Goal: Transaction & Acquisition: Purchase product/service

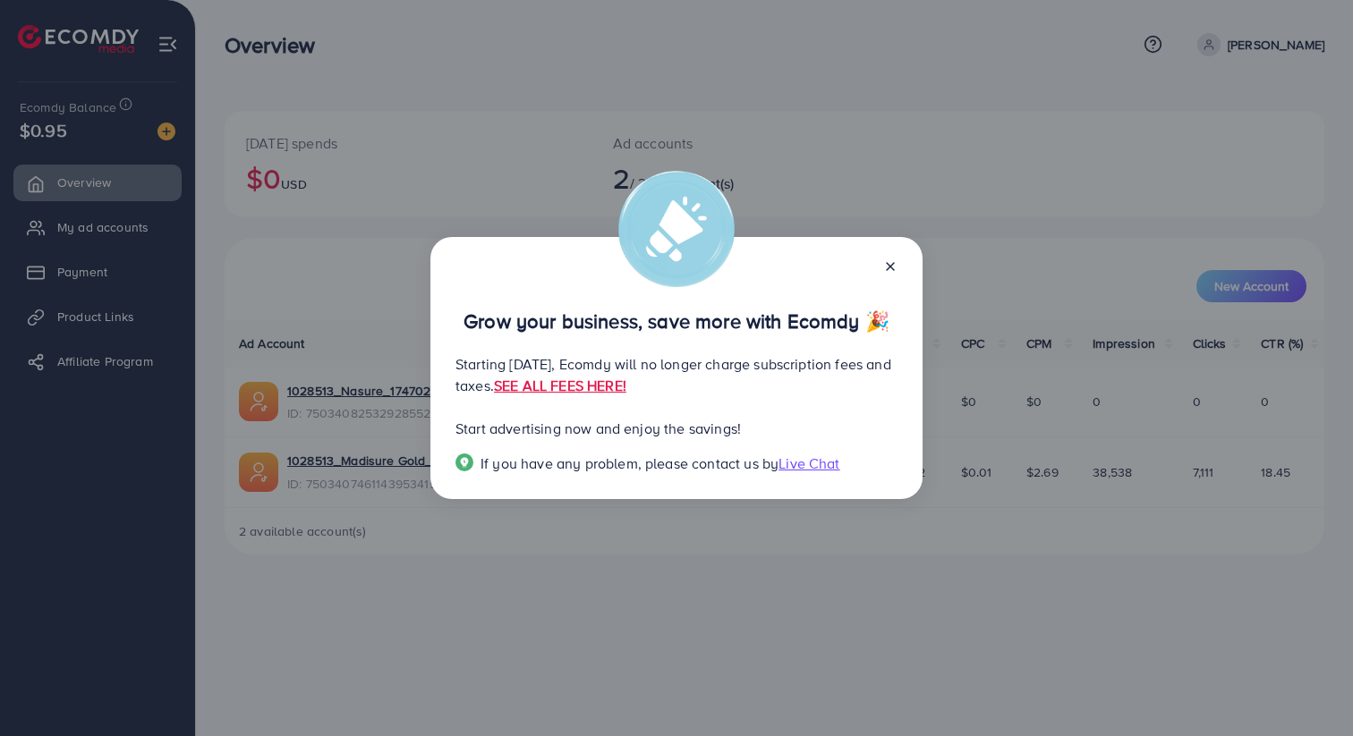
click at [887, 264] on line at bounding box center [890, 266] width 7 height 7
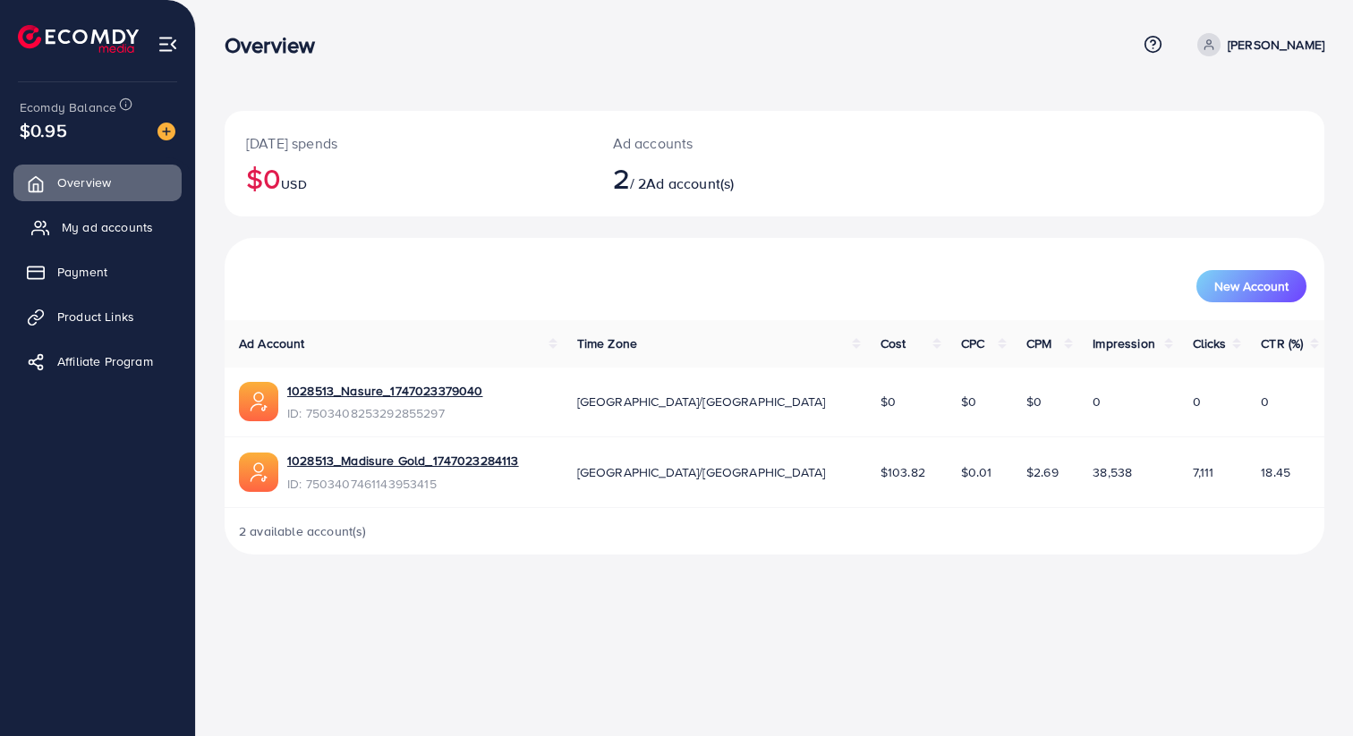
click at [113, 232] on span "My ad accounts" at bounding box center [107, 227] width 91 height 18
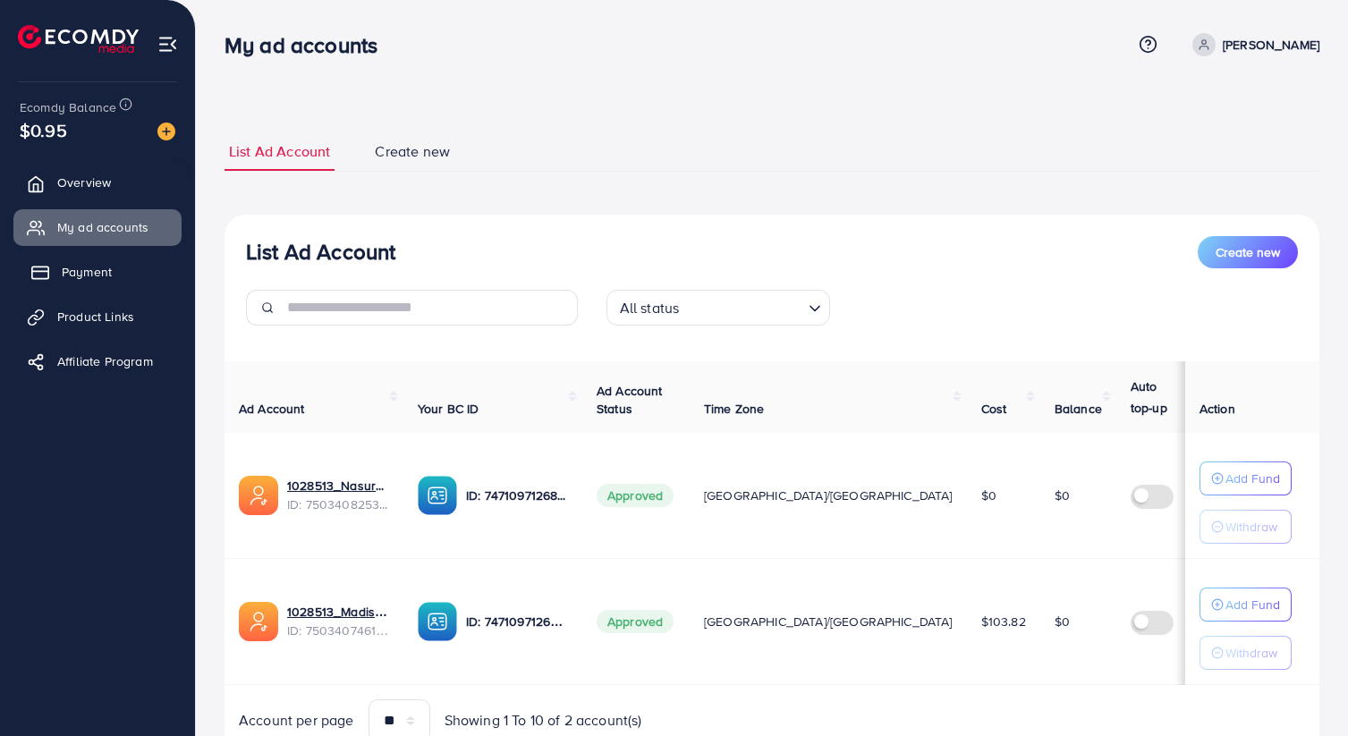
click at [98, 284] on link "Payment" at bounding box center [97, 272] width 168 height 36
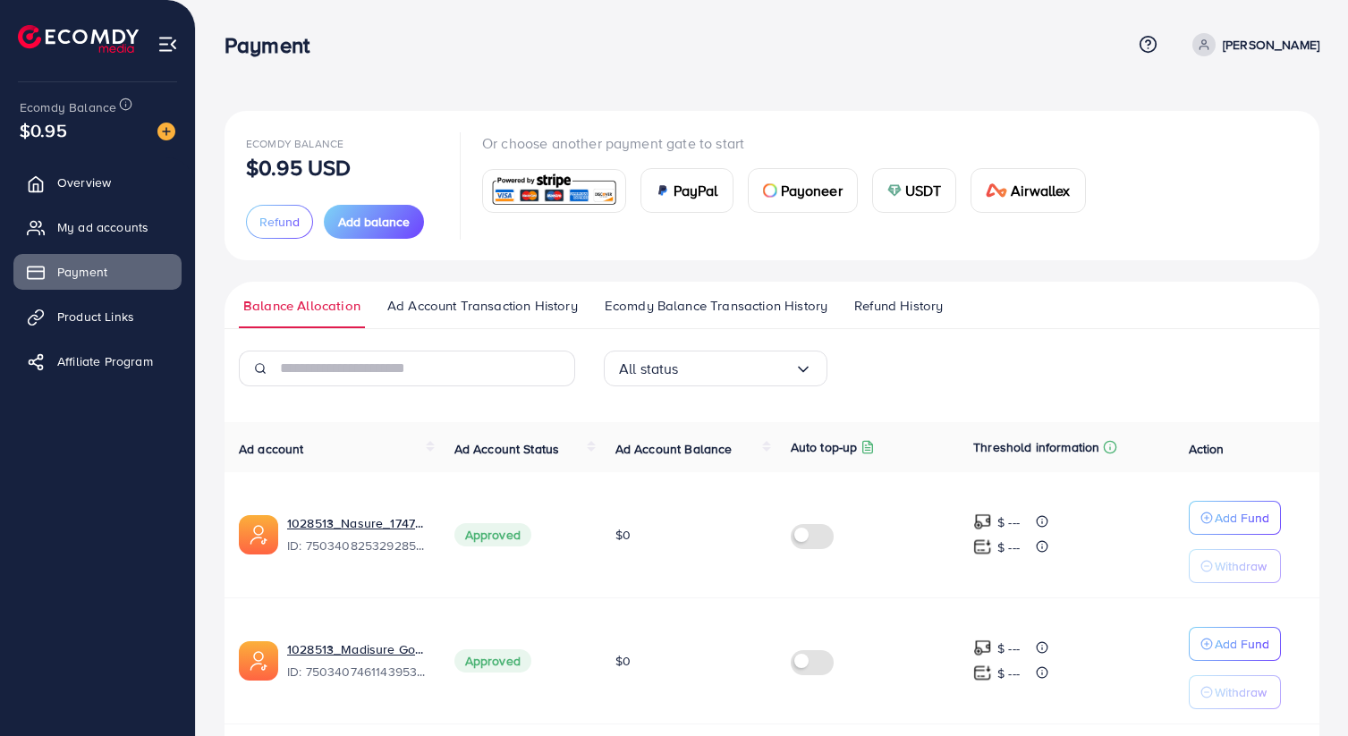
scroll to position [64, 0]
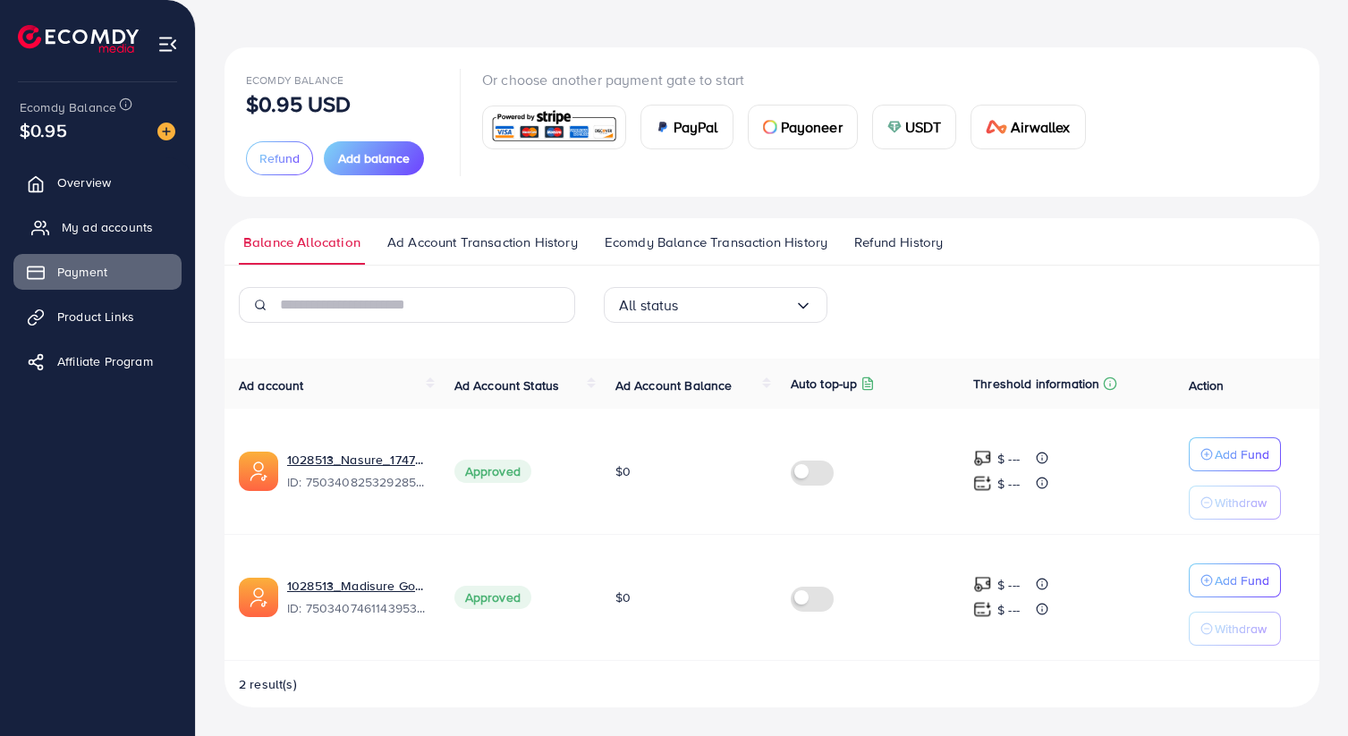
click at [113, 234] on span "My ad accounts" at bounding box center [107, 227] width 91 height 18
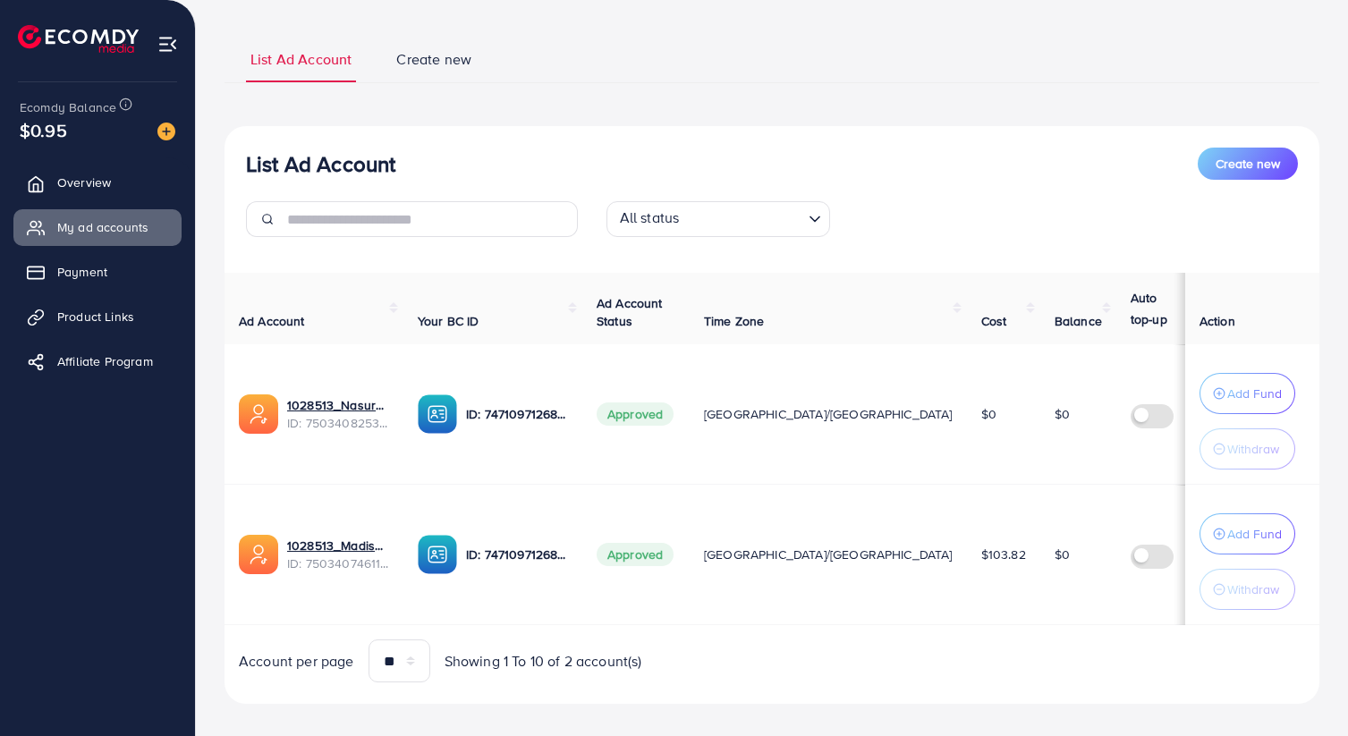
scroll to position [115, 0]
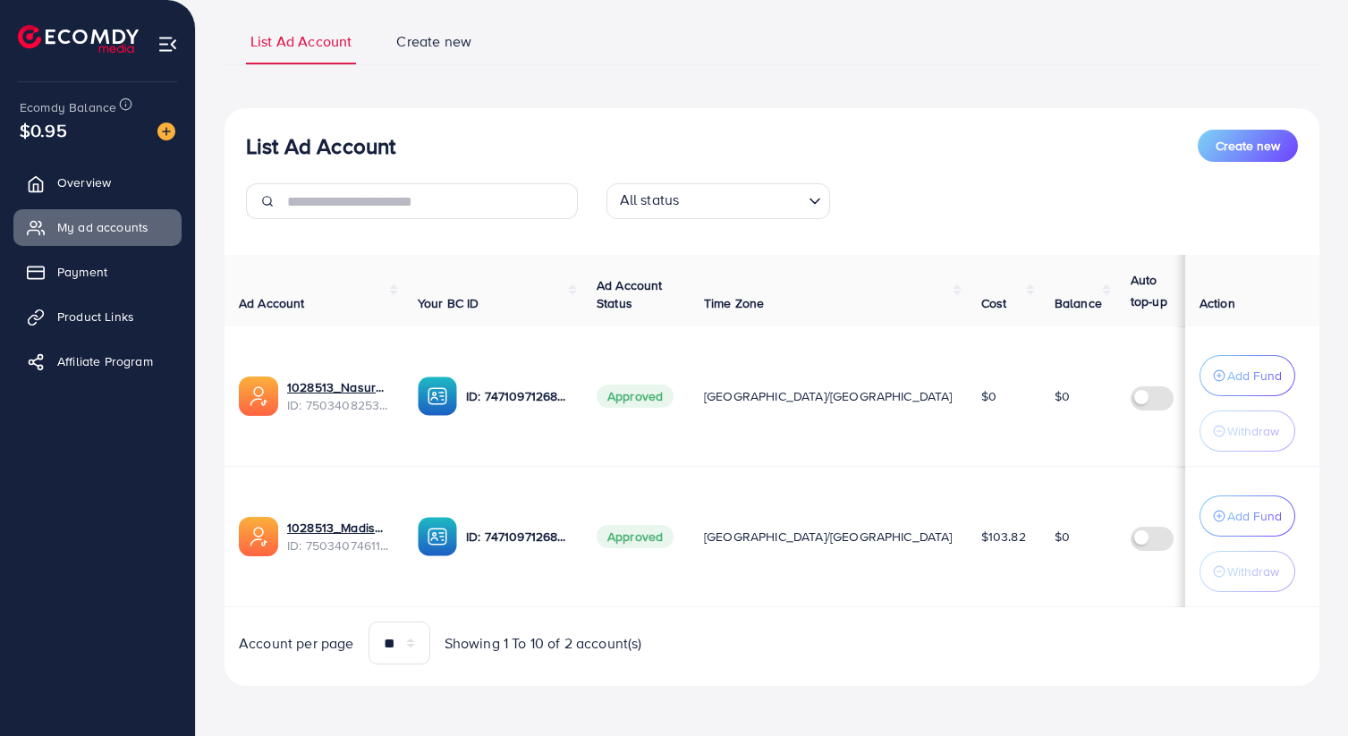
drag, startPoint x: 810, startPoint y: 536, endPoint x: 904, endPoint y: 536, distance: 94.8
click at [904, 536] on tr "1028513_Madisure Gold_1747023284113 ID: 7503407461143953415 ID: 747109712689473…" at bounding box center [854, 537] width 1259 height 140
click at [967, 540] on td "$103.82" at bounding box center [1003, 537] width 73 height 140
click at [101, 199] on link "Overview" at bounding box center [97, 183] width 168 height 36
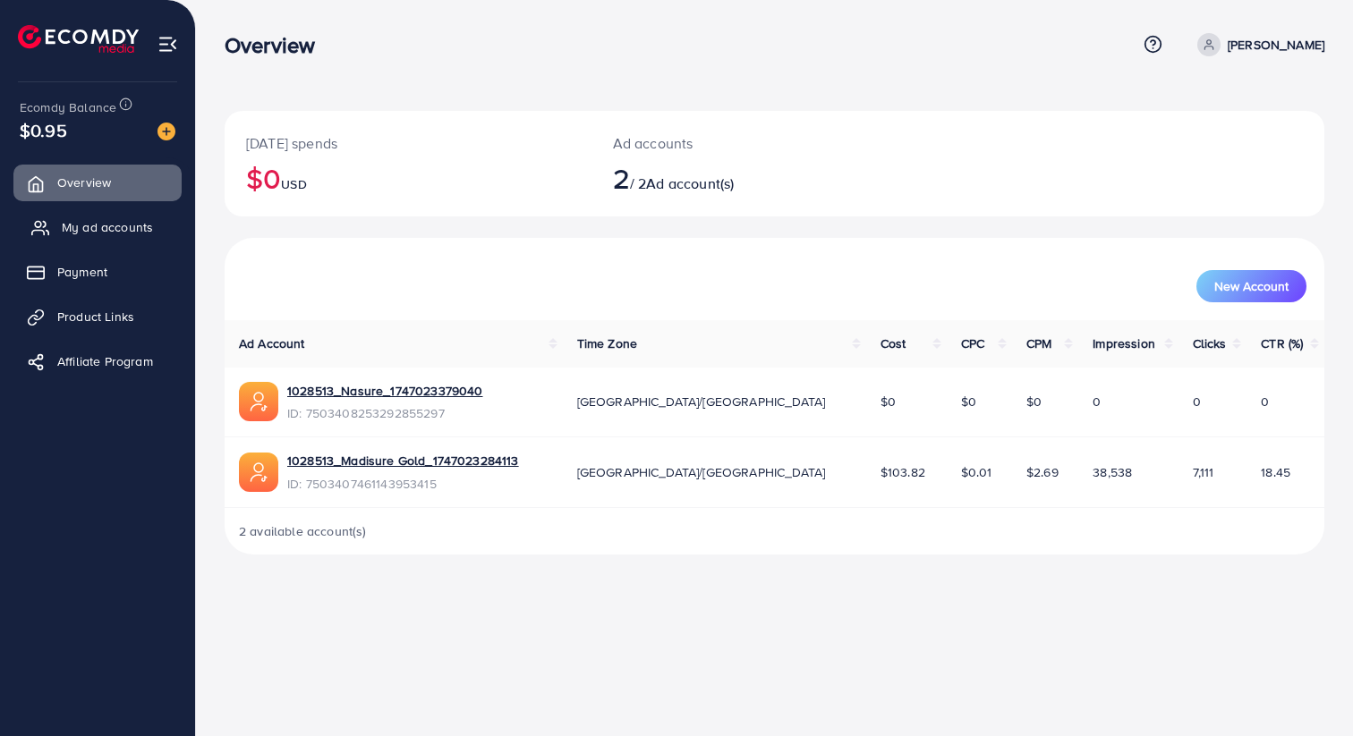
click at [88, 231] on span "My ad accounts" at bounding box center [107, 227] width 91 height 18
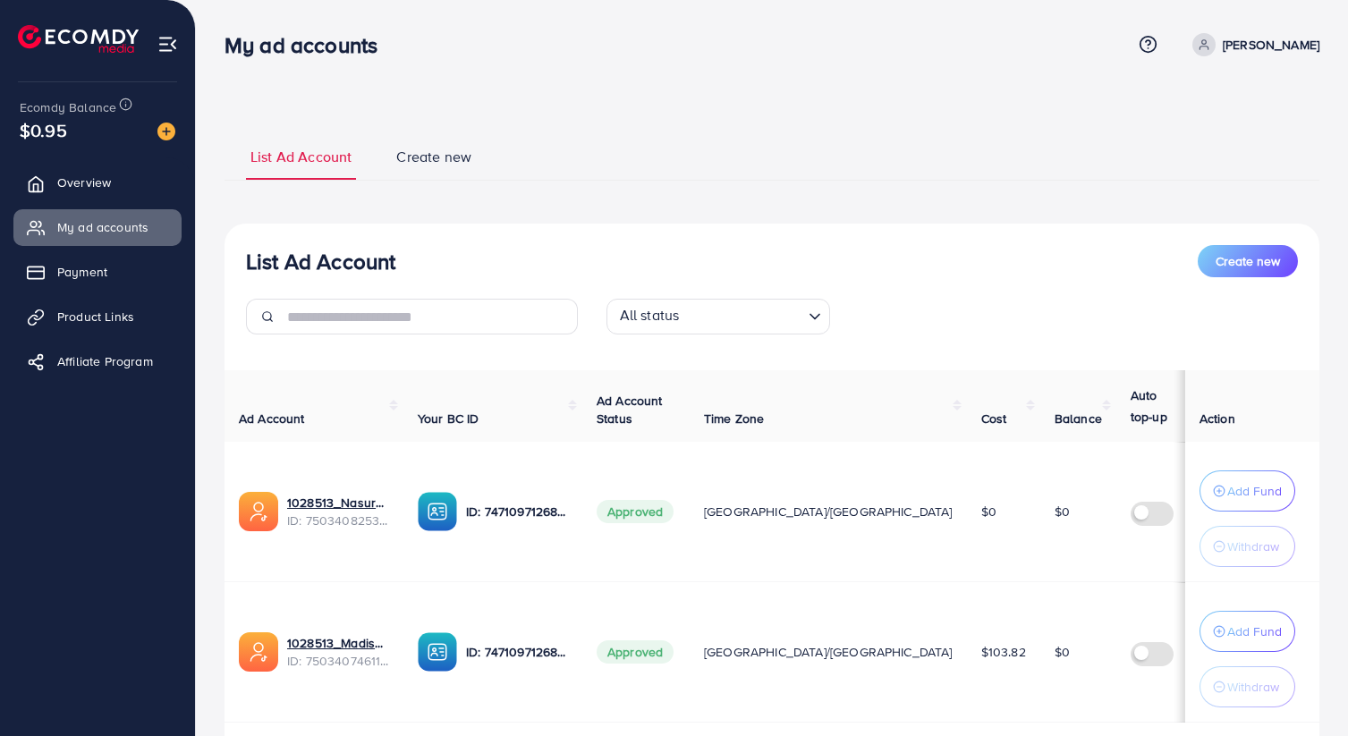
scroll to position [115, 0]
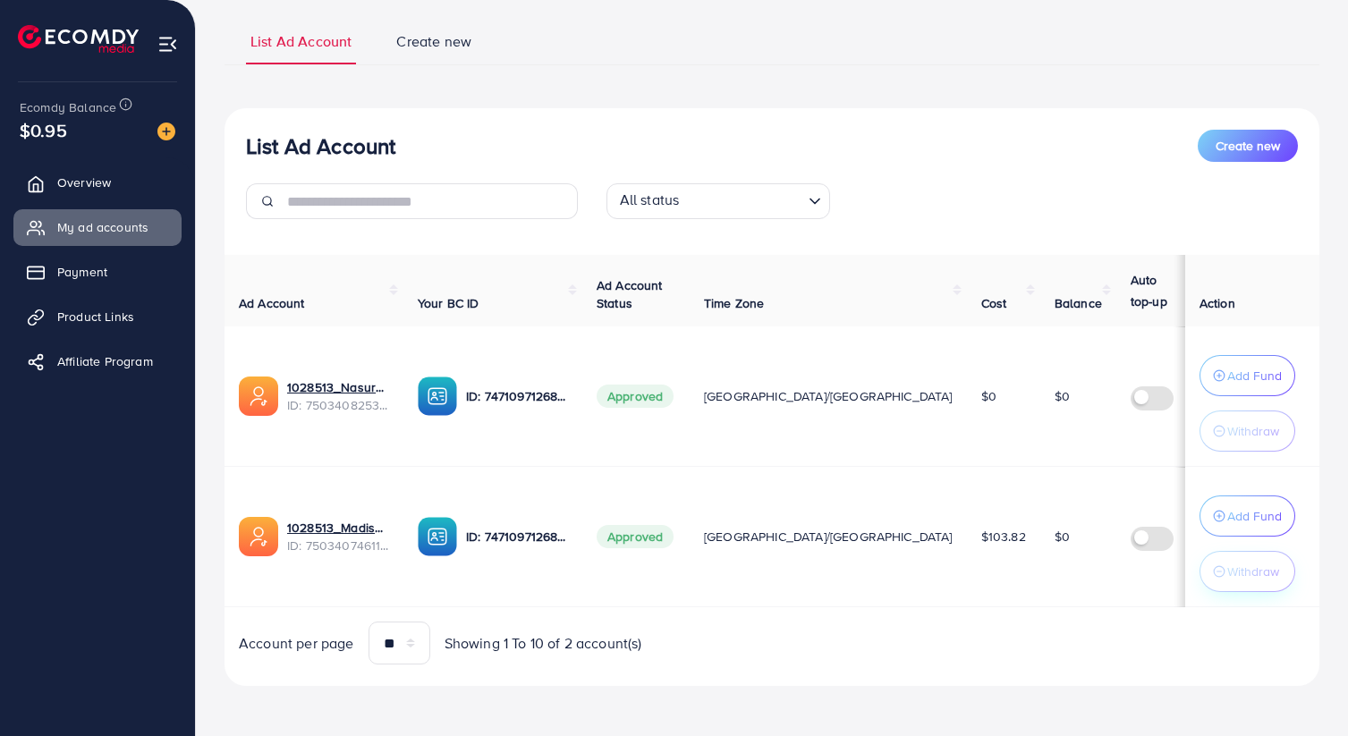
click at [1227, 562] on p "Withdraw" at bounding box center [1253, 571] width 52 height 21
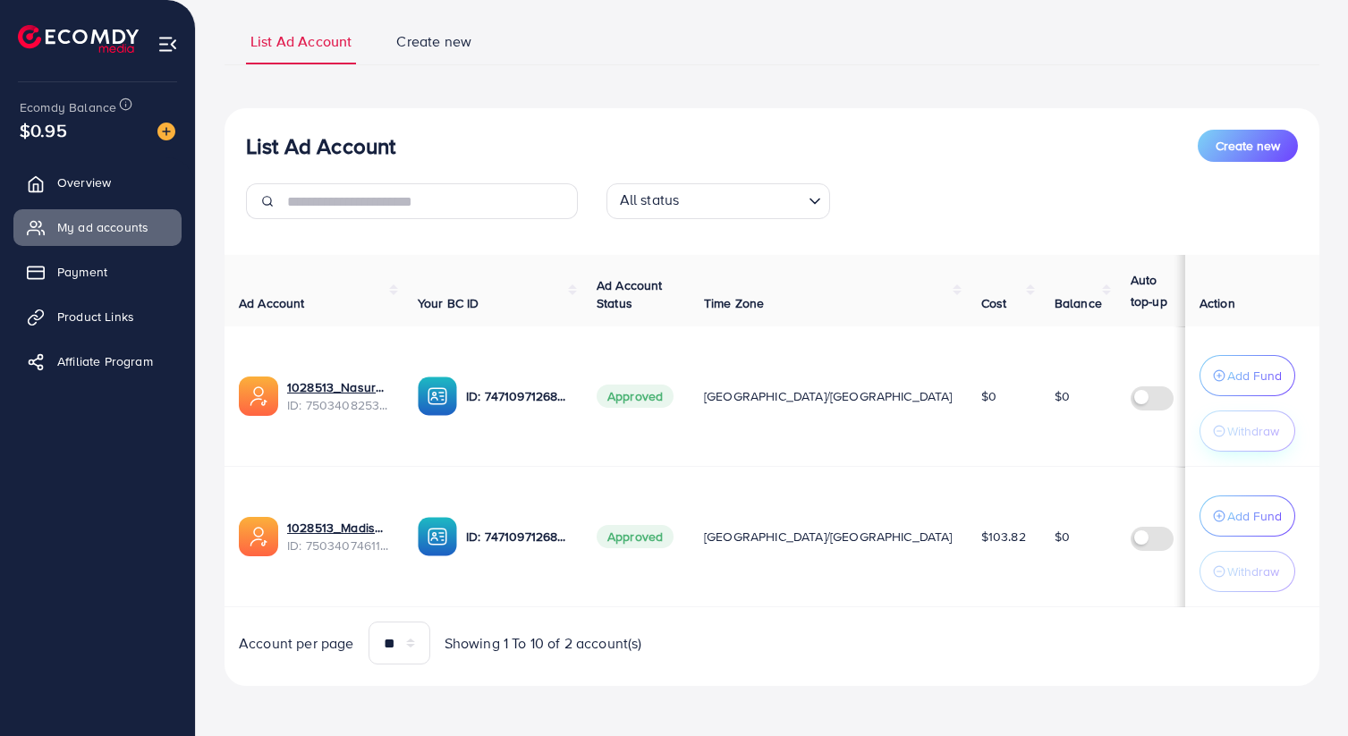
click at [1256, 439] on p "Withdraw" at bounding box center [1253, 430] width 52 height 21
click at [98, 267] on span "Payment" at bounding box center [87, 272] width 50 height 18
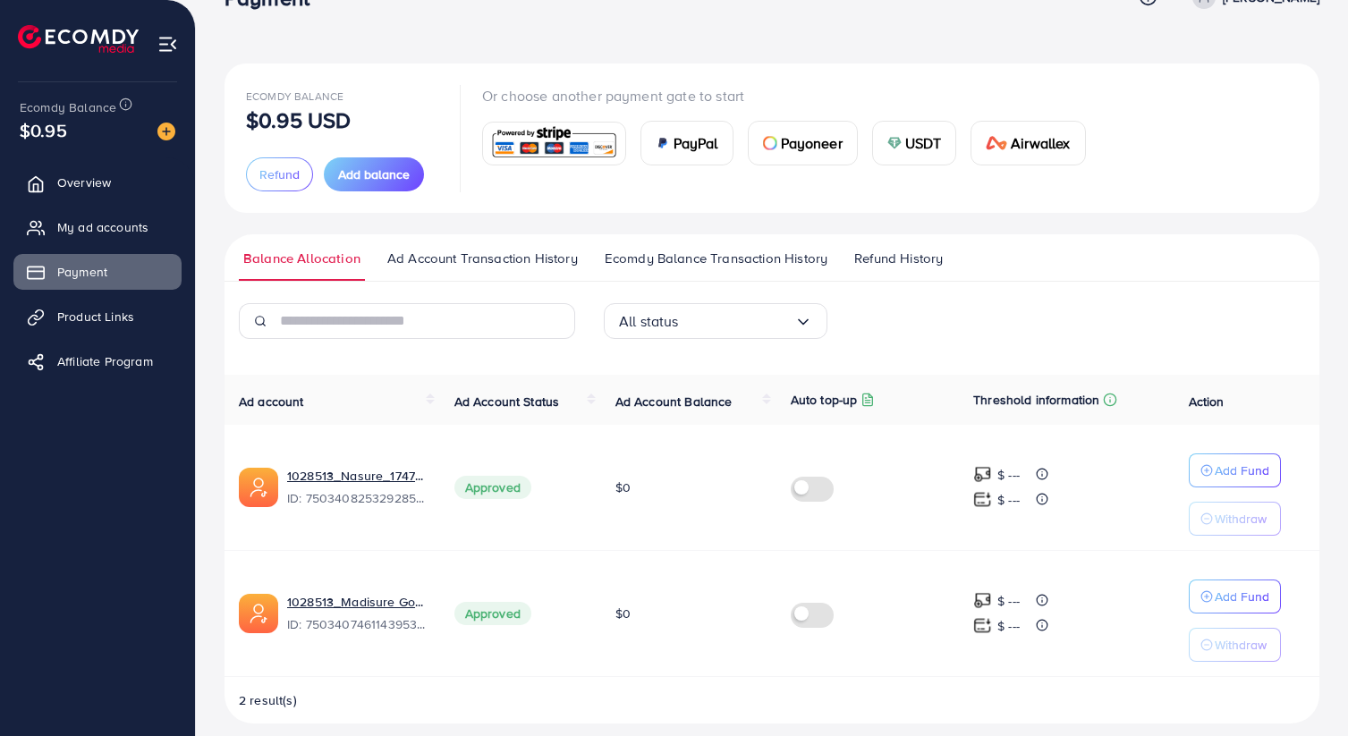
scroll to position [64, 0]
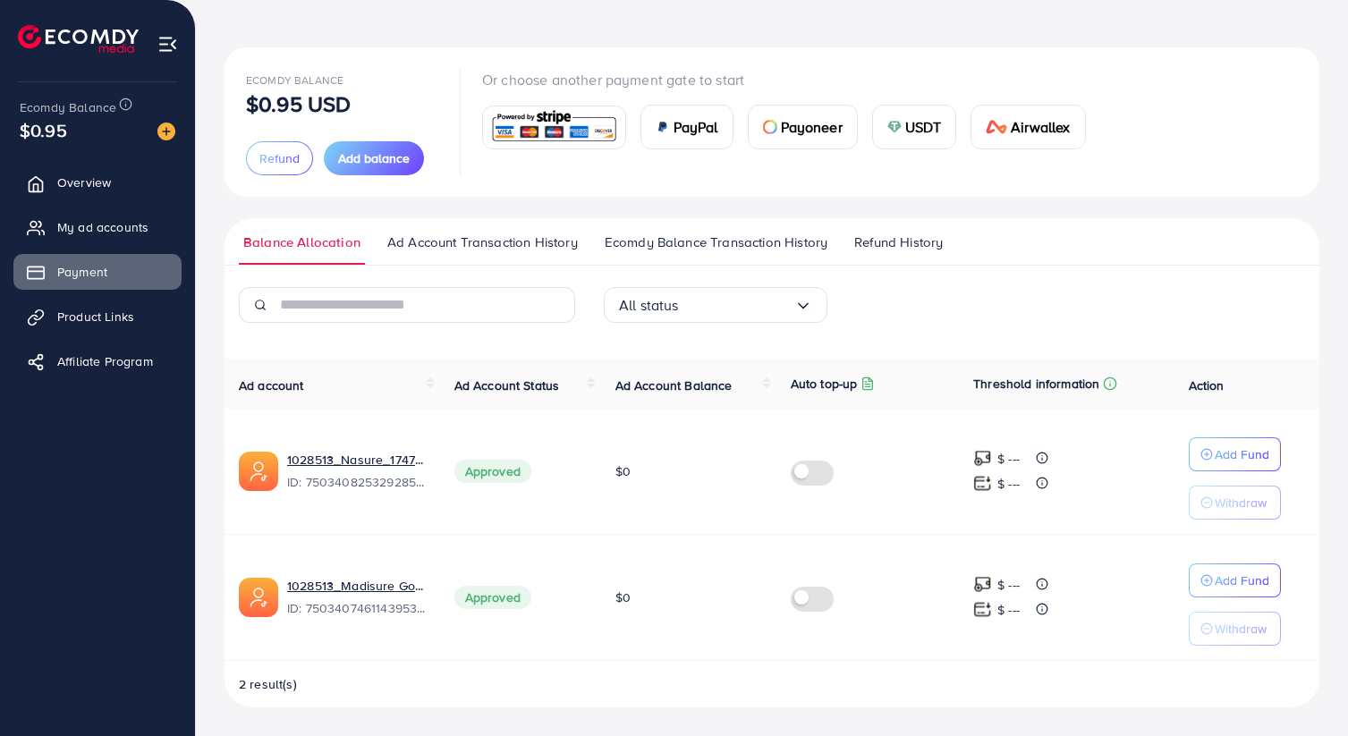
click at [1244, 510] on p "Withdraw" at bounding box center [1241, 502] width 52 height 21
click at [1212, 626] on icon "button" at bounding box center [1207, 629] width 13 height 13
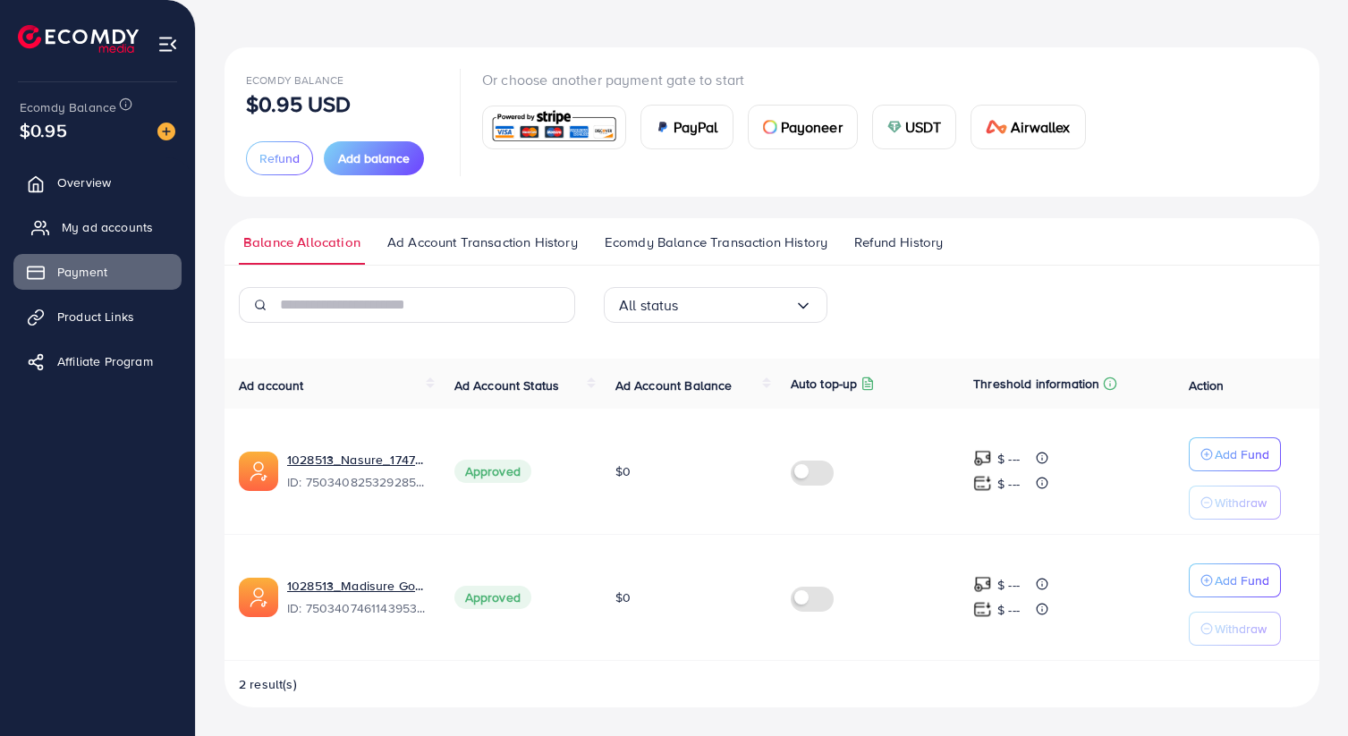
click at [126, 226] on span "My ad accounts" at bounding box center [107, 227] width 91 height 18
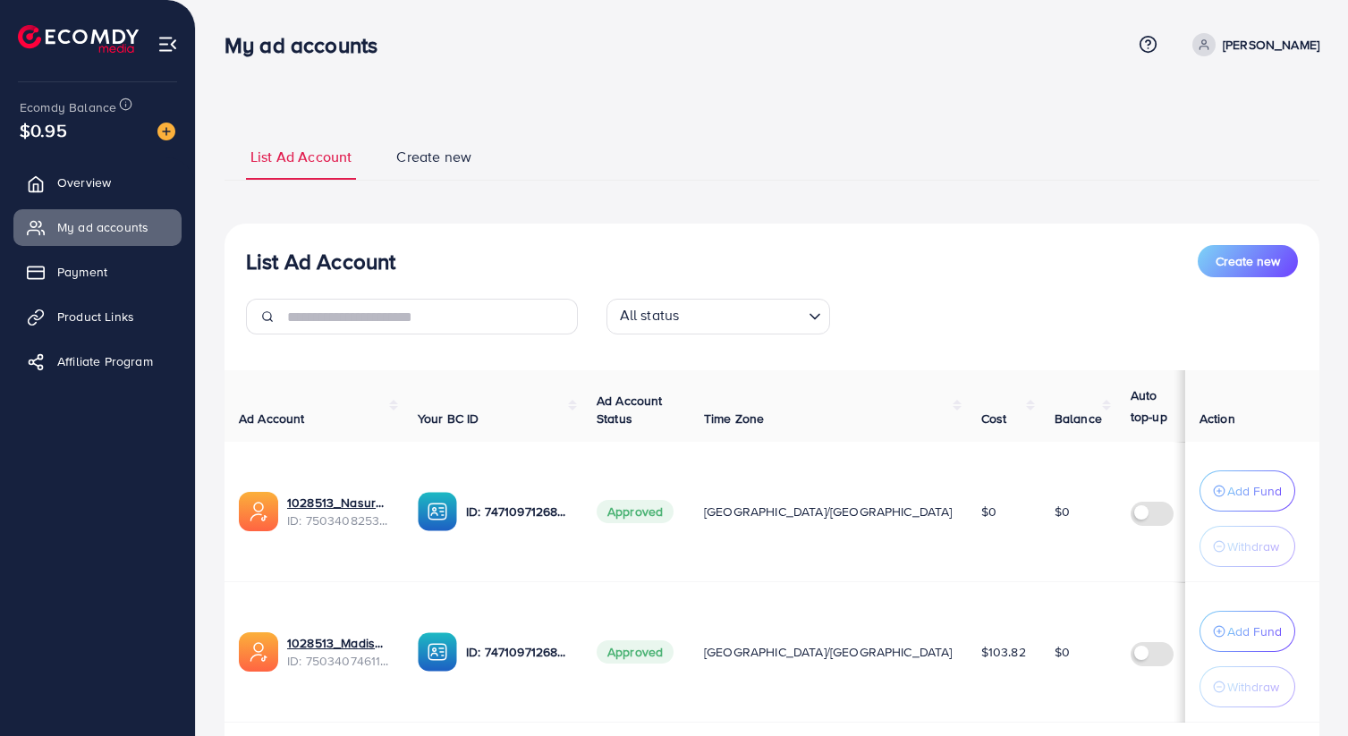
scroll to position [115, 0]
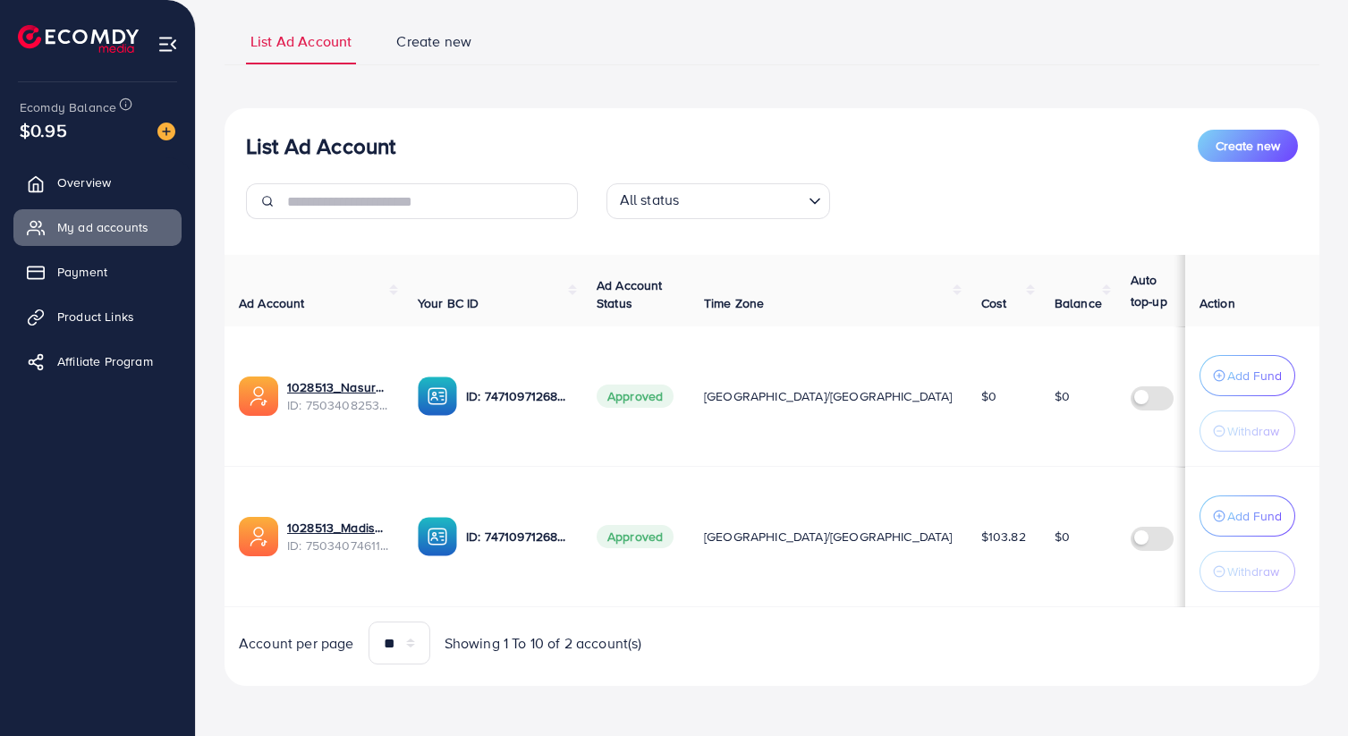
click at [447, 54] on link "Create new" at bounding box center [434, 47] width 84 height 33
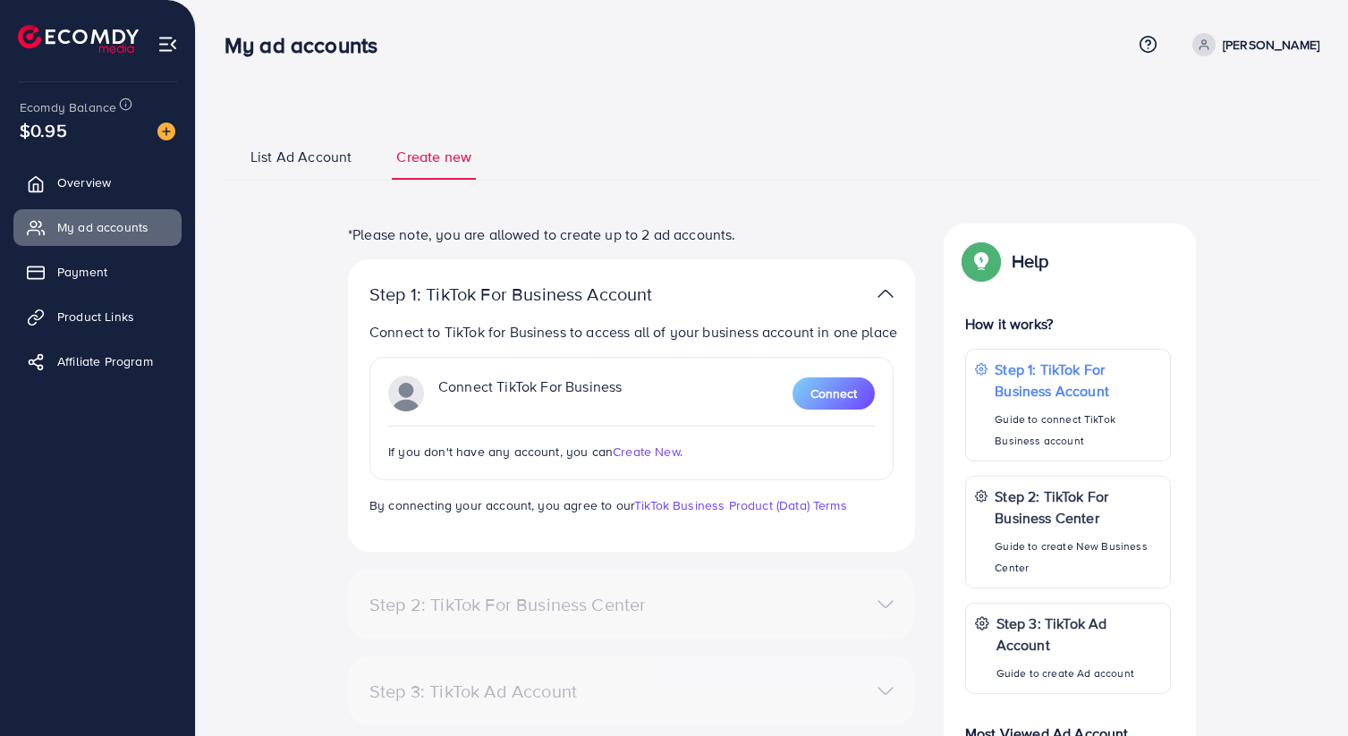
click at [284, 145] on ul "List Ad Account Create new" at bounding box center [772, 156] width 1095 height 48
click at [296, 155] on span "List Ad Account" at bounding box center [300, 157] width 101 height 21
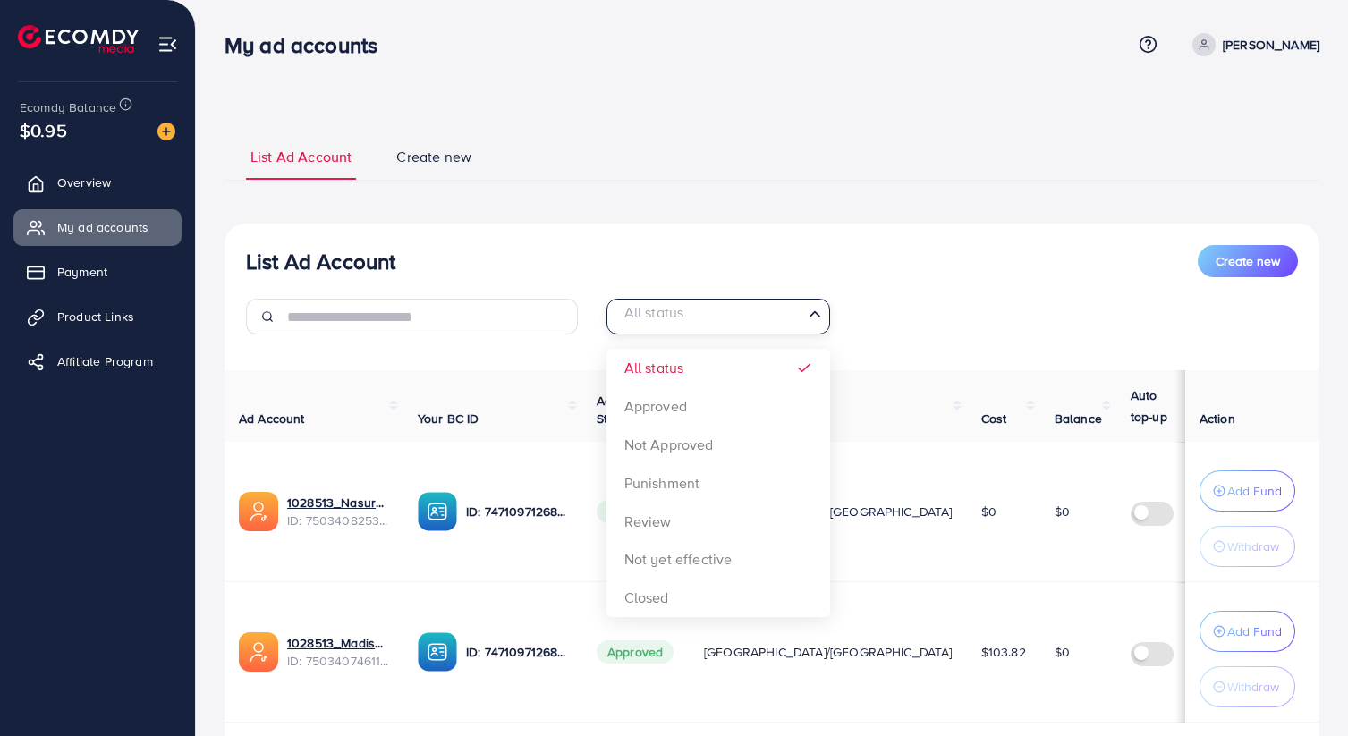
click at [697, 322] on input "Search for option" at bounding box center [708, 317] width 187 height 28
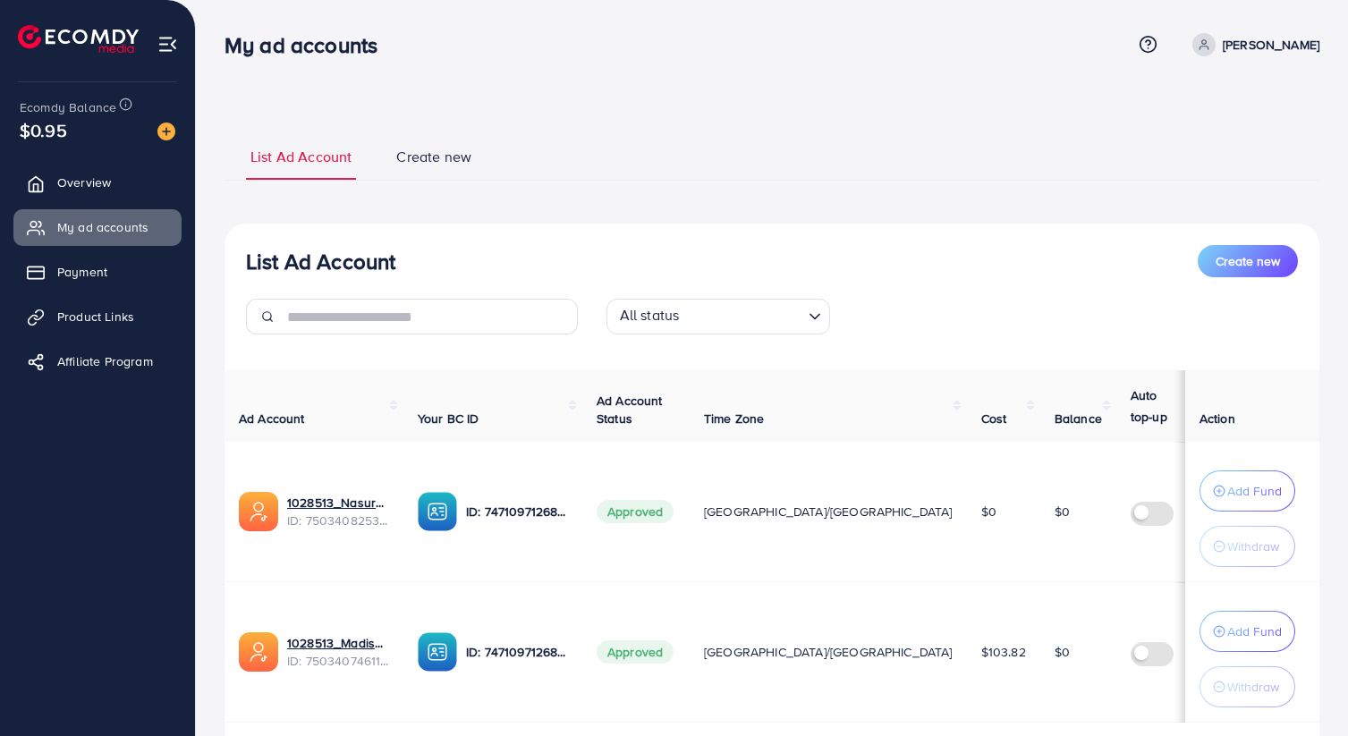
click at [919, 285] on div "List Ad Account Create new All status Loading... All status Approved Not Approv…" at bounding box center [772, 297] width 1095 height 104
click at [101, 185] on span "Overview" at bounding box center [89, 183] width 54 height 18
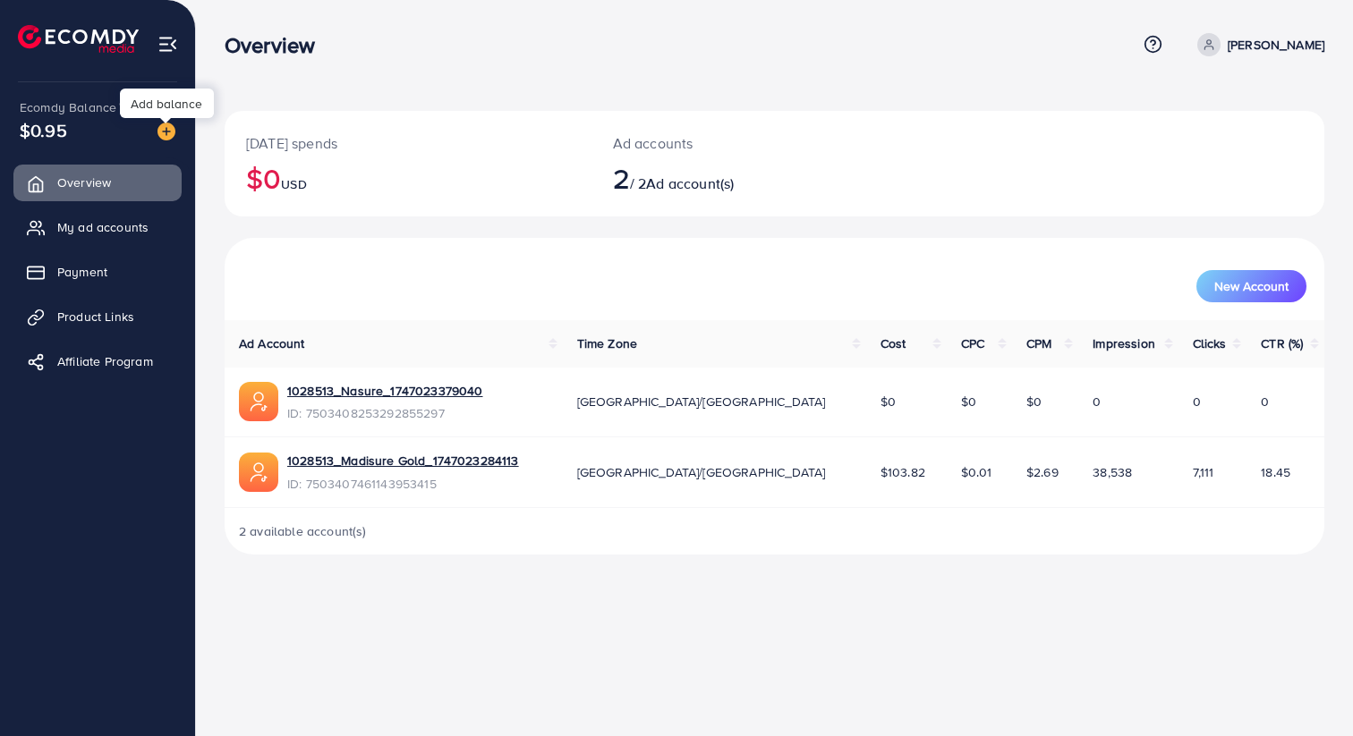
click at [160, 128] on img at bounding box center [166, 132] width 18 height 18
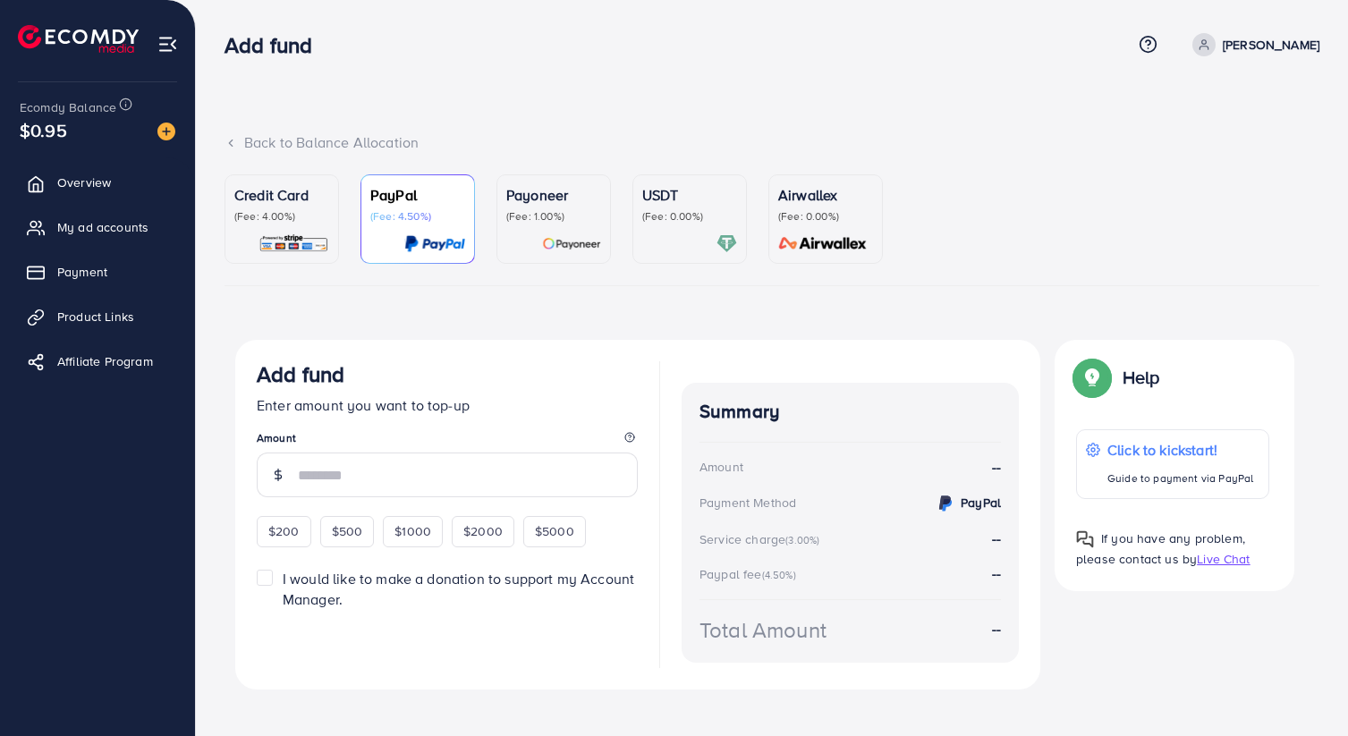
click at [686, 225] on div "USDT (Fee: 0.00%)" at bounding box center [689, 219] width 95 height 70
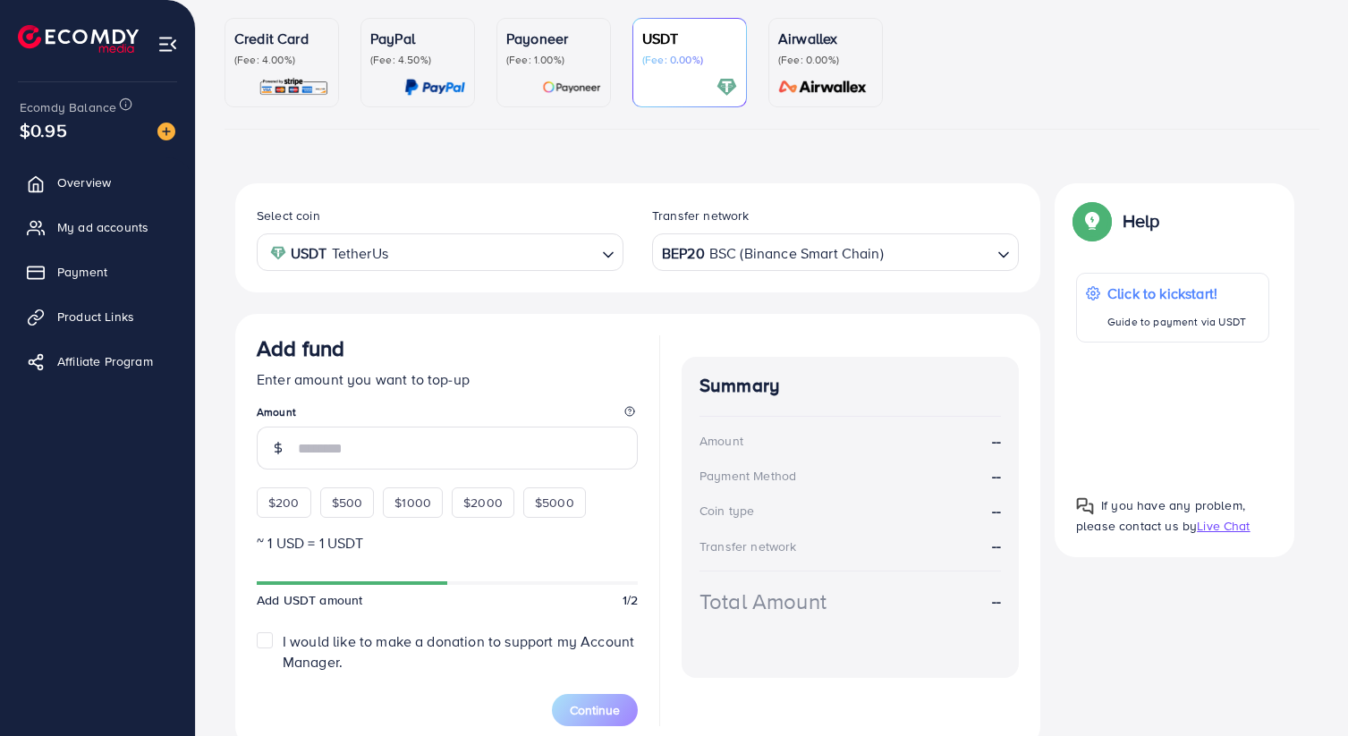
scroll to position [233, 0]
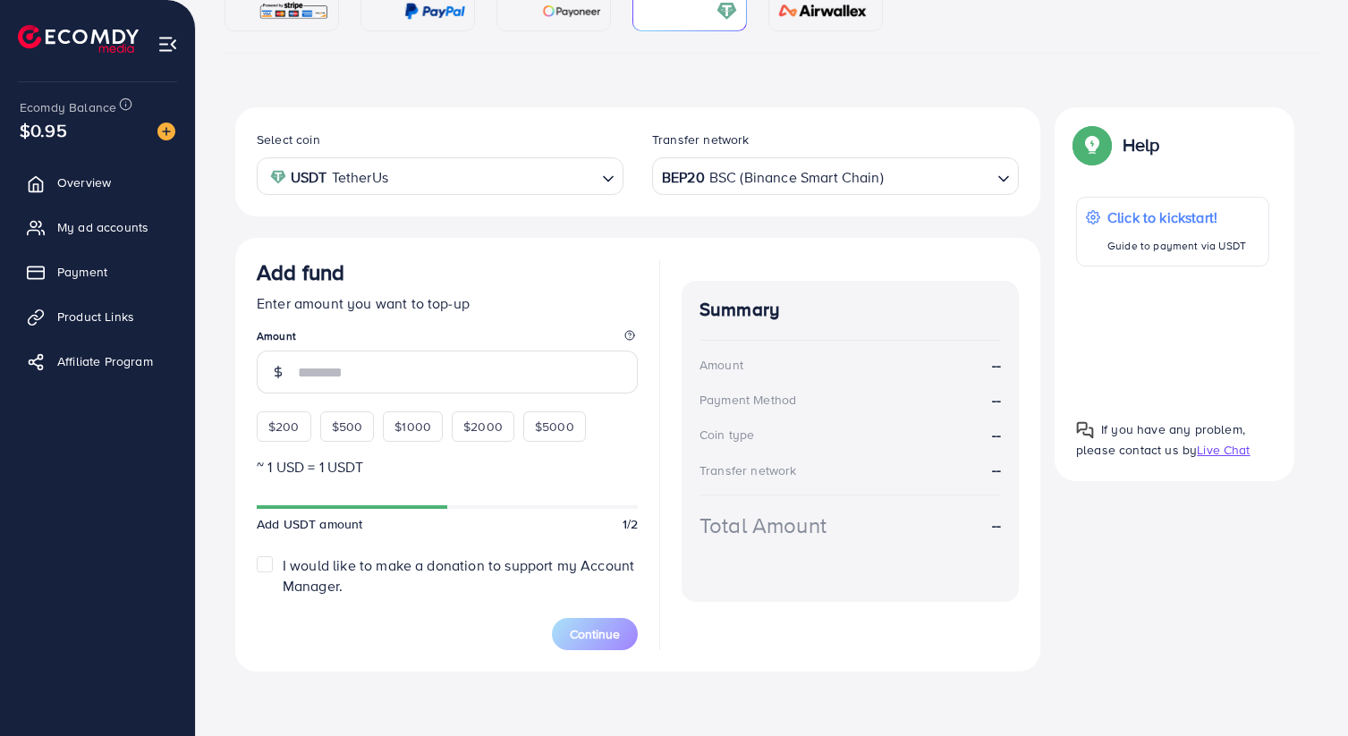
click at [552, 180] on input "Search for option" at bounding box center [494, 177] width 201 height 28
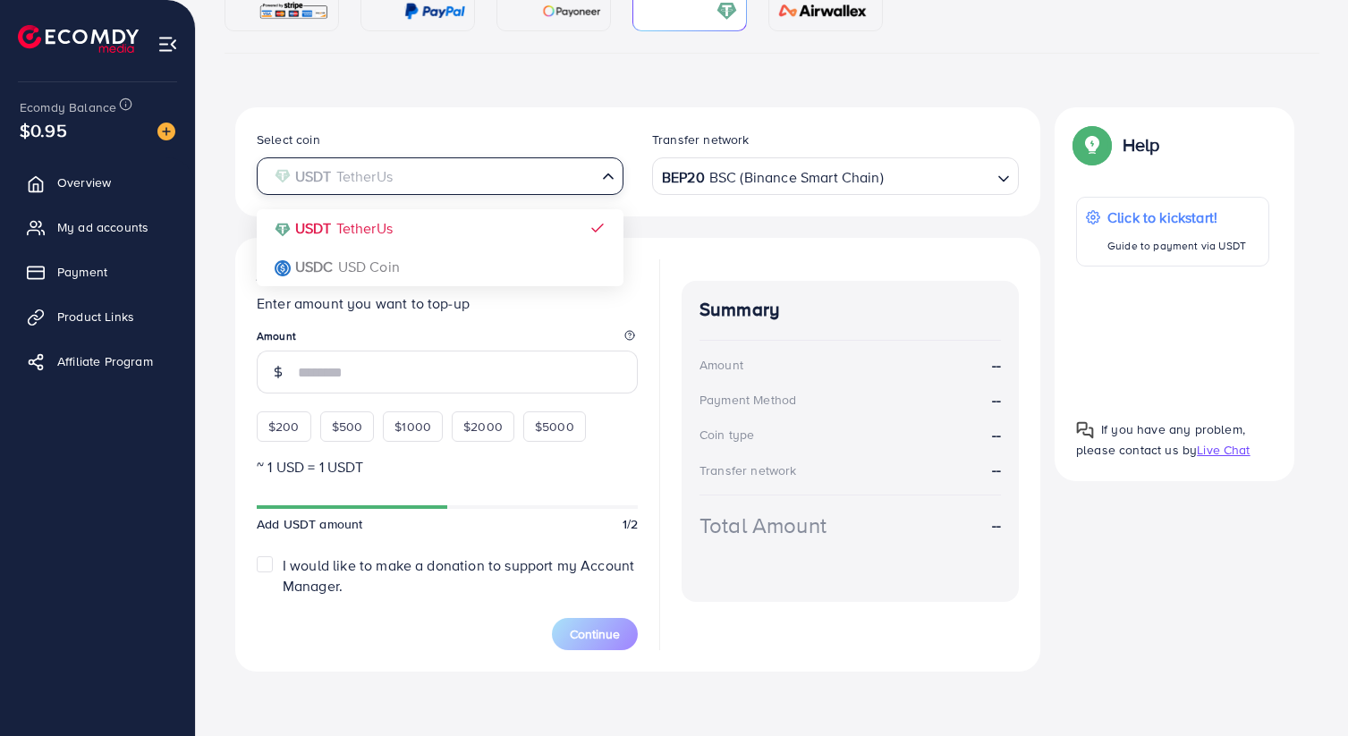
click at [473, 235] on div "Select coin USDT TetherUs Loading... USDT TetherUs USDC USD Coin Transfer netwo…" at bounding box center [637, 389] width 805 height 564
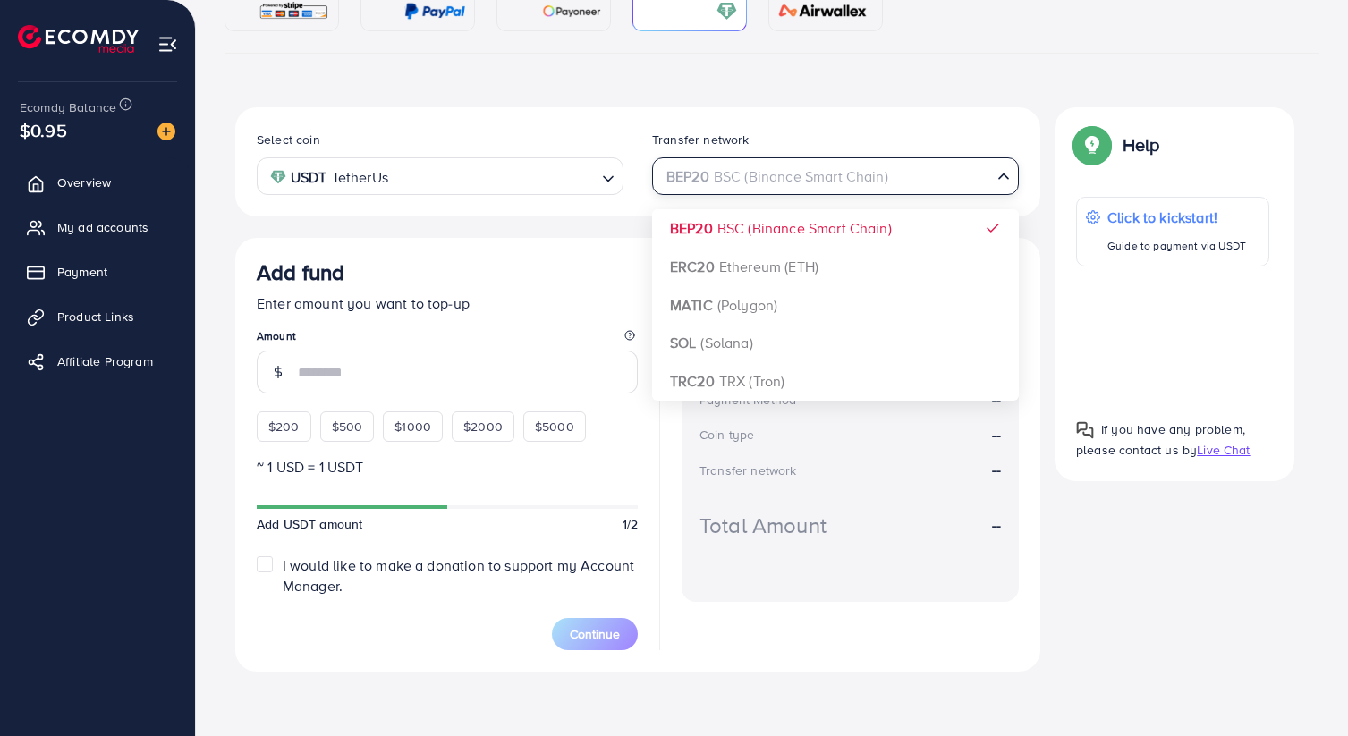
click at [725, 184] on div "BEP20 BSC (Binance Smart Chain)" at bounding box center [825, 174] width 334 height 31
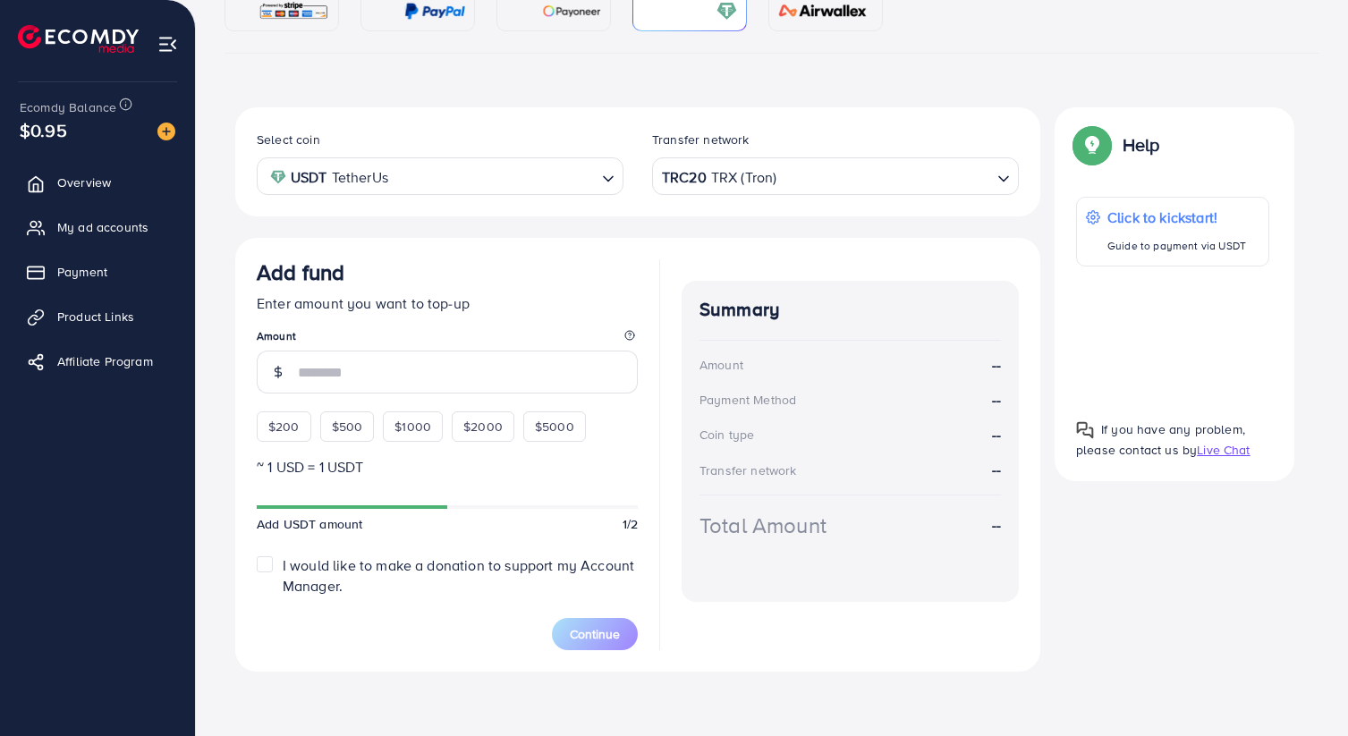
click at [785, 381] on div "Select coin USDT TetherUs Loading... Transfer network TRC20 TRX (Tron) Loading.…" at bounding box center [637, 389] width 805 height 564
click at [670, 231] on div "Select coin USDT TetherUs Loading... Transfer network TRC20 TRX (Tron) Loading.…" at bounding box center [637, 389] width 805 height 564
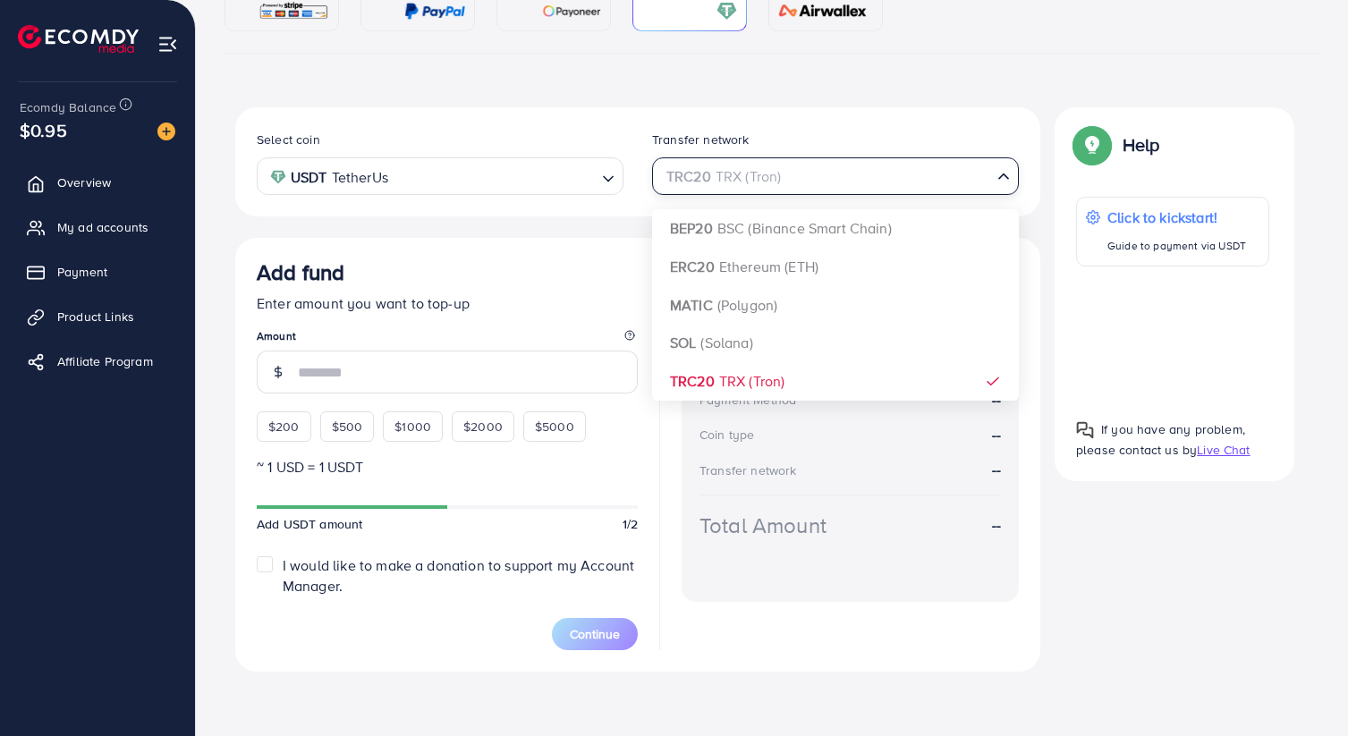
click at [755, 182] on div "TRC20 TRX (Tron)" at bounding box center [825, 174] width 334 height 31
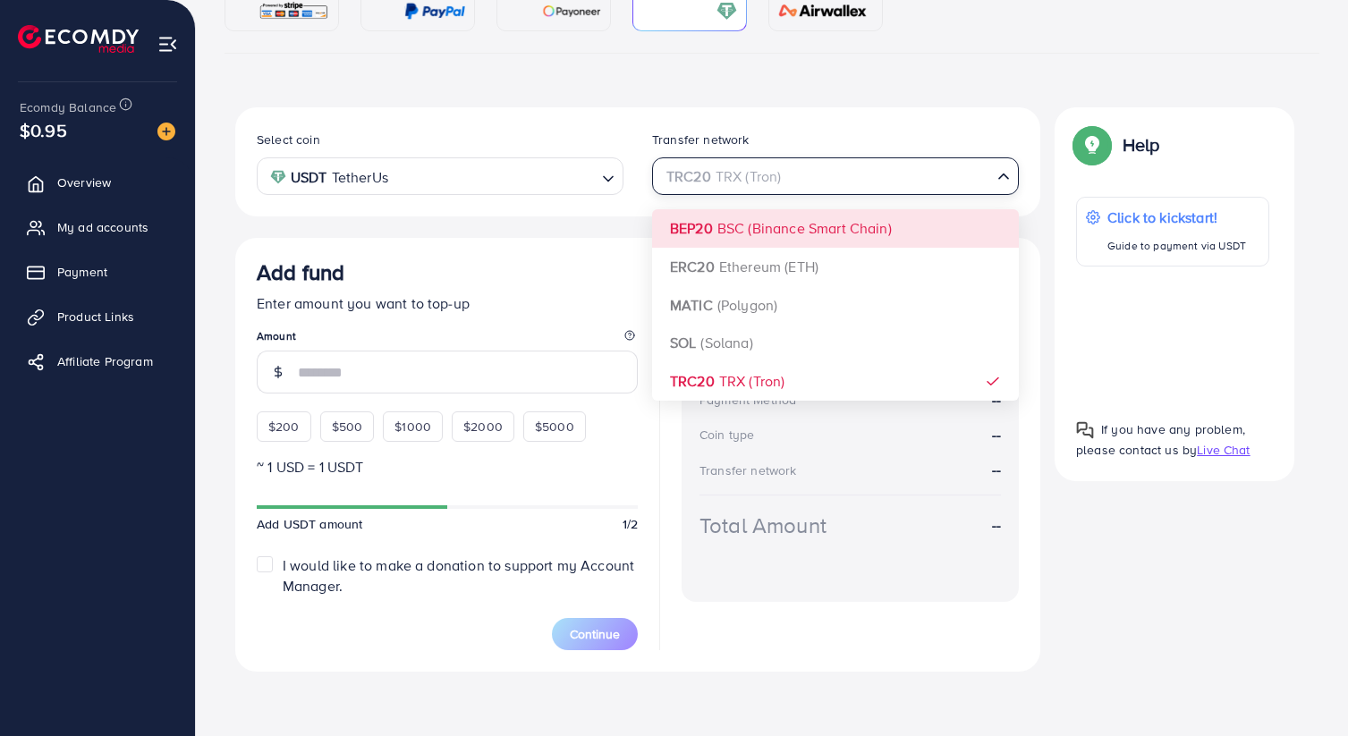
click at [742, 227] on div "Select coin USDT TetherUs Loading... Transfer network TRC20 TRX (Tron) Loading.…" at bounding box center [637, 389] width 805 height 564
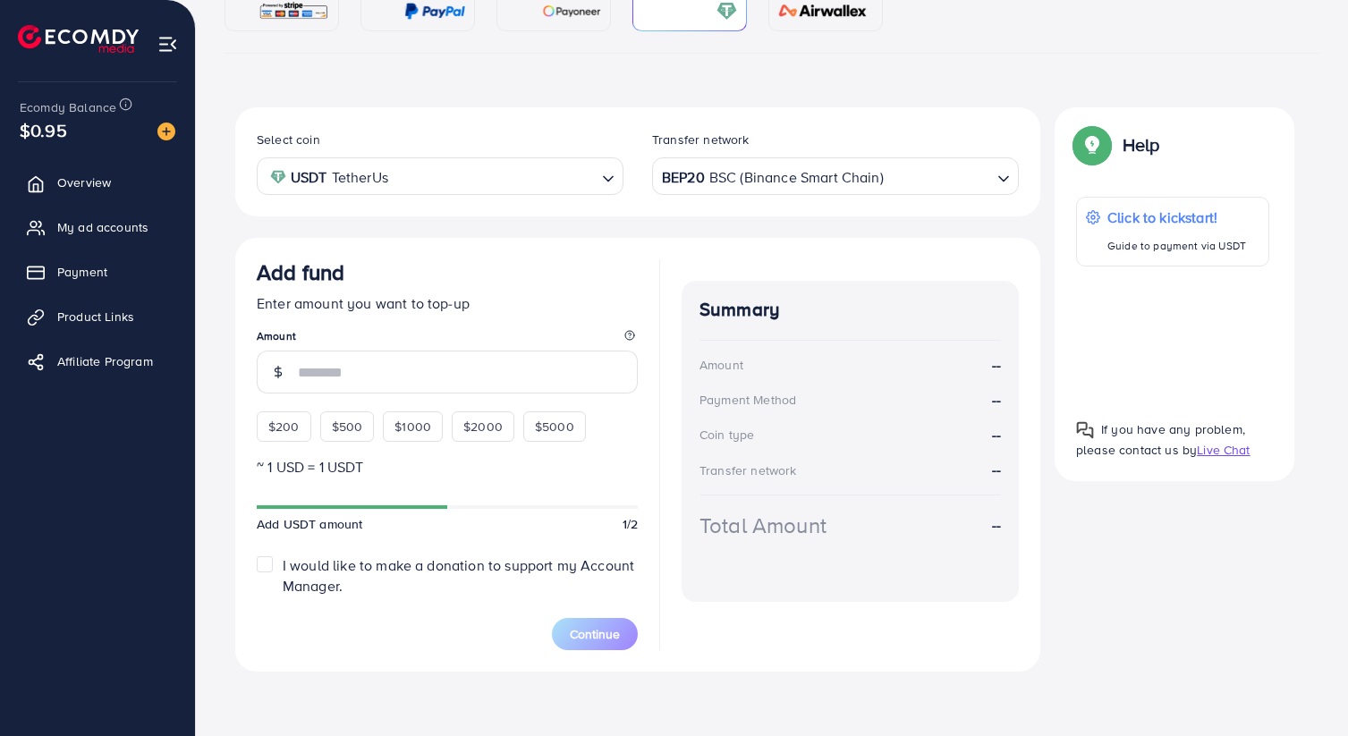
click at [685, 227] on div "Select coin USDT TetherUs Loading... Transfer network BEP20 BSC (Binance Smart …" at bounding box center [637, 389] width 805 height 564
click at [382, 374] on input "number" at bounding box center [468, 372] width 340 height 43
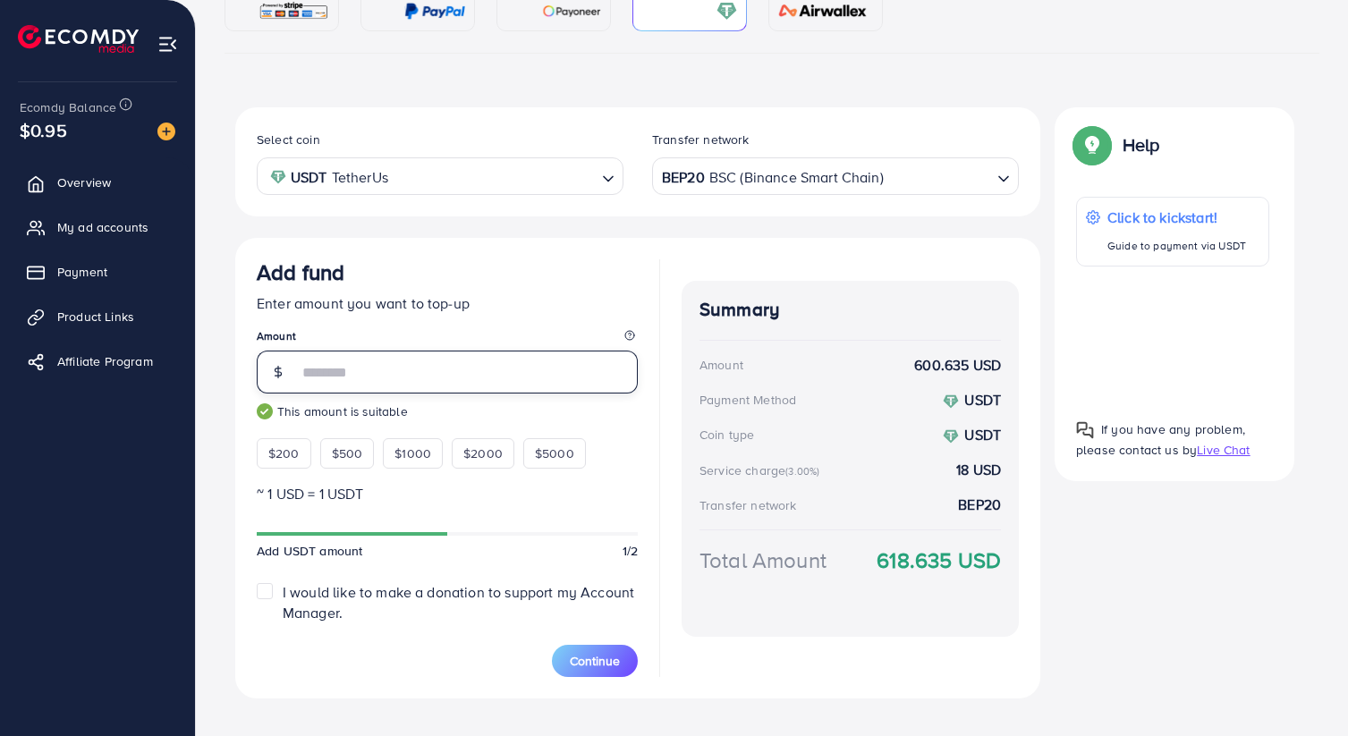
type input "***"
click at [592, 225] on div "Select coin USDT TetherUs Loading... Transfer network BEP20 BSC (Binance Smart …" at bounding box center [637, 402] width 805 height 591
click at [673, 640] on div "Add fund Enter amount you want to top-up Amount *** This amount is suitable $20…" at bounding box center [637, 468] width 805 height 461
click at [777, 658] on div "Summary Amount 600.635 USD Payment Method USDT Coin type USDT Service charge (3…" at bounding box center [850, 468] width 337 height 418
click at [845, 194] on div "BEP20 BSC (Binance Smart Chain) Loading..." at bounding box center [835, 175] width 367 height 37
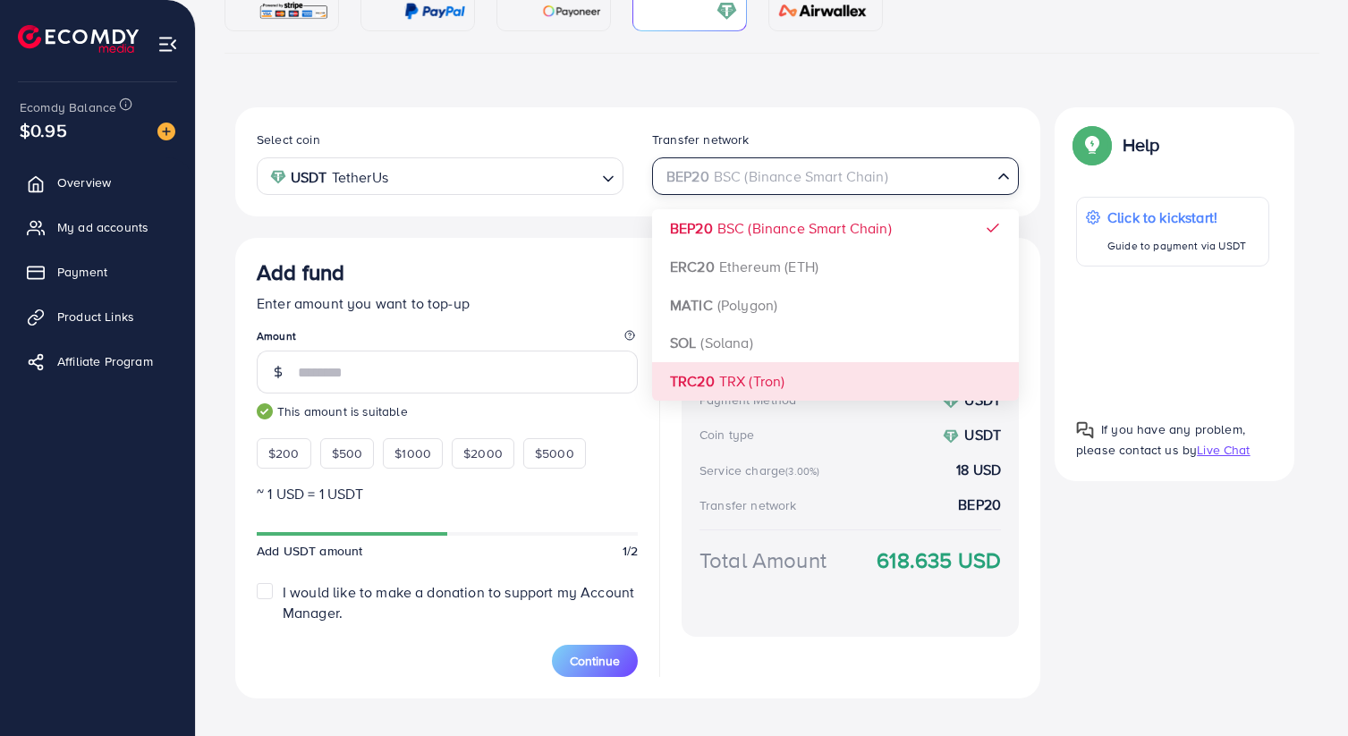
click at [760, 373] on div "Select coin USDT TetherUs Loading... Transfer network BEP20 BSC (Binance Smart …" at bounding box center [637, 402] width 805 height 591
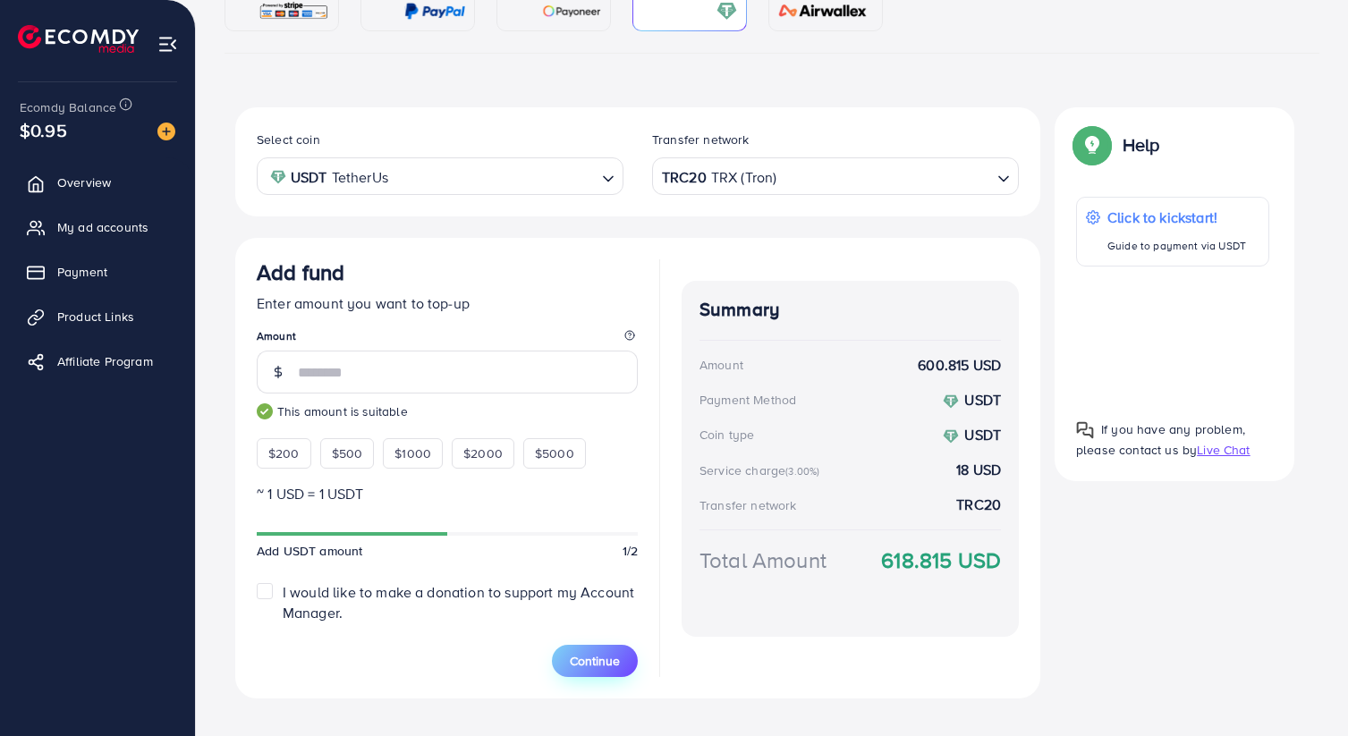
click at [613, 649] on button "Continue" at bounding box center [595, 661] width 86 height 32
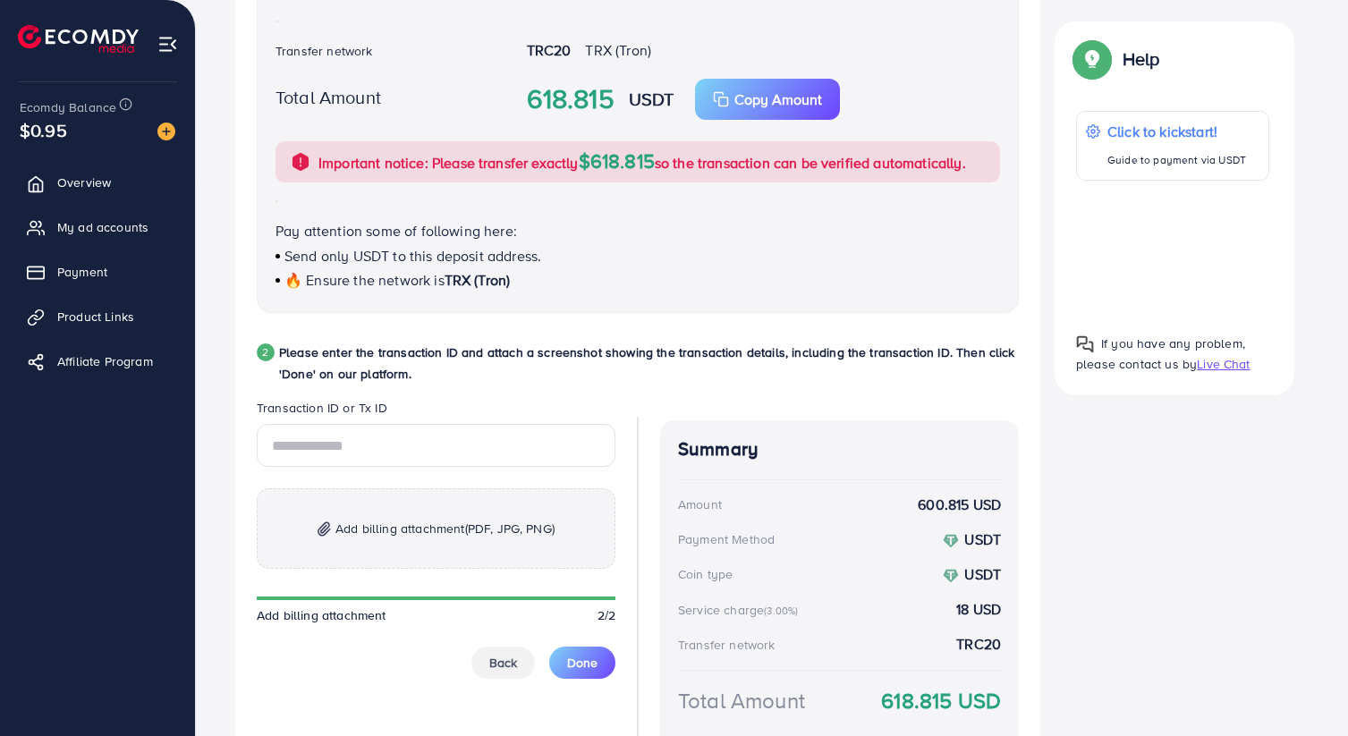
scroll to position [745, 0]
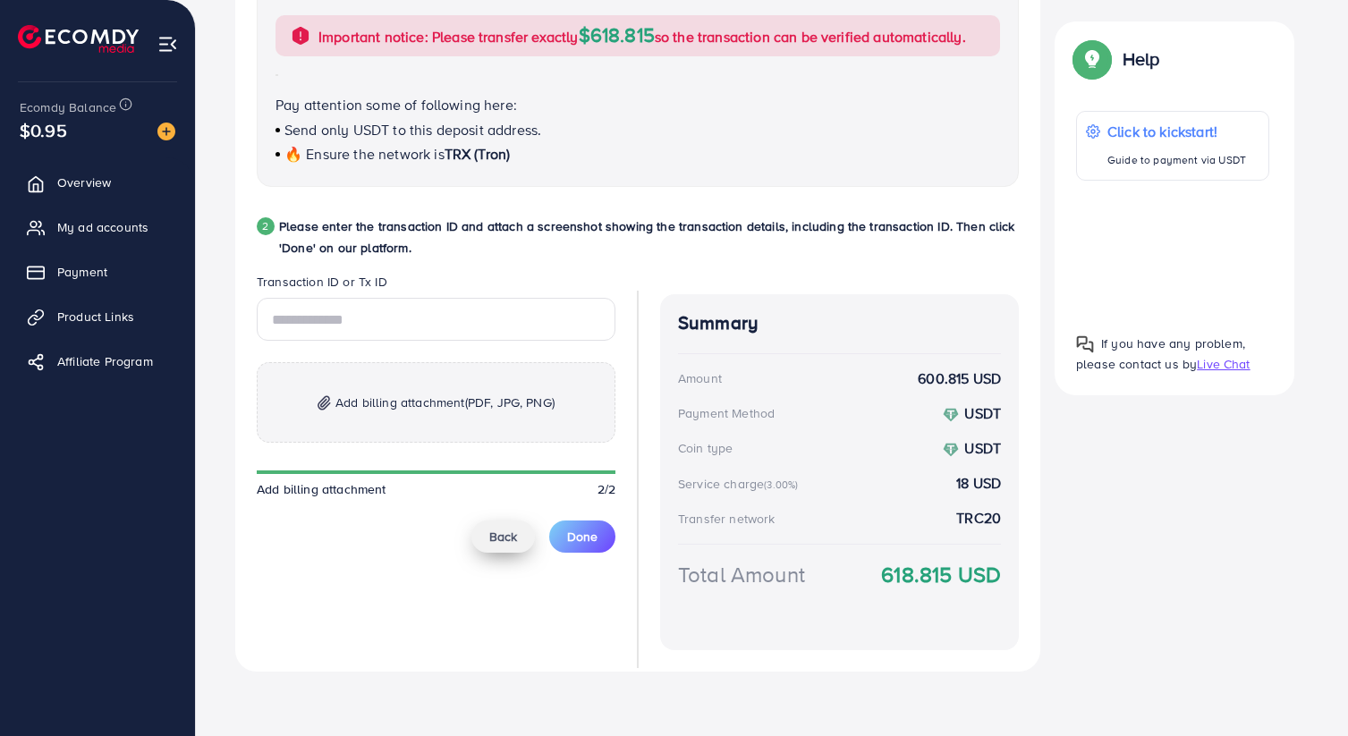
click at [510, 541] on span "Back" at bounding box center [503, 537] width 28 height 18
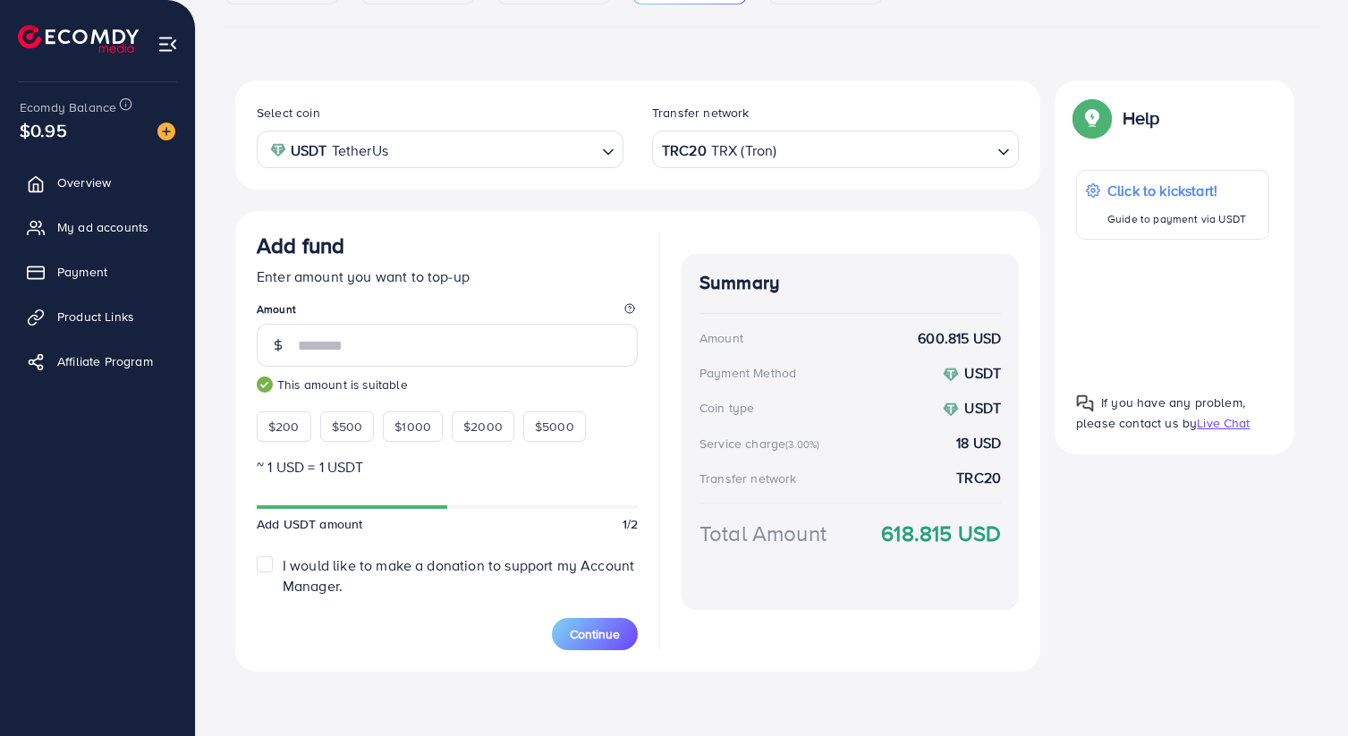
click at [508, 149] on input "Search for option" at bounding box center [494, 150] width 201 height 28
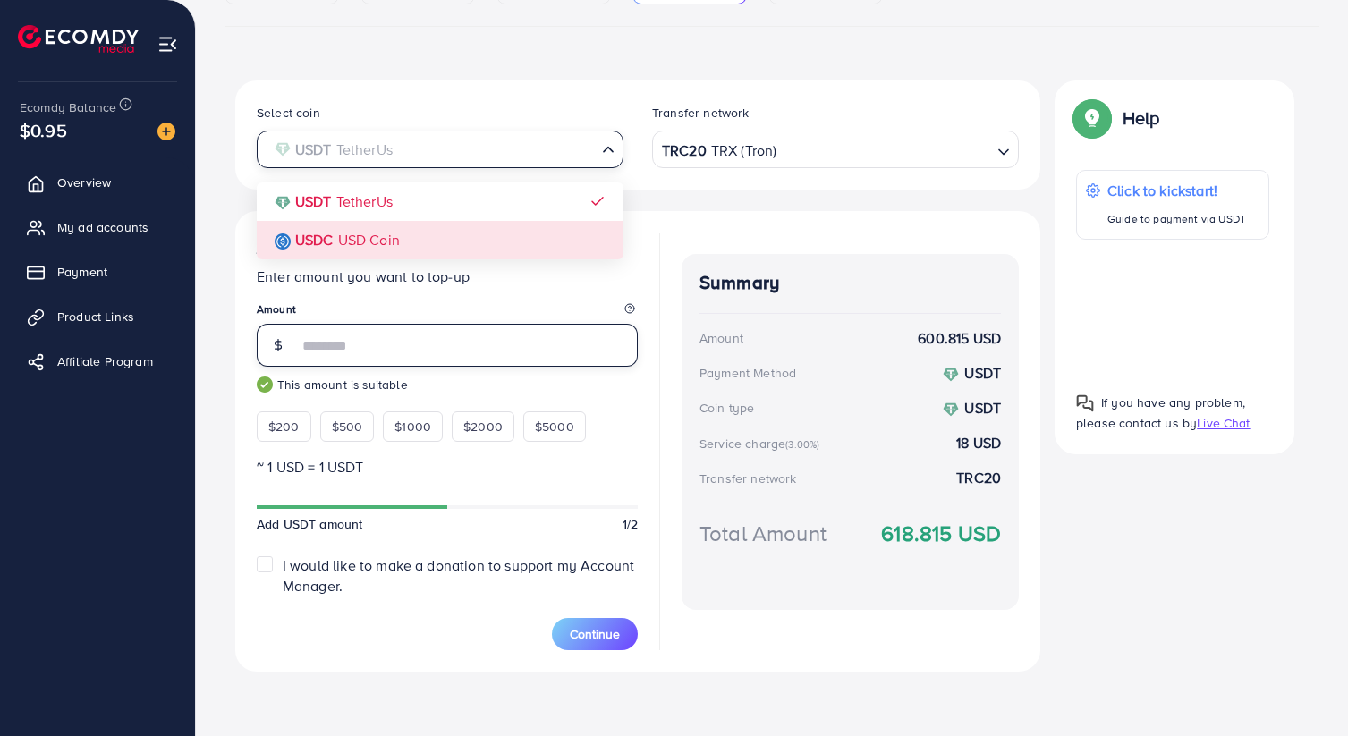
click at [462, 344] on input "***" at bounding box center [468, 345] width 340 height 43
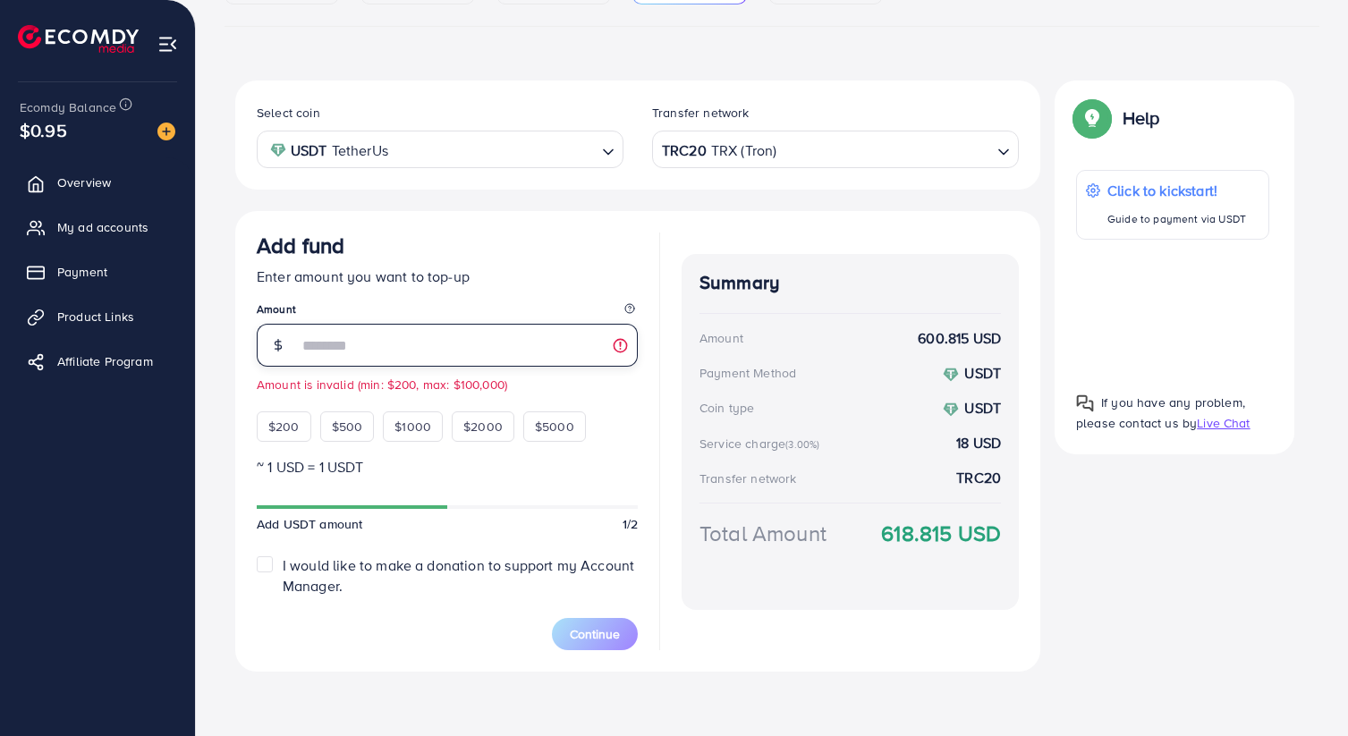
type input "*"
type input "***"
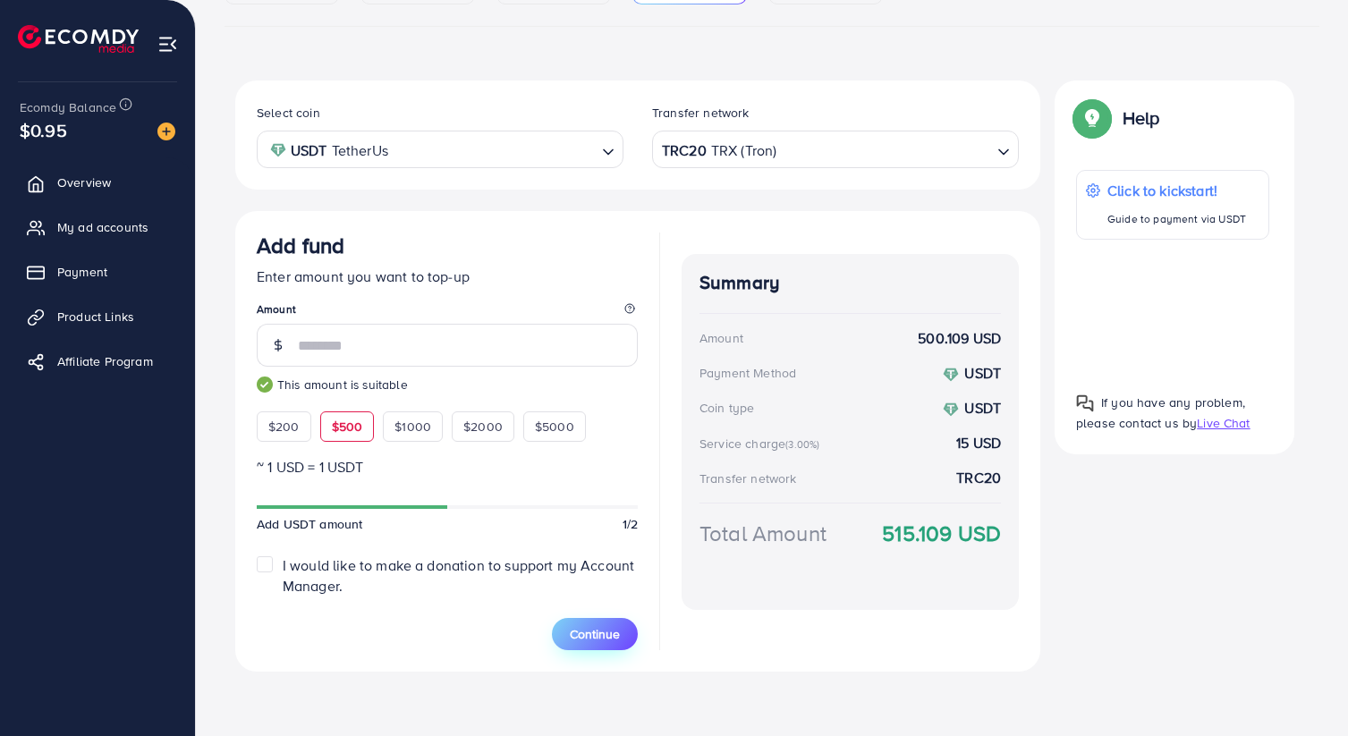
click at [582, 633] on span "Continue" at bounding box center [595, 634] width 50 height 18
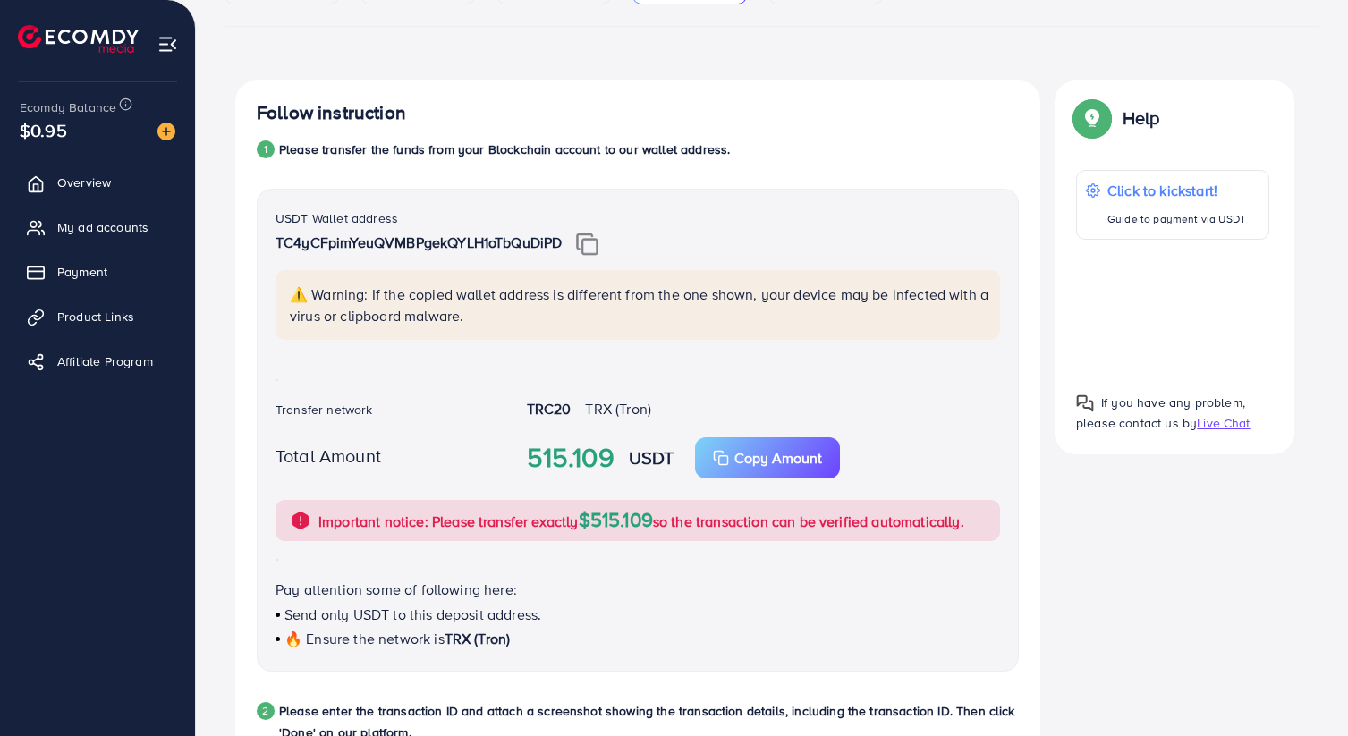
click at [593, 242] on img at bounding box center [587, 244] width 22 height 23
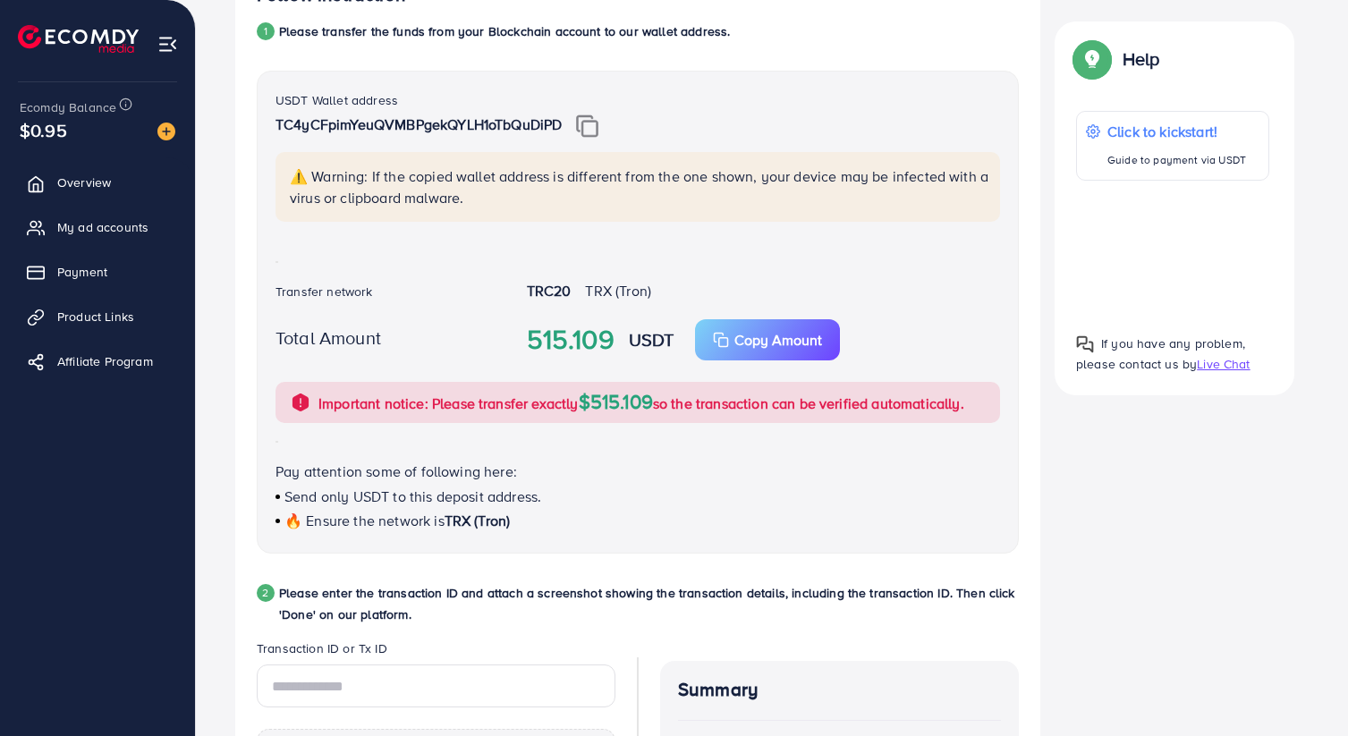
scroll to position [377, 0]
click at [649, 526] on div "🔥 Ensure the network is TRX (Tron)" at bounding box center [638, 522] width 725 height 21
drag, startPoint x: 529, startPoint y: 335, endPoint x: 609, endPoint y: 339, distance: 80.6
click at [609, 339] on strong "515.109" at bounding box center [571, 340] width 88 height 39
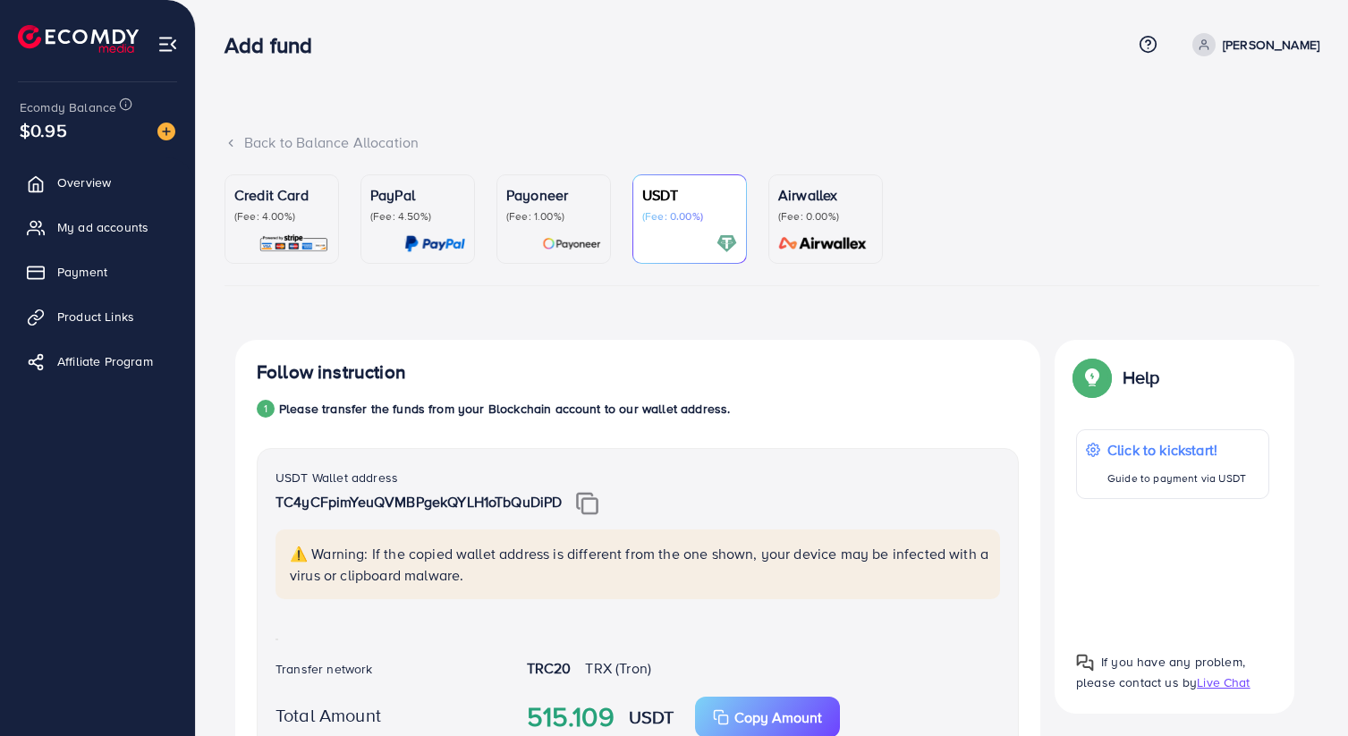
scroll to position [745, 0]
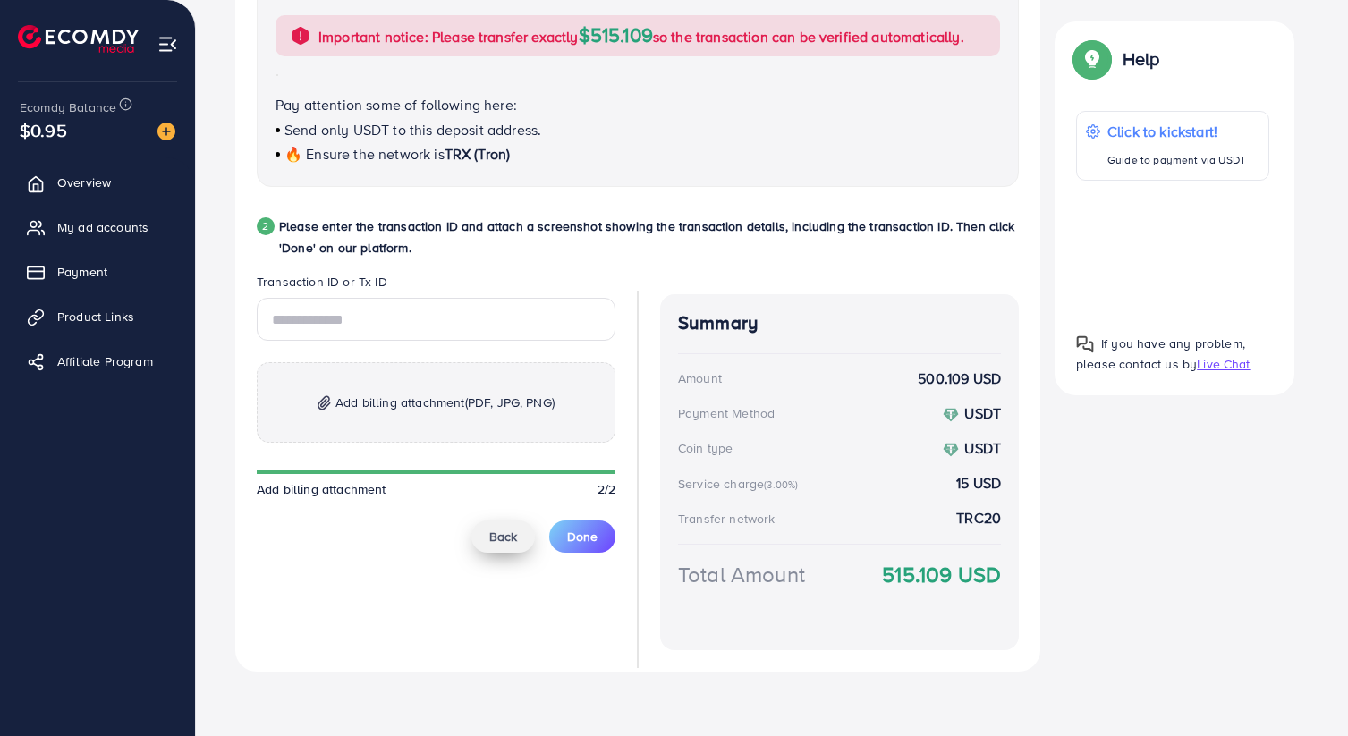
click at [500, 532] on span "Back" at bounding box center [503, 537] width 28 height 18
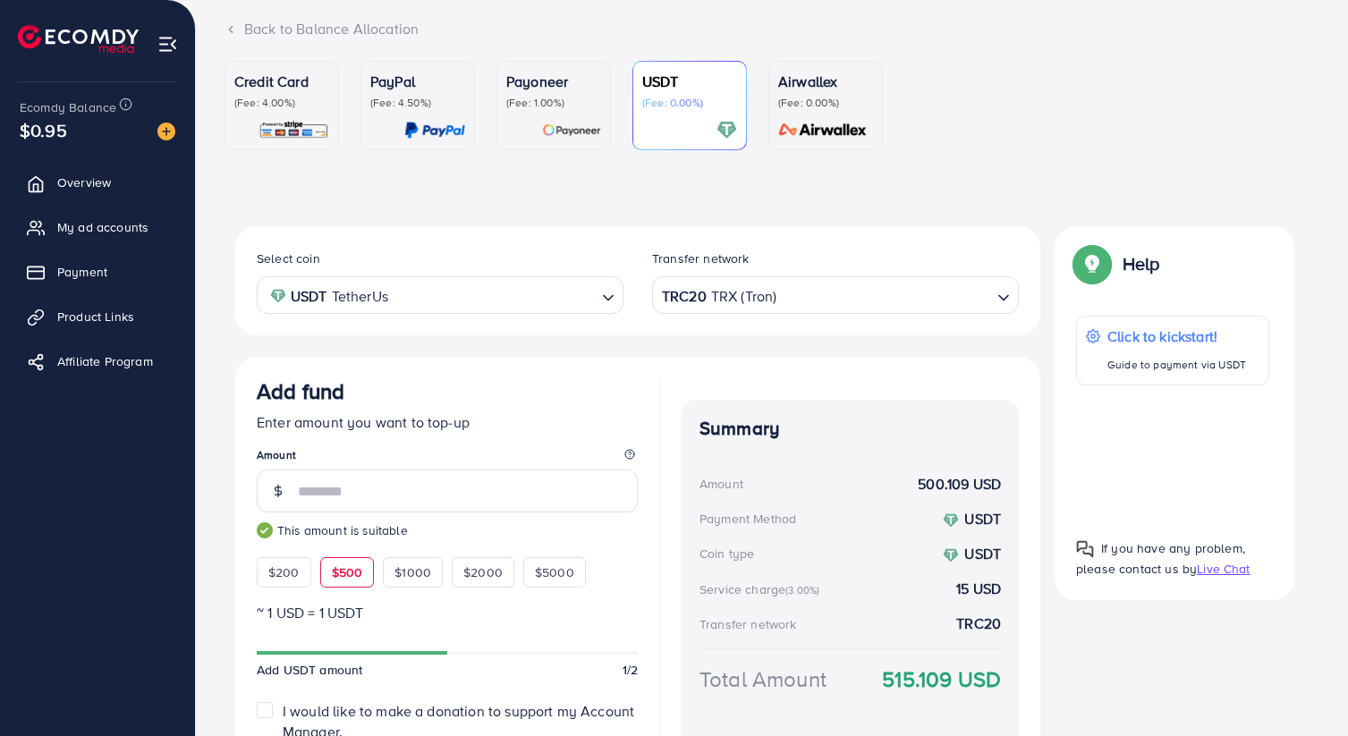
scroll to position [86, 0]
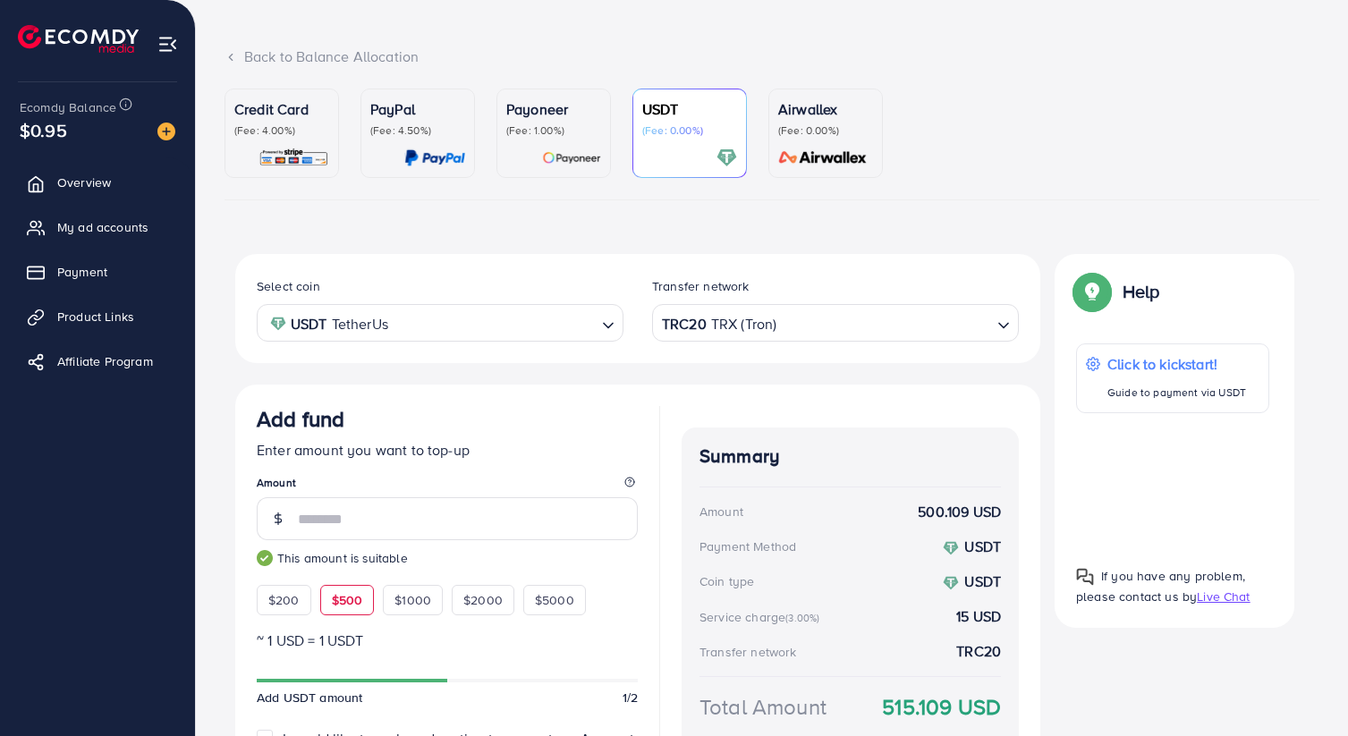
click at [675, 339] on div "TRC20 TRX (Tron) Loading..." at bounding box center [835, 322] width 367 height 37
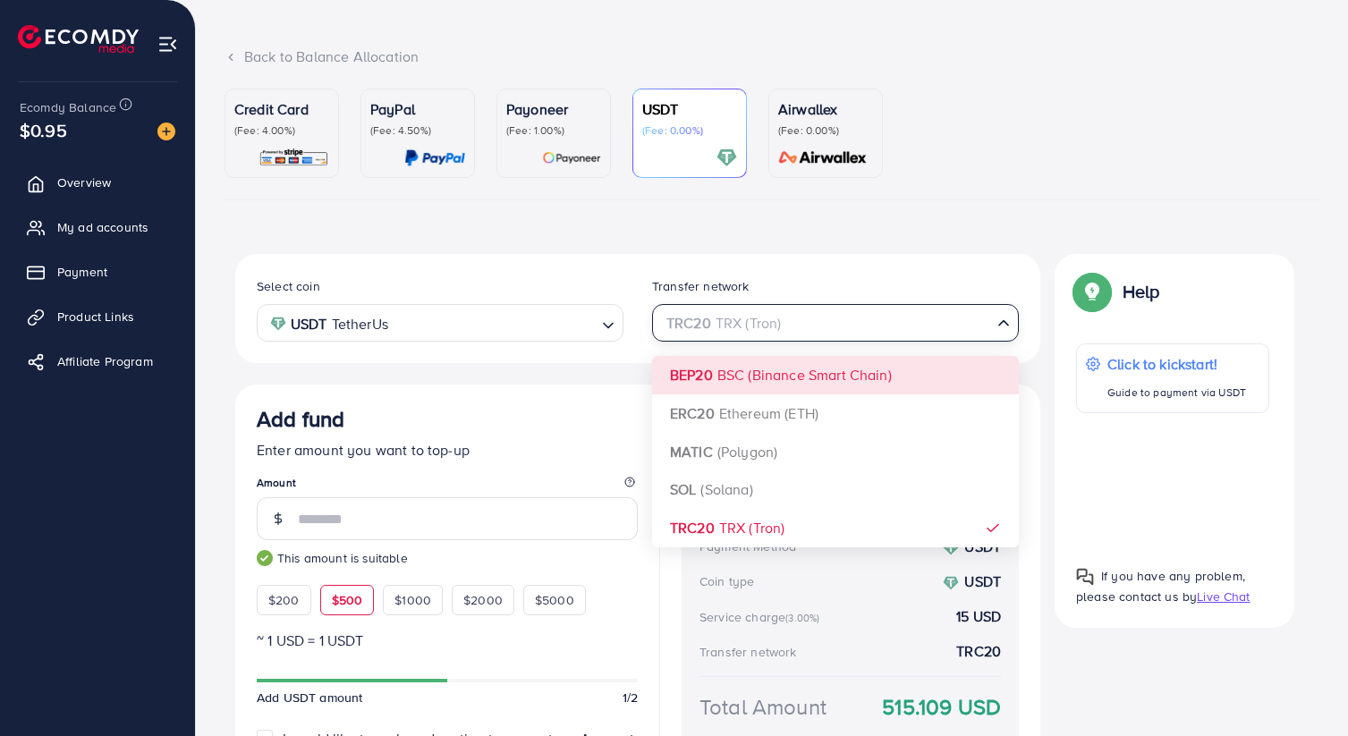
click at [734, 369] on div "Select coin USDT TetherUs Loading... Transfer network TRC20 TRX (Tron) Loading.…" at bounding box center [637, 549] width 805 height 591
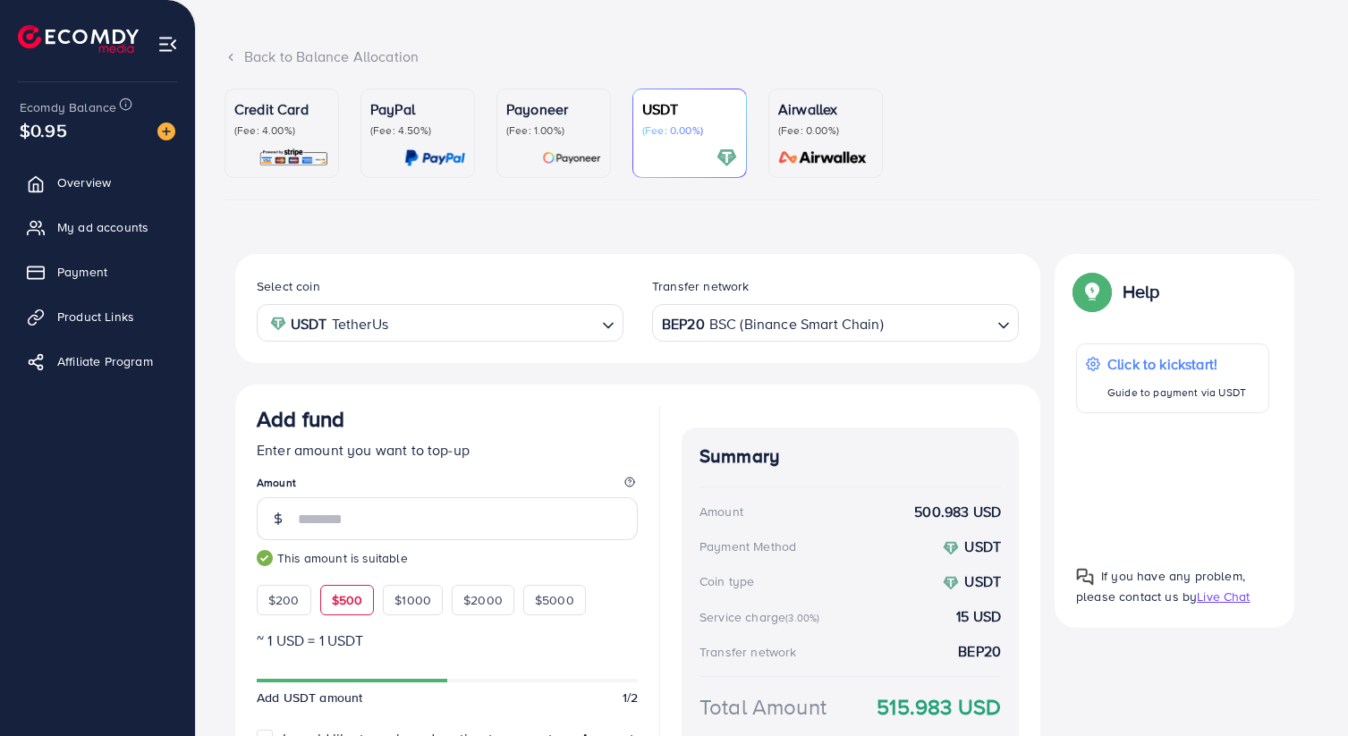
click at [649, 369] on div "Select coin USDT TetherUs Loading... Transfer network BEP20 BSC (Binance Smart …" at bounding box center [637, 549] width 805 height 591
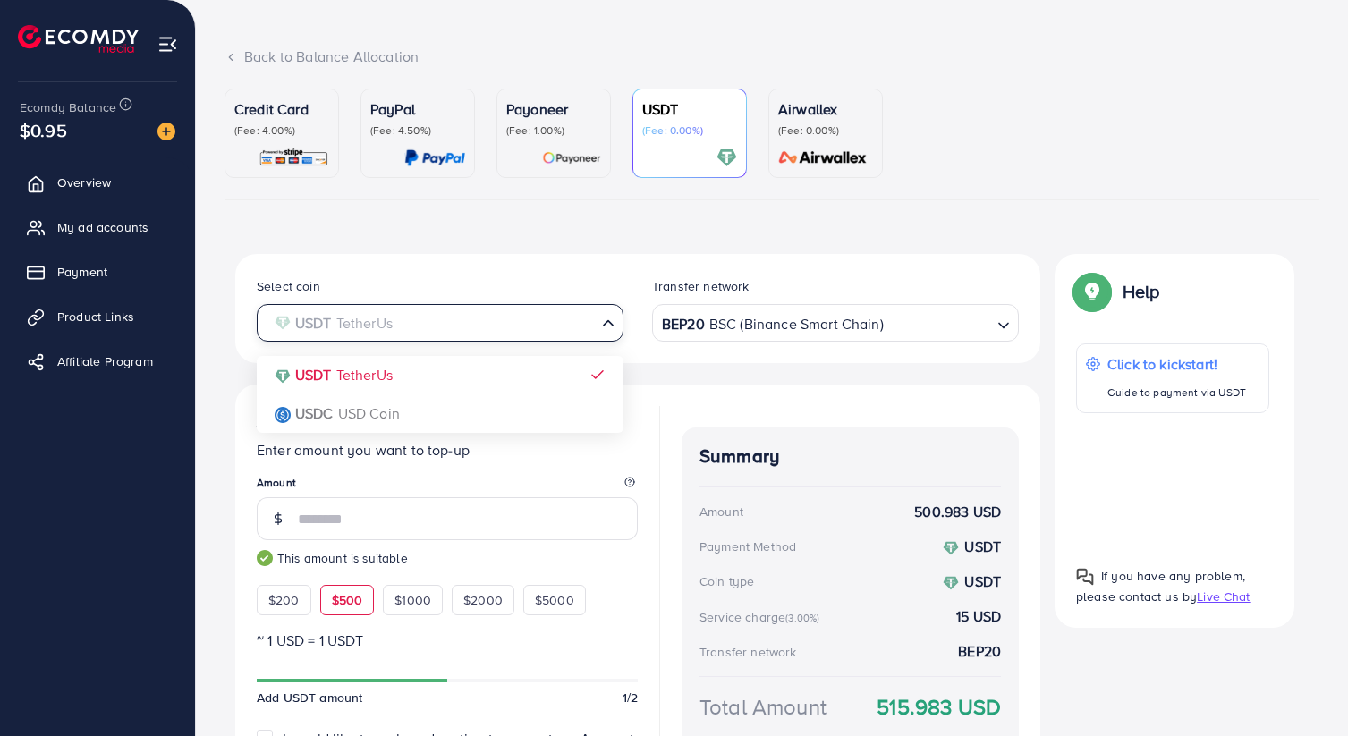
click at [500, 326] on input "Search for option" at bounding box center [430, 324] width 330 height 28
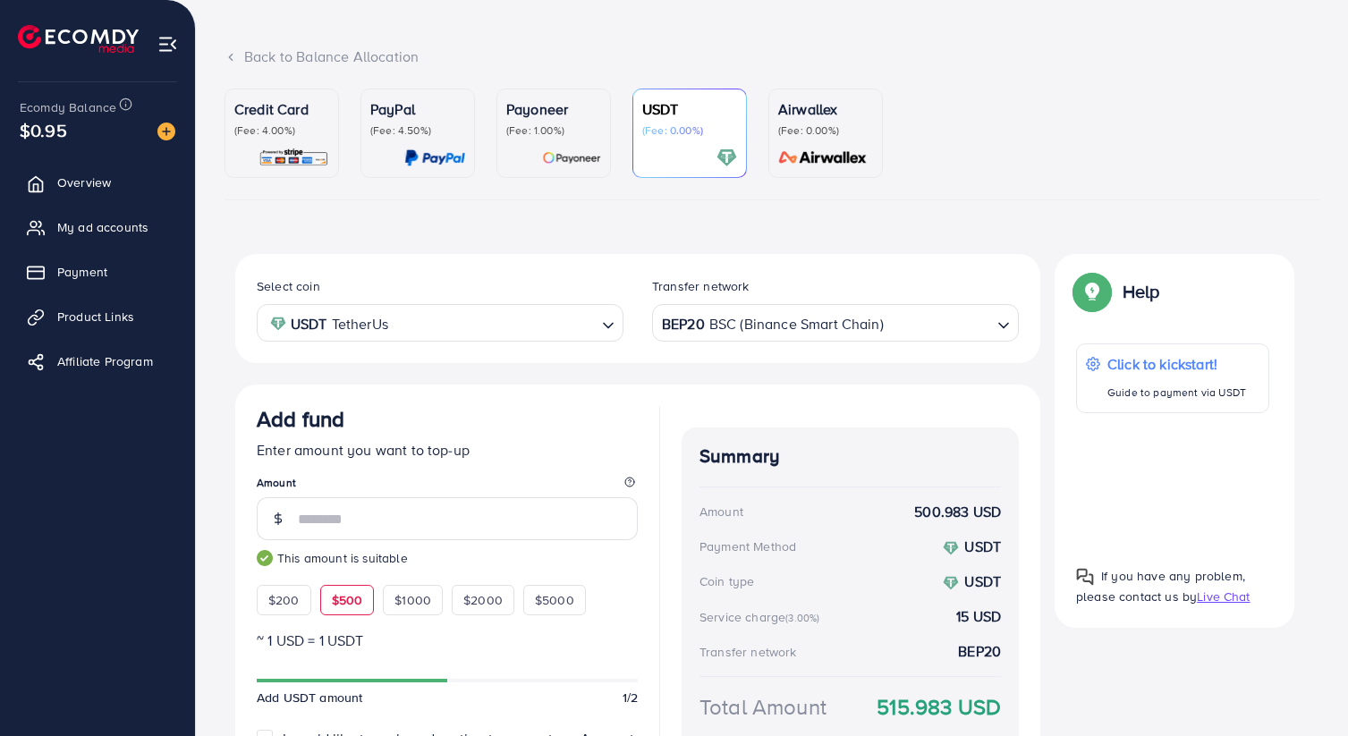
click at [660, 379] on div "Select coin USDT TetherUs Loading... USDT TetherUs USDC USD Coin Transfer netwo…" at bounding box center [637, 549] width 805 height 591
click at [719, 332] on div "BEP20 BSC (Binance Smart Chain)" at bounding box center [825, 321] width 334 height 31
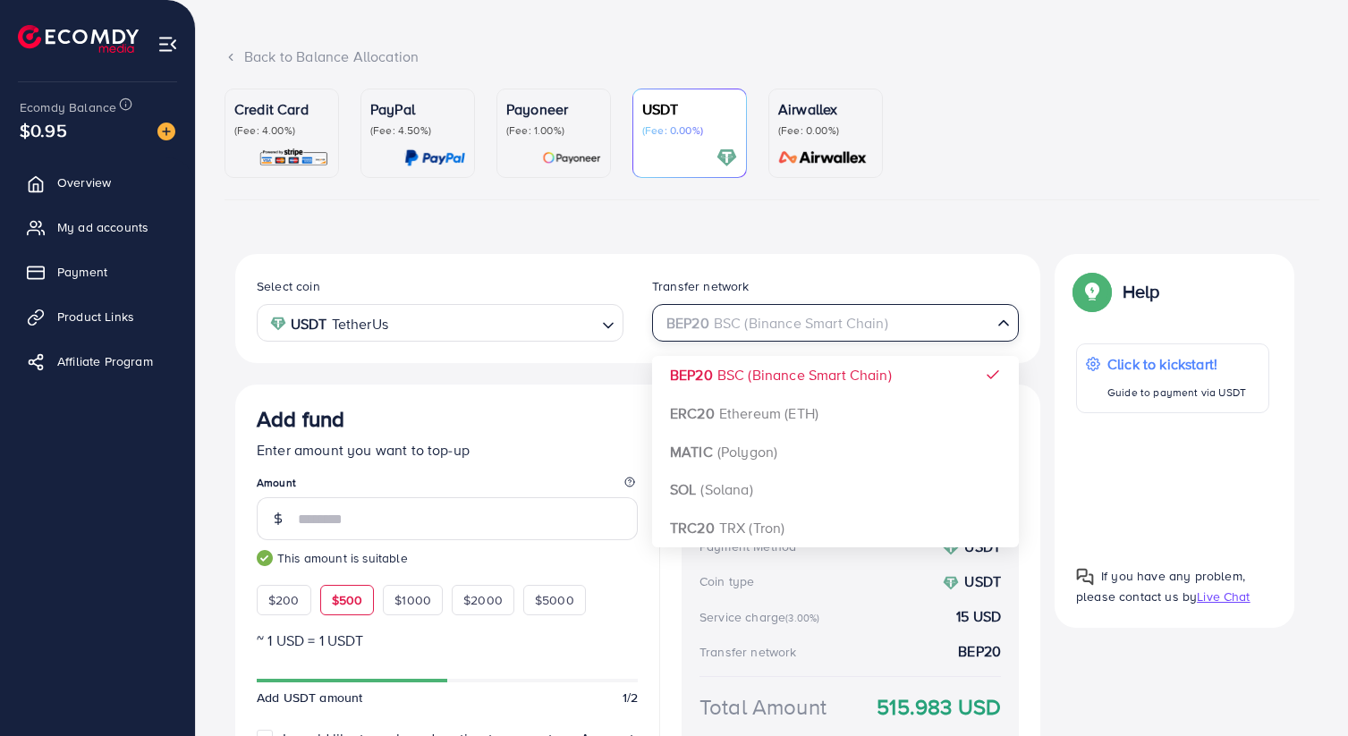
click at [694, 378] on div "Select coin USDT TetherUs Loading... Transfer network BEP20 BSC (Binance Smart …" at bounding box center [637, 549] width 805 height 591
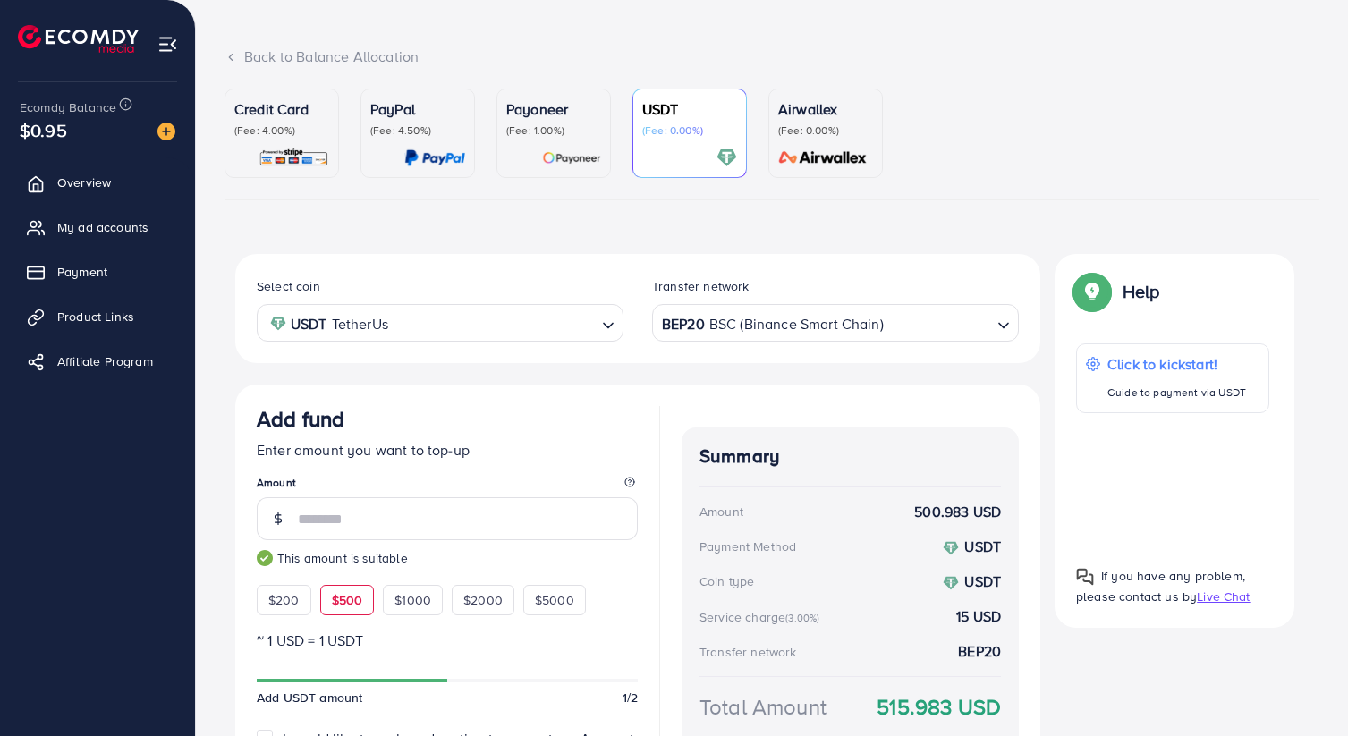
click at [673, 378] on div "Select coin USDT TetherUs Loading... Transfer network BEP20 BSC (Binance Smart …" at bounding box center [637, 549] width 805 height 591
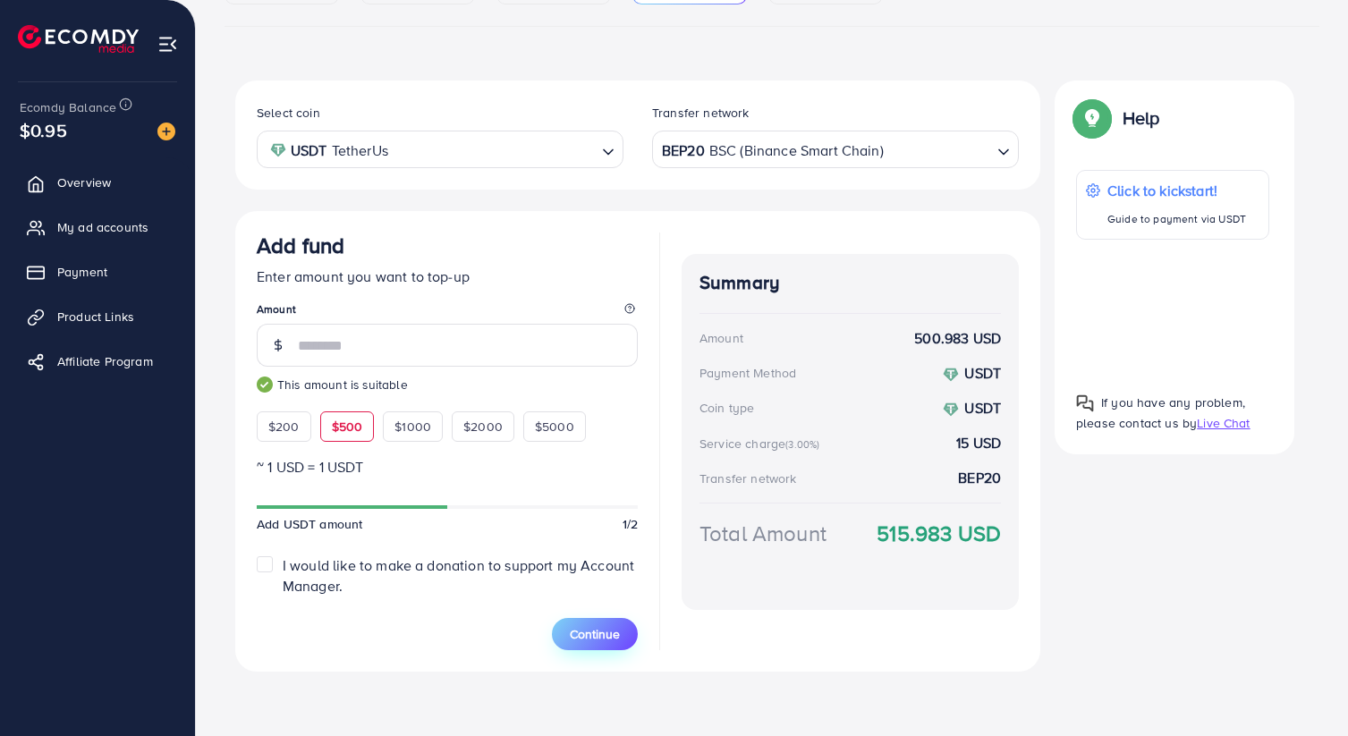
click at [597, 631] on span "Continue" at bounding box center [595, 634] width 50 height 18
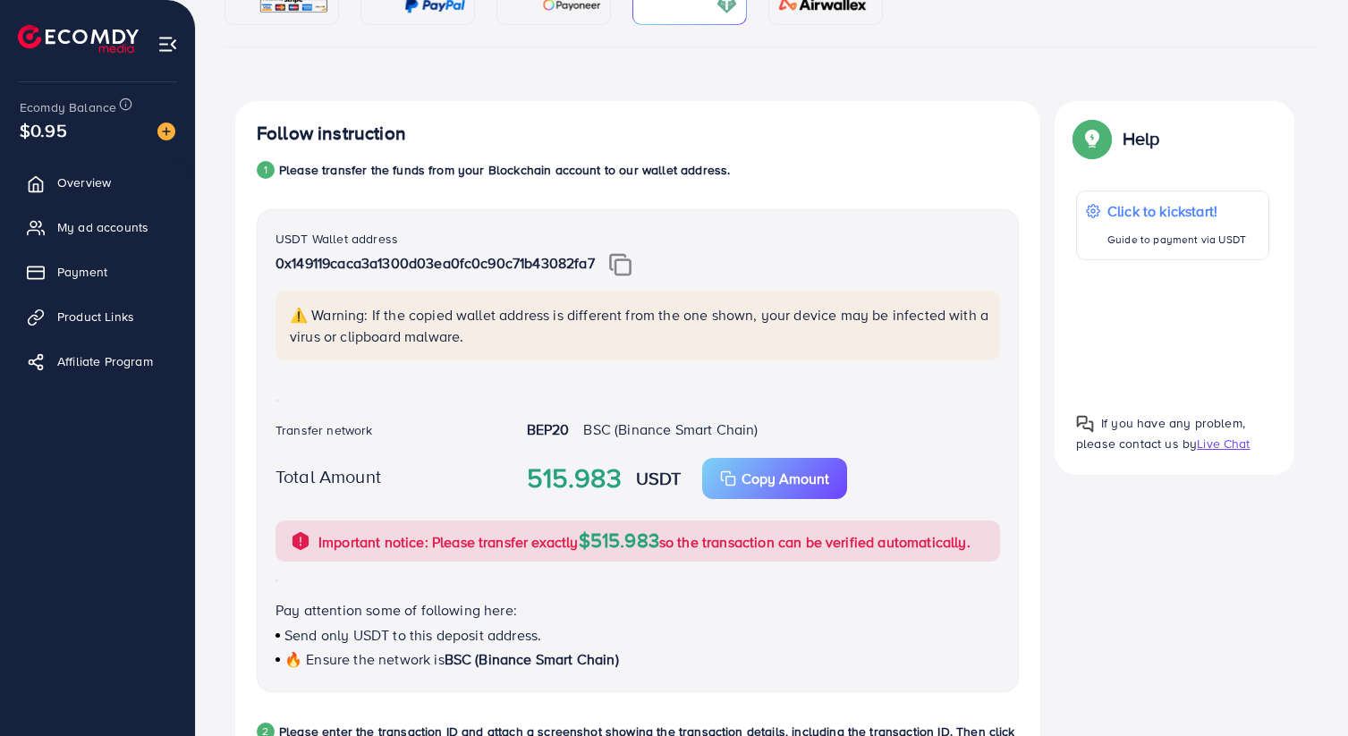
scroll to position [216, 0]
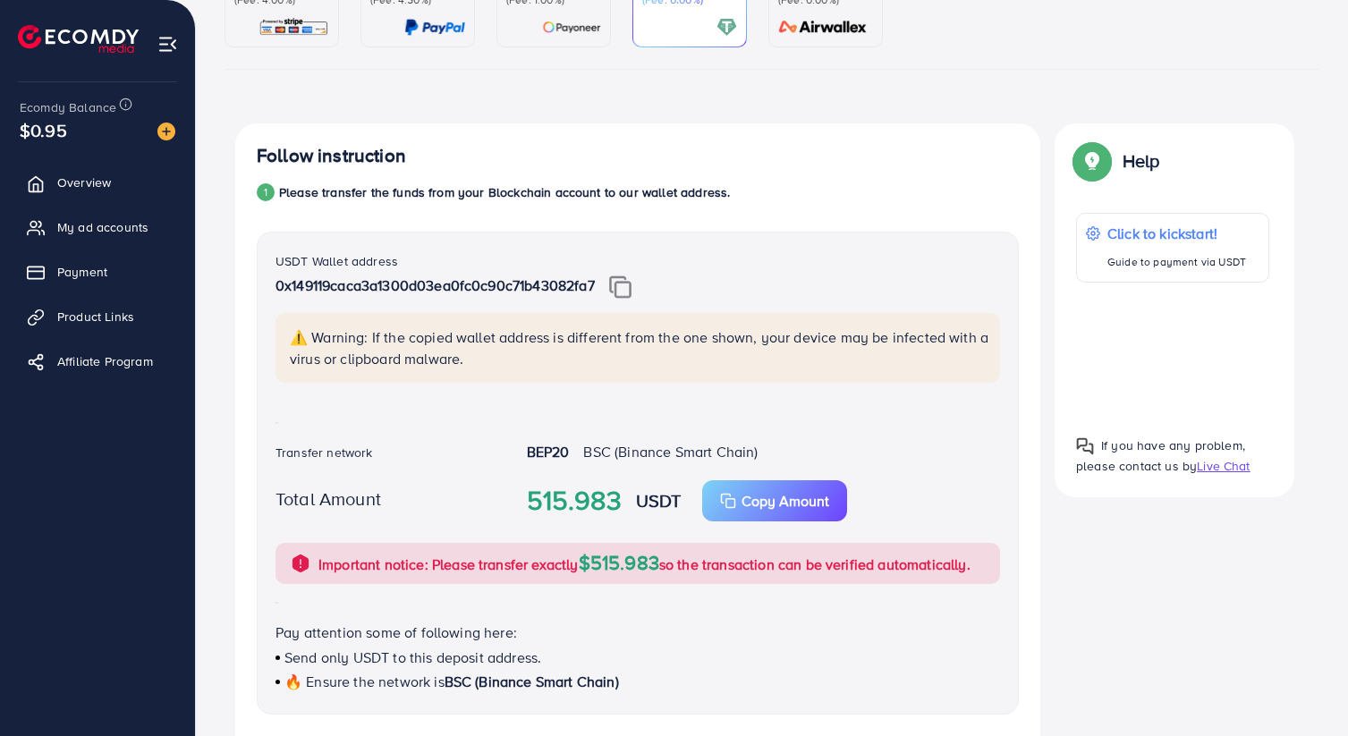
click at [621, 283] on img at bounding box center [620, 287] width 22 height 23
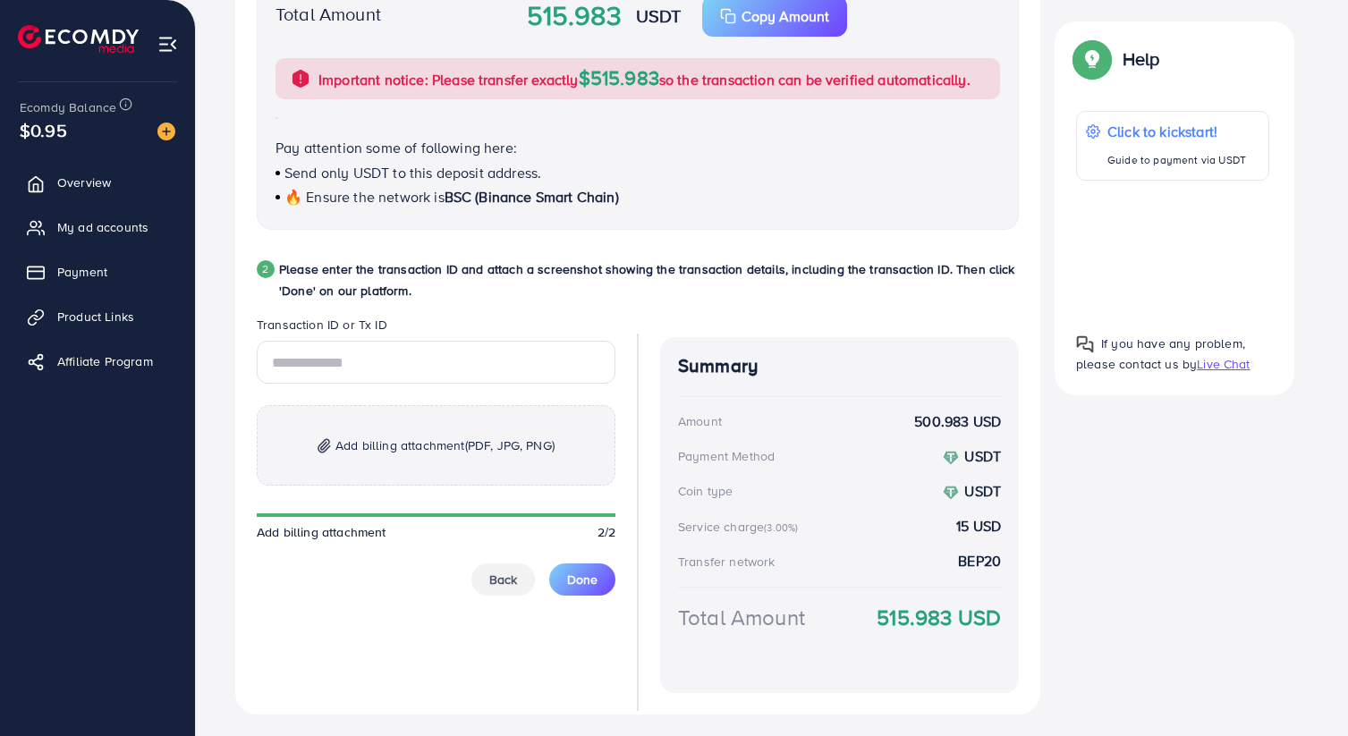
scroll to position [717, 0]
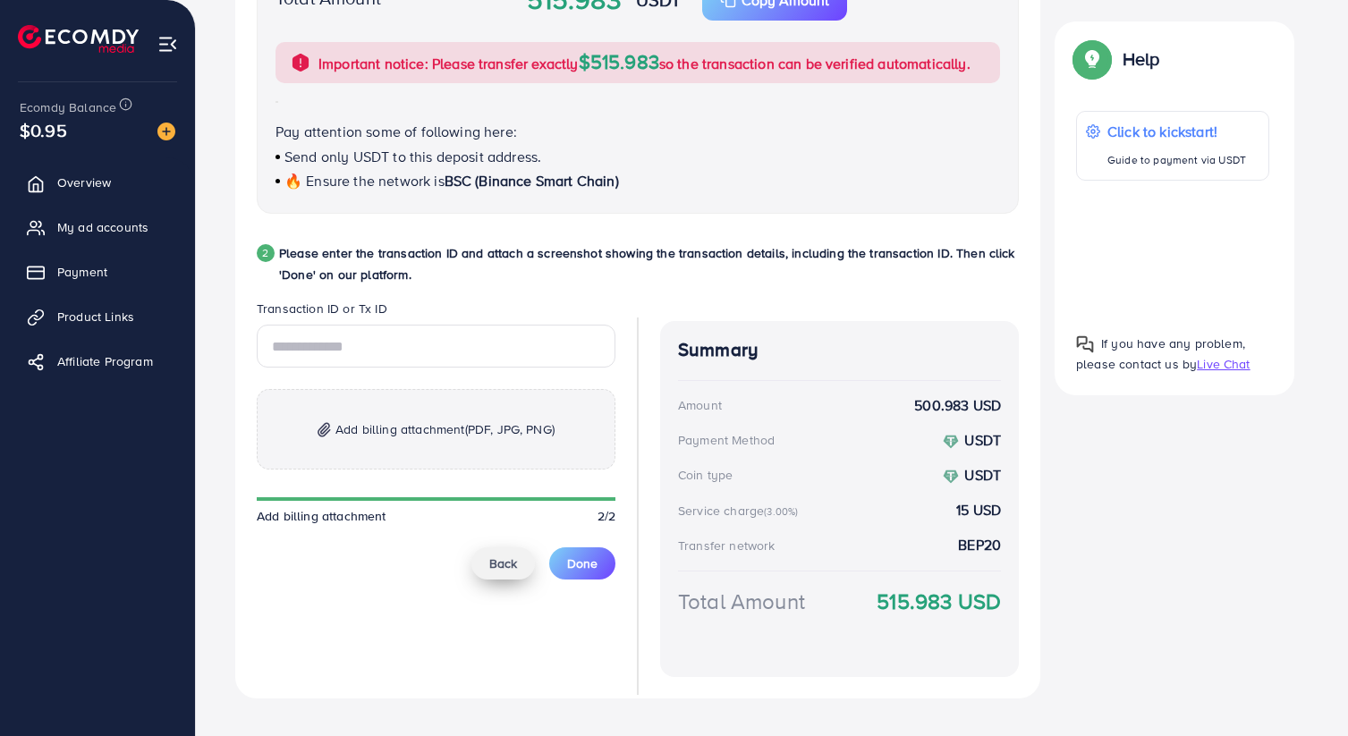
click at [504, 558] on span "Back" at bounding box center [503, 564] width 28 height 18
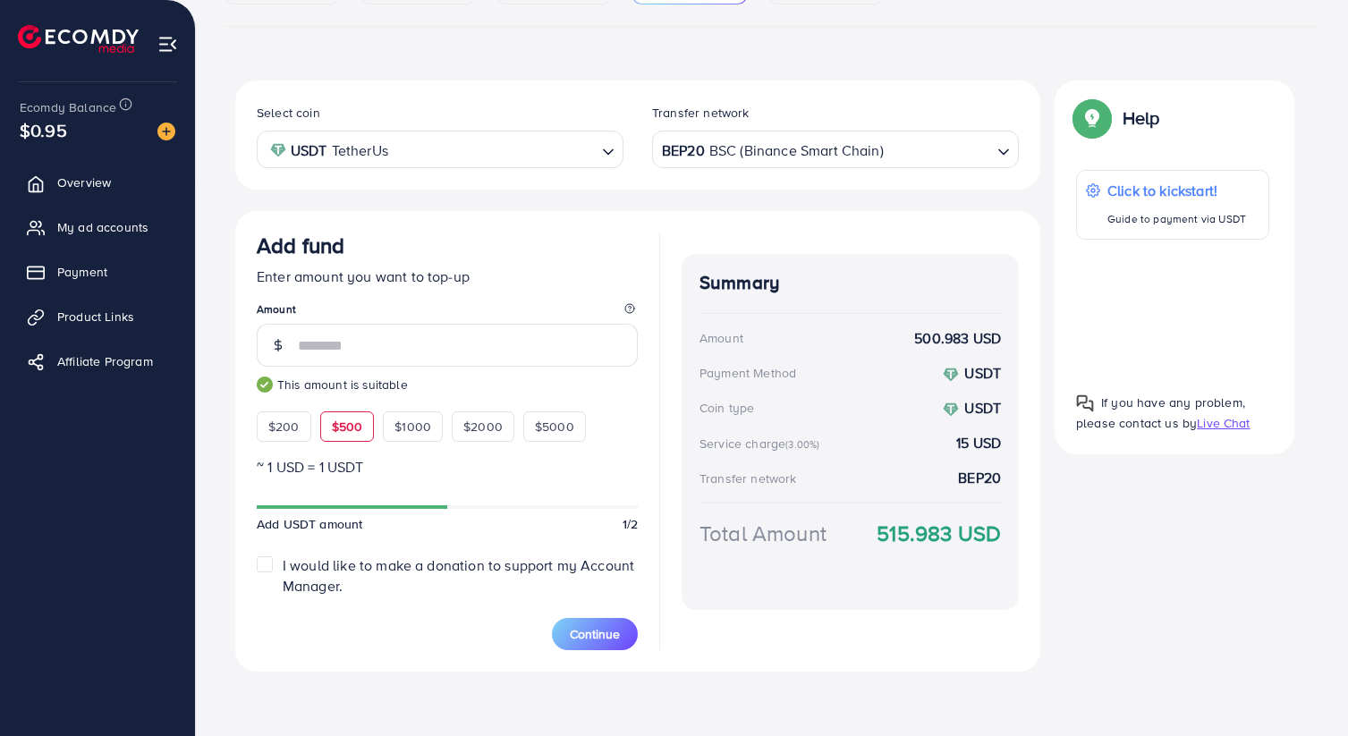
click at [740, 157] on div "BEP20 BSC (Binance Smart Chain)" at bounding box center [825, 147] width 334 height 31
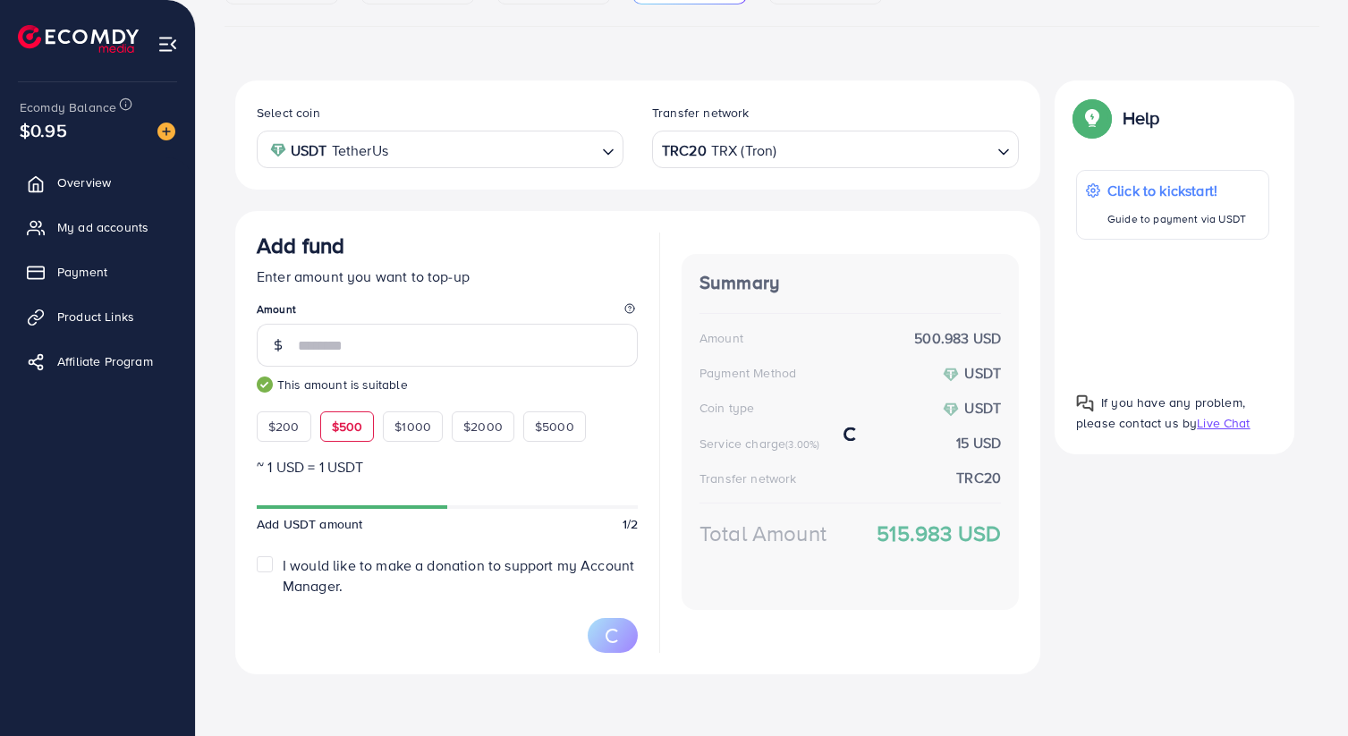
click at [755, 358] on div "Select coin USDT TetherUs Loading... Transfer network TRC20 TRX (Tron) Loading.…" at bounding box center [637, 378] width 805 height 594
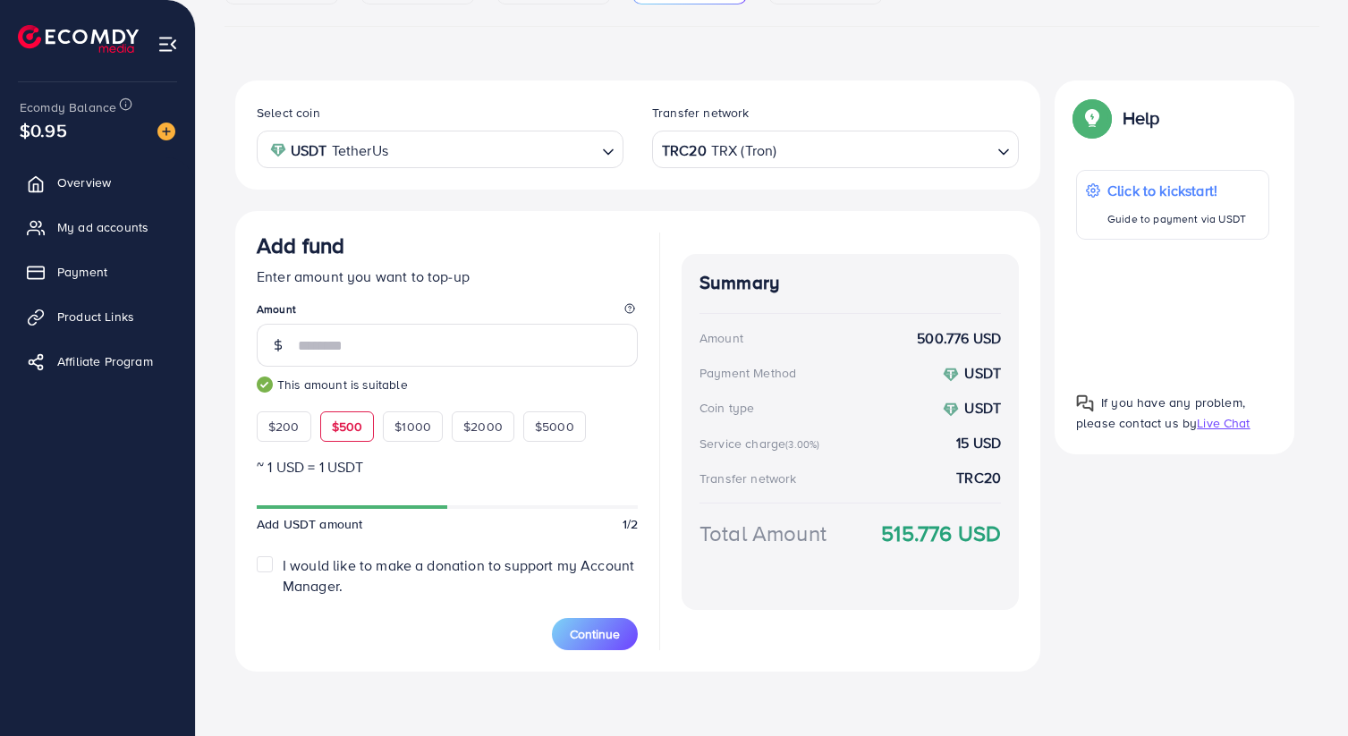
click at [722, 632] on div "Summary Amount 500.776 USD Payment Method USDT Coin type USDT Service charge (3…" at bounding box center [850, 442] width 337 height 418
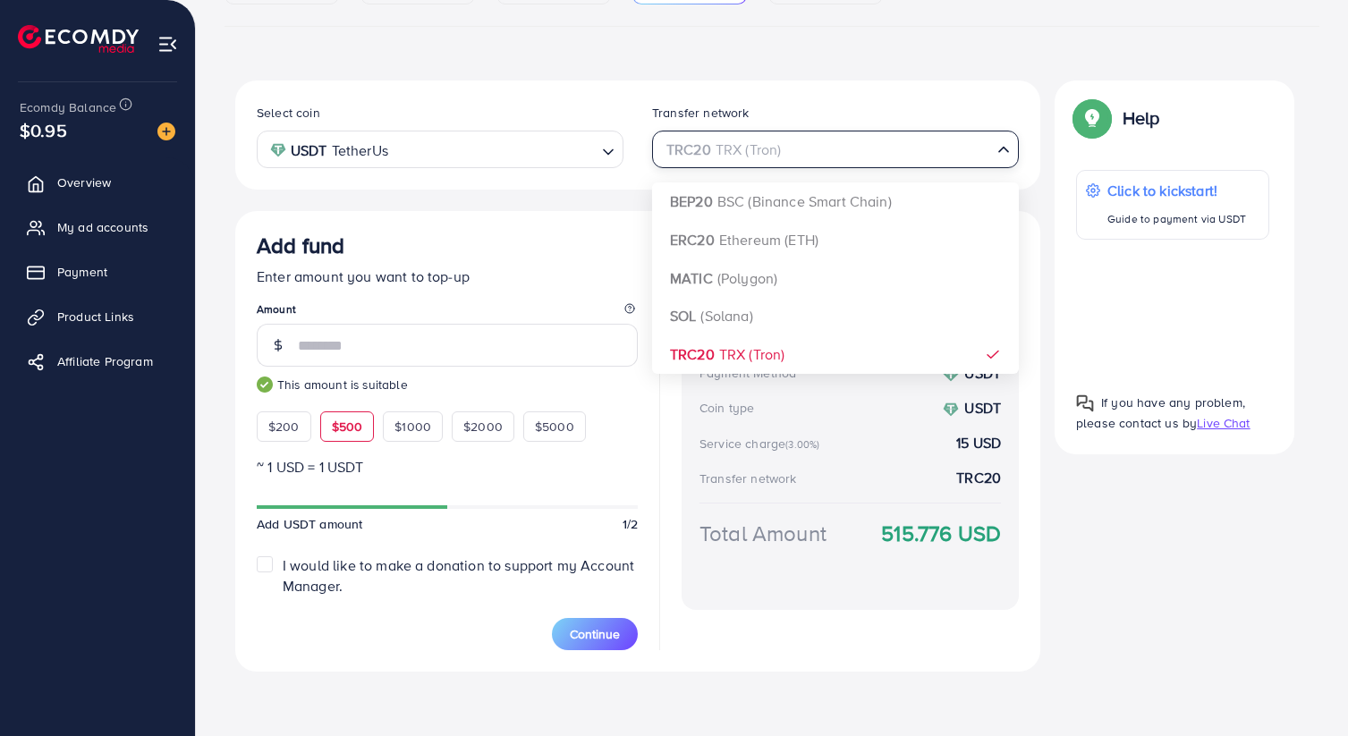
click at [758, 140] on div "TRC20 TRX (Tron)" at bounding box center [825, 147] width 334 height 31
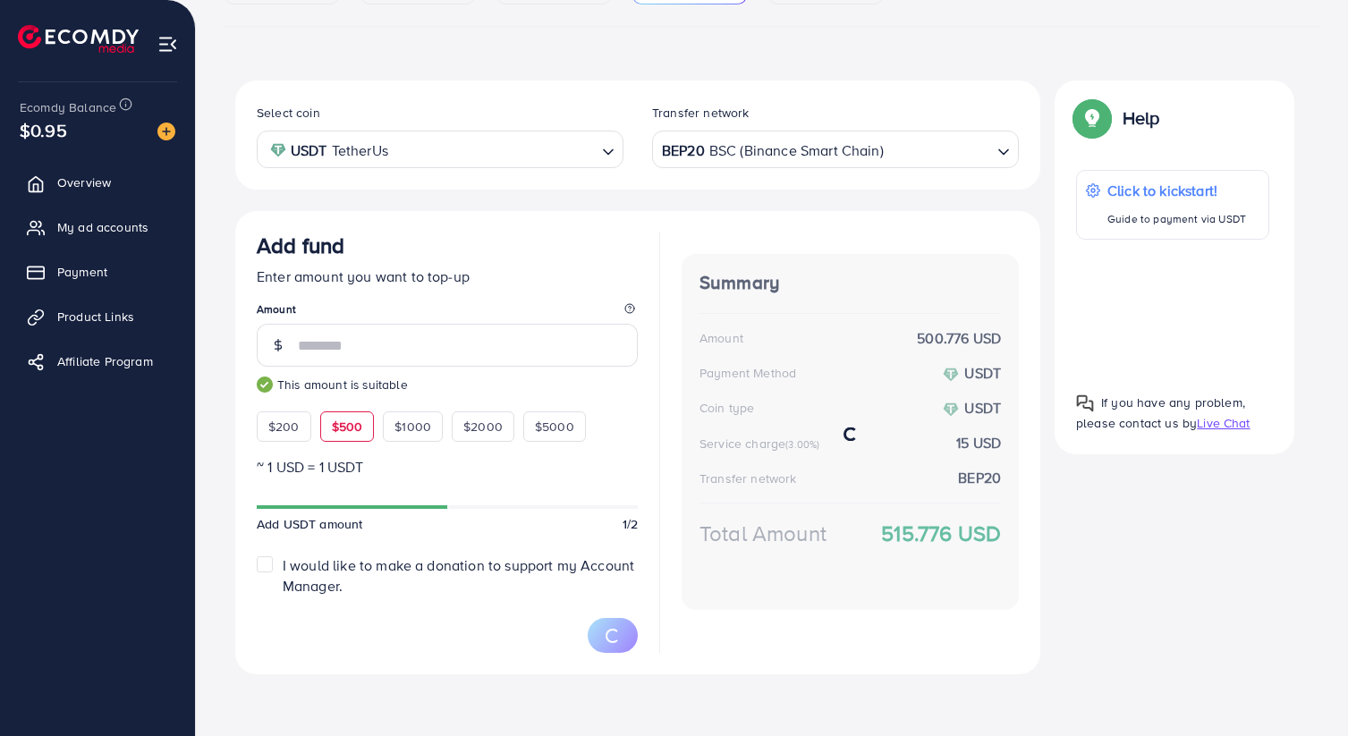
click at [742, 213] on div "Select coin USDT TetherUs Loading... Transfer network BEP20 BSC (Binance Smart …" at bounding box center [637, 378] width 805 height 594
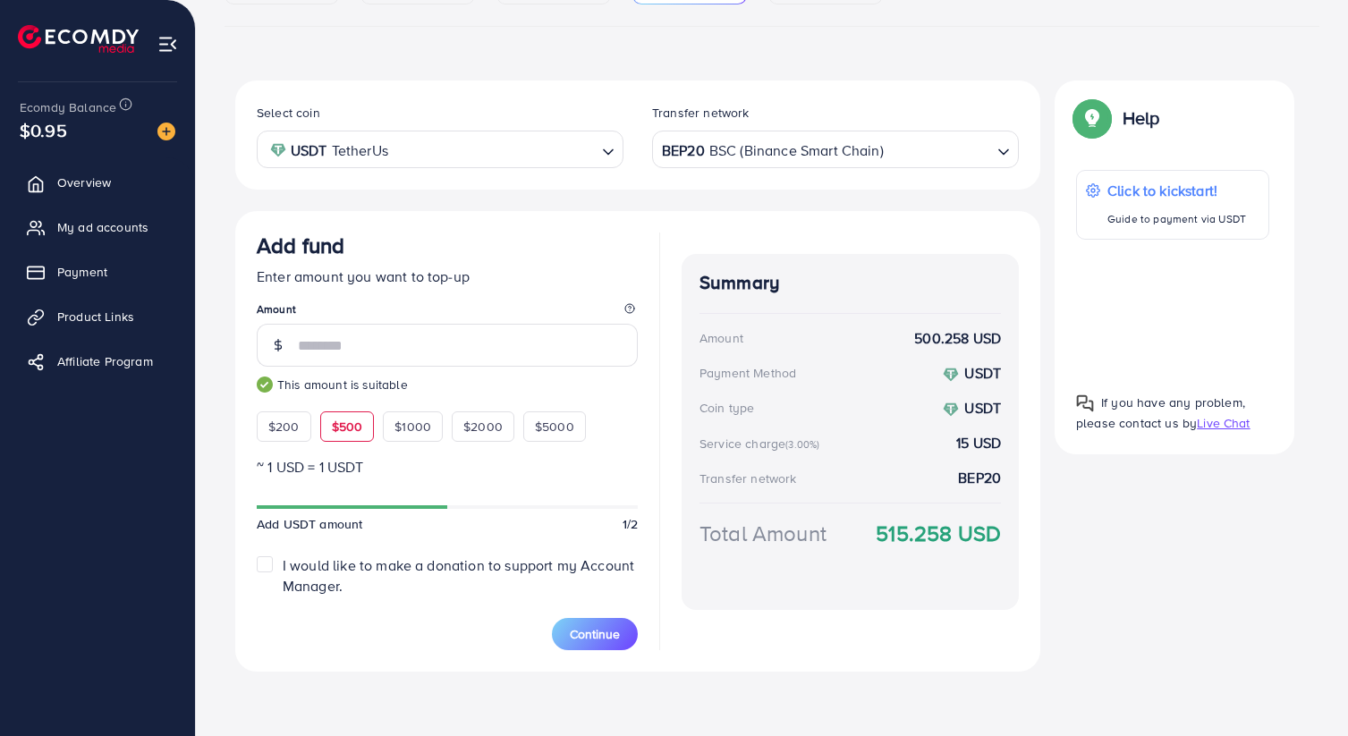
click at [796, 580] on div "Total Amount 515.258 USD" at bounding box center [850, 555] width 301 height 74
click at [796, 648] on div "Summary Amount 500.258 USD Payment Method USDT Coin type USDT Service charge (3…" at bounding box center [850, 442] width 337 height 418
click at [615, 637] on span "Continue" at bounding box center [595, 634] width 50 height 18
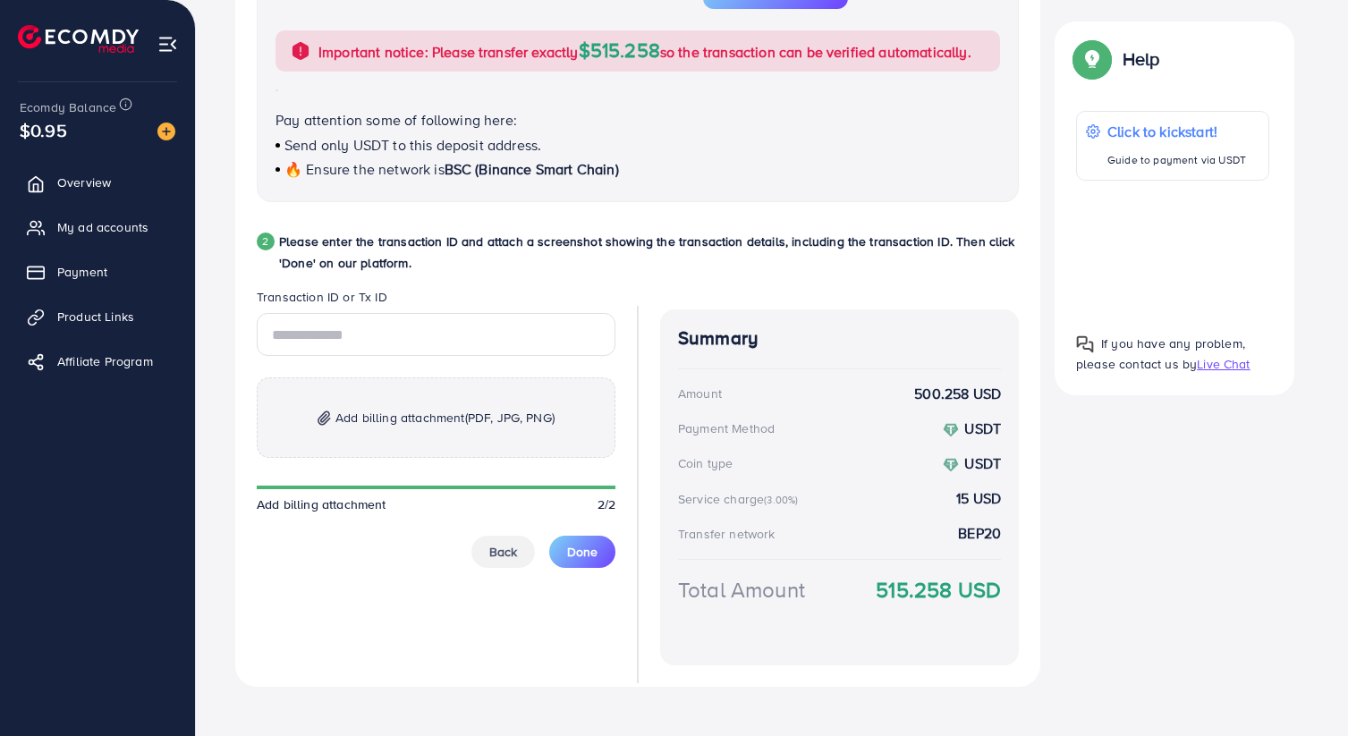
scroll to position [737, 0]
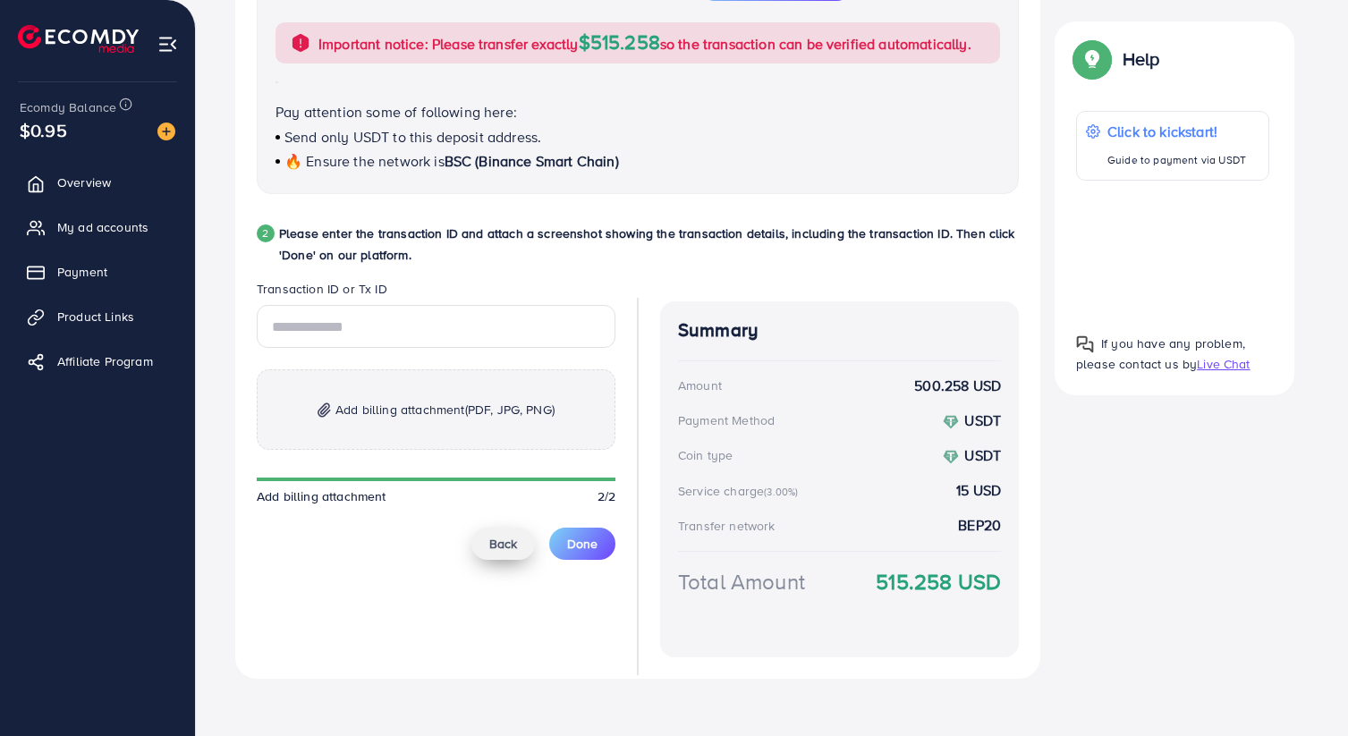
click at [509, 540] on span "Back" at bounding box center [503, 544] width 28 height 18
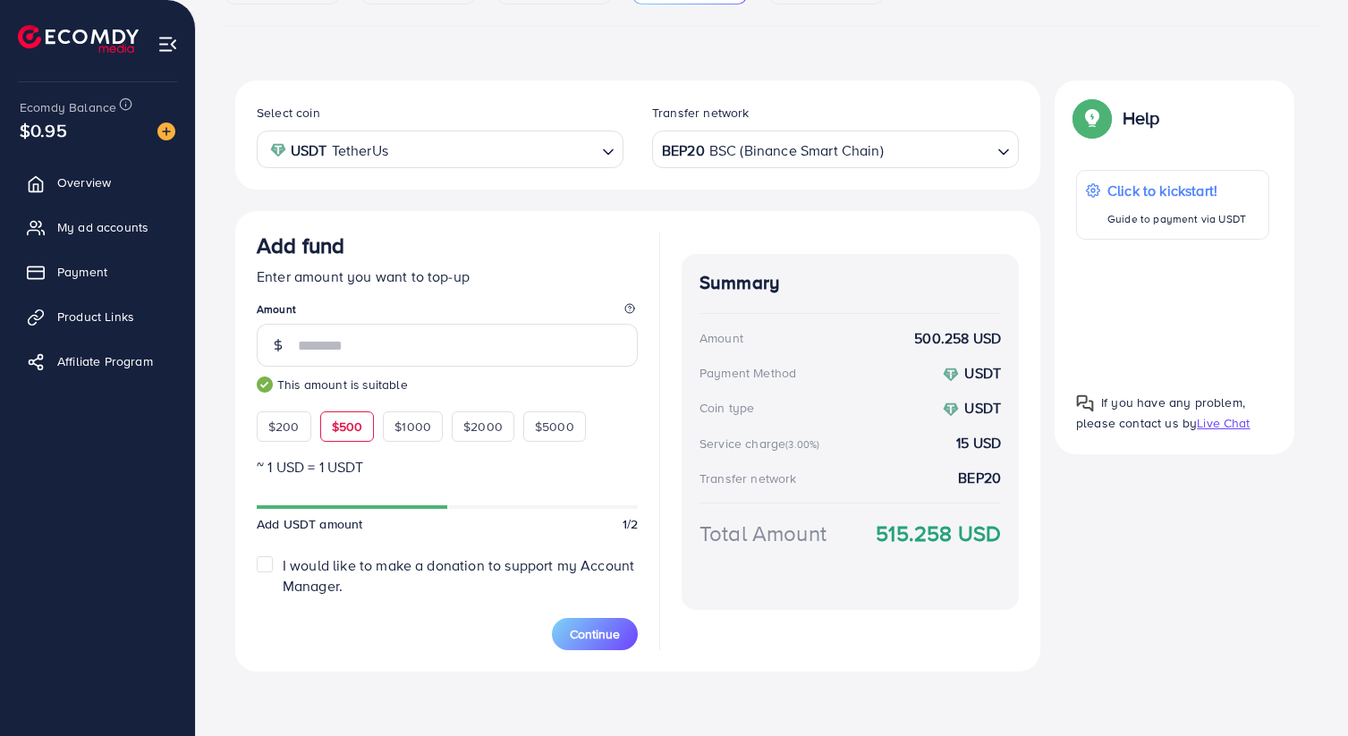
scroll to position [259, 0]
click at [755, 159] on div "BEP20 BSC (Binance Smart Chain)" at bounding box center [825, 147] width 334 height 31
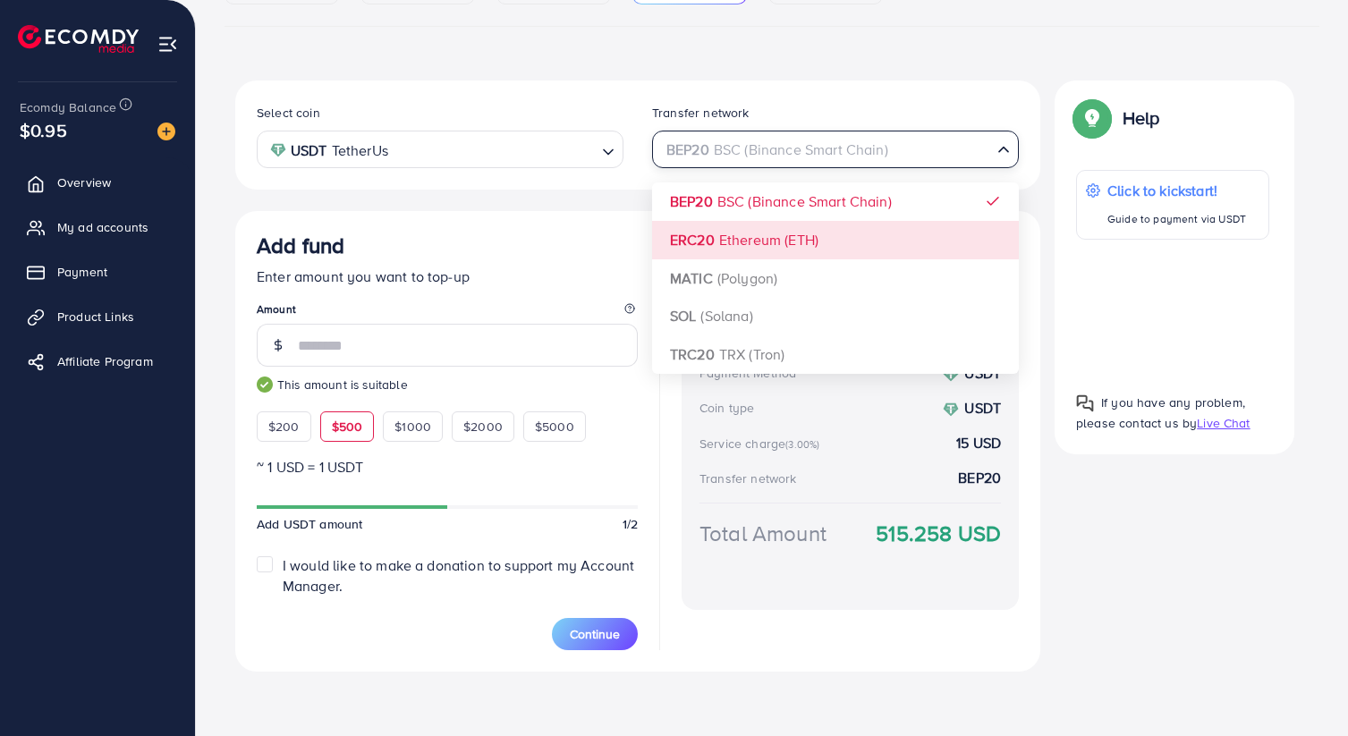
click at [724, 232] on div "Select coin USDT TetherUs Loading... Transfer network BEP20 BSC (Binance Smart …" at bounding box center [637, 376] width 805 height 591
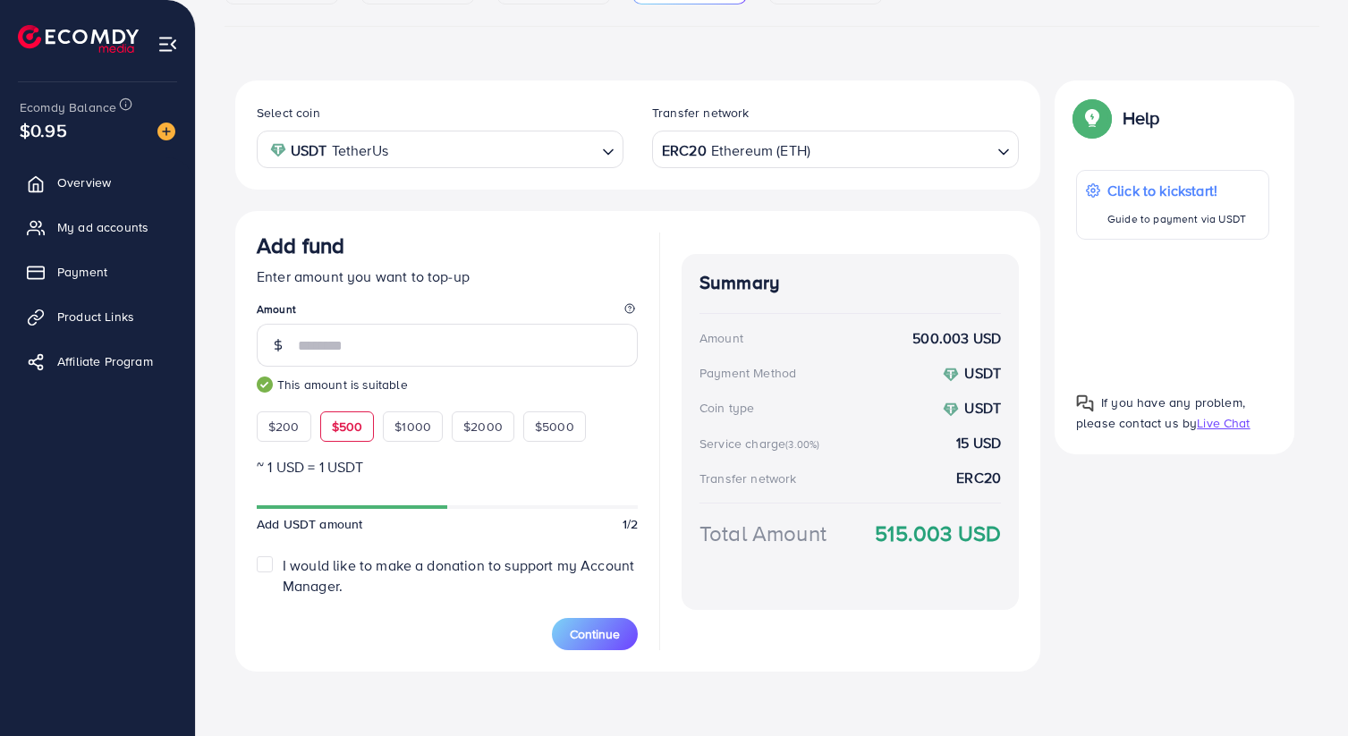
click at [735, 162] on div "ERC20 Ethereum (ETH)" at bounding box center [825, 147] width 334 height 31
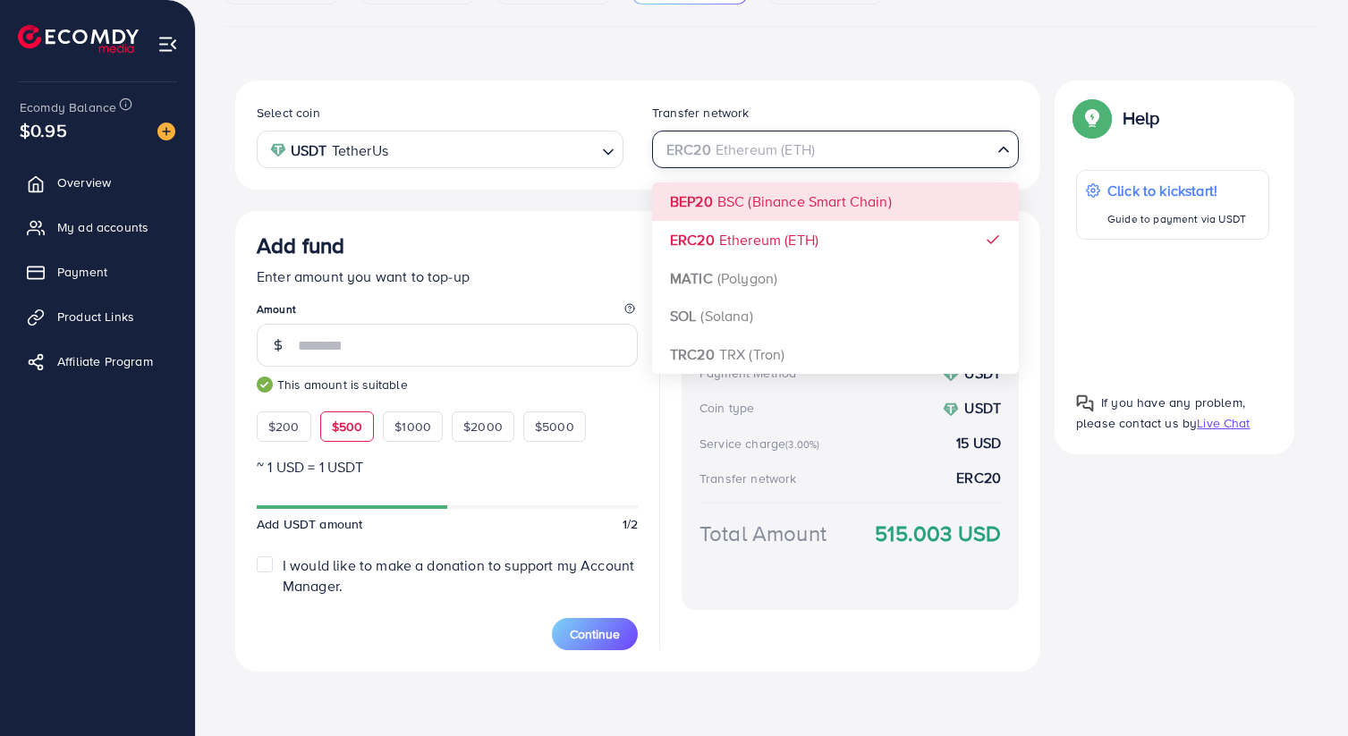
click at [734, 191] on div "Select coin USDT TetherUs Loading... Transfer network ERC20 Ethereum (ETH) Load…" at bounding box center [637, 376] width 805 height 591
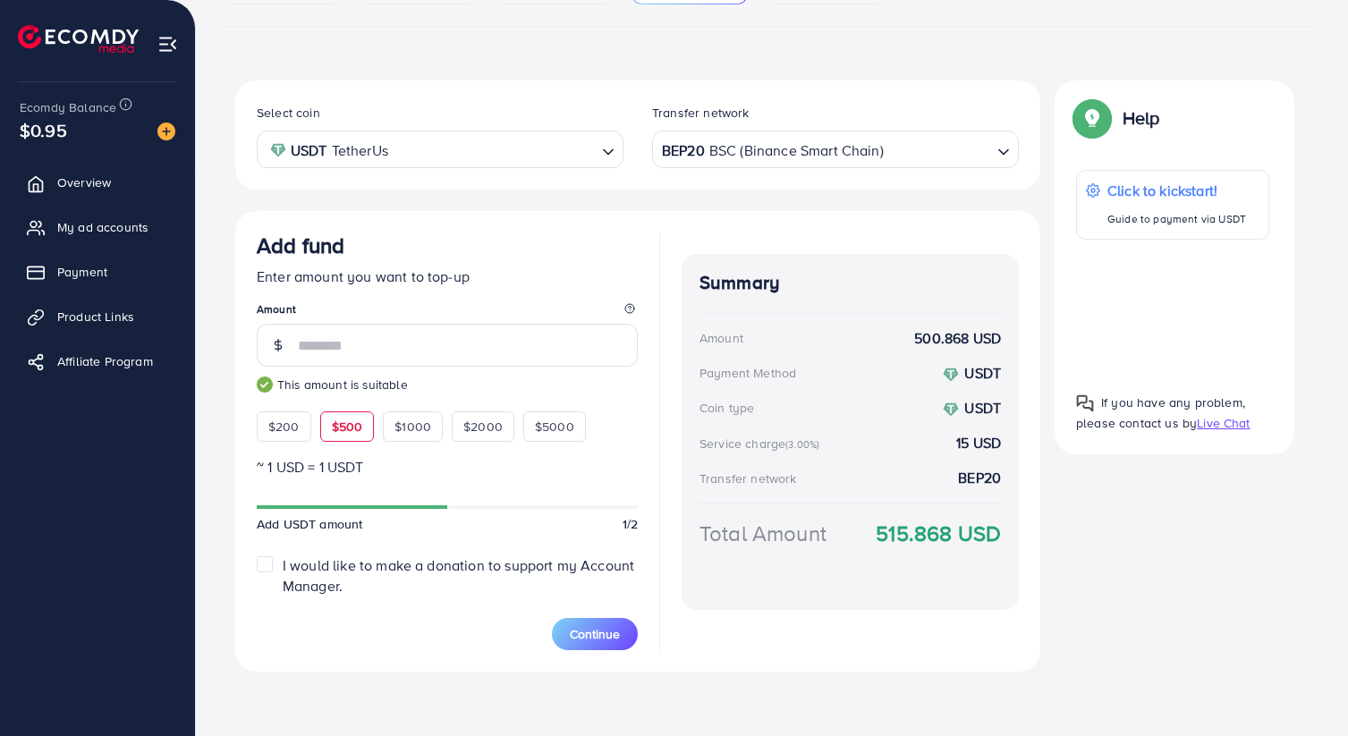
click at [734, 147] on div "BEP20 BSC (Binance Smart Chain)" at bounding box center [825, 147] width 334 height 31
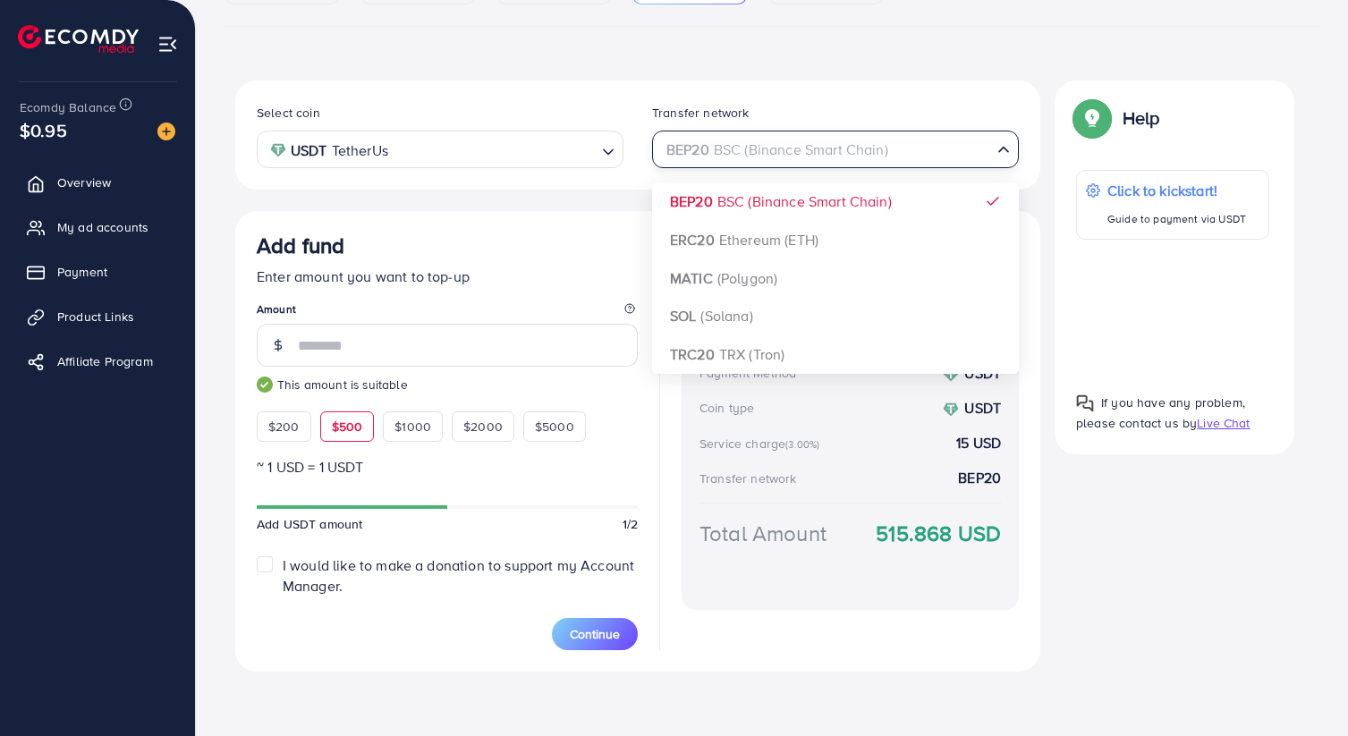
click at [717, 219] on div "Select coin USDT TetherUs Loading... Transfer network BEP20 BSC (Binance Smart …" at bounding box center [637, 376] width 805 height 591
click at [750, 151] on div "BEP20 BSC (Binance Smart Chain)" at bounding box center [825, 147] width 334 height 31
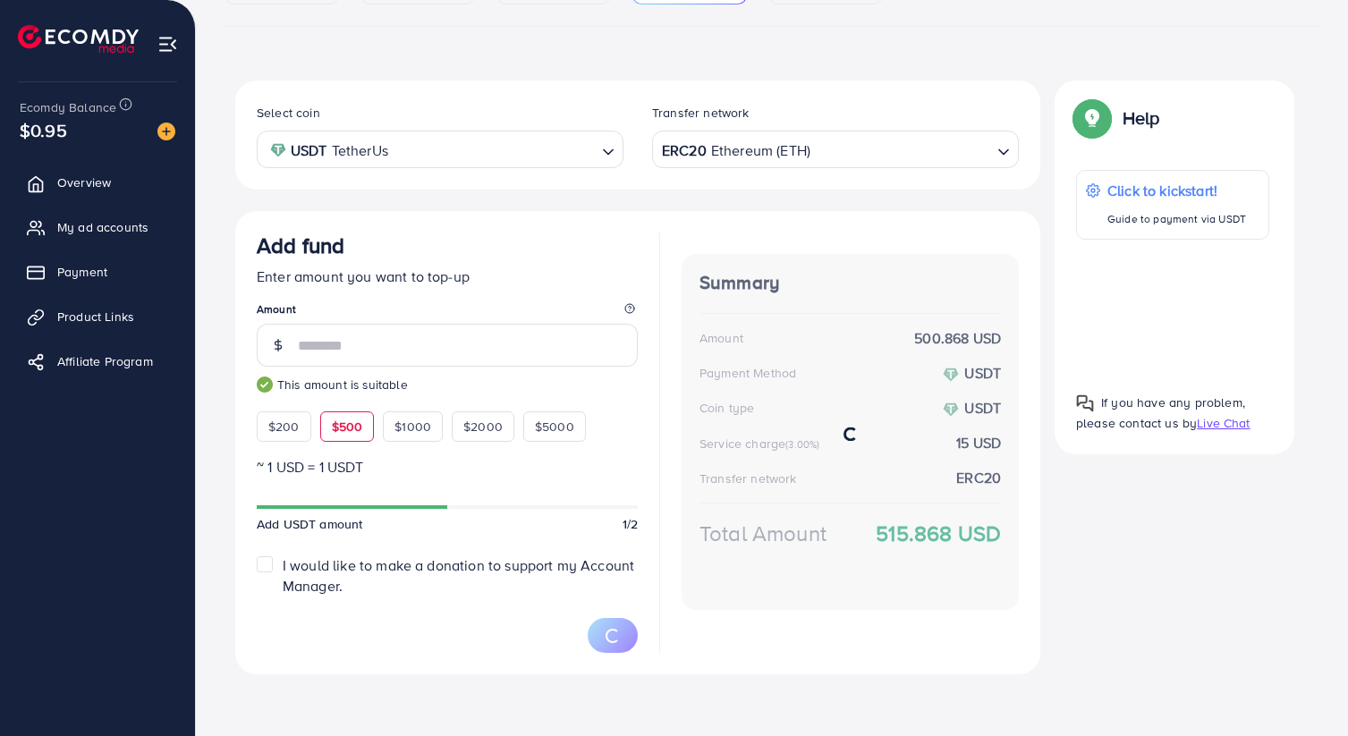
click at [743, 230] on div "Select coin USDT TetherUs Loading... Transfer network ERC20 Ethereum (ETH) Load…" at bounding box center [637, 378] width 805 height 594
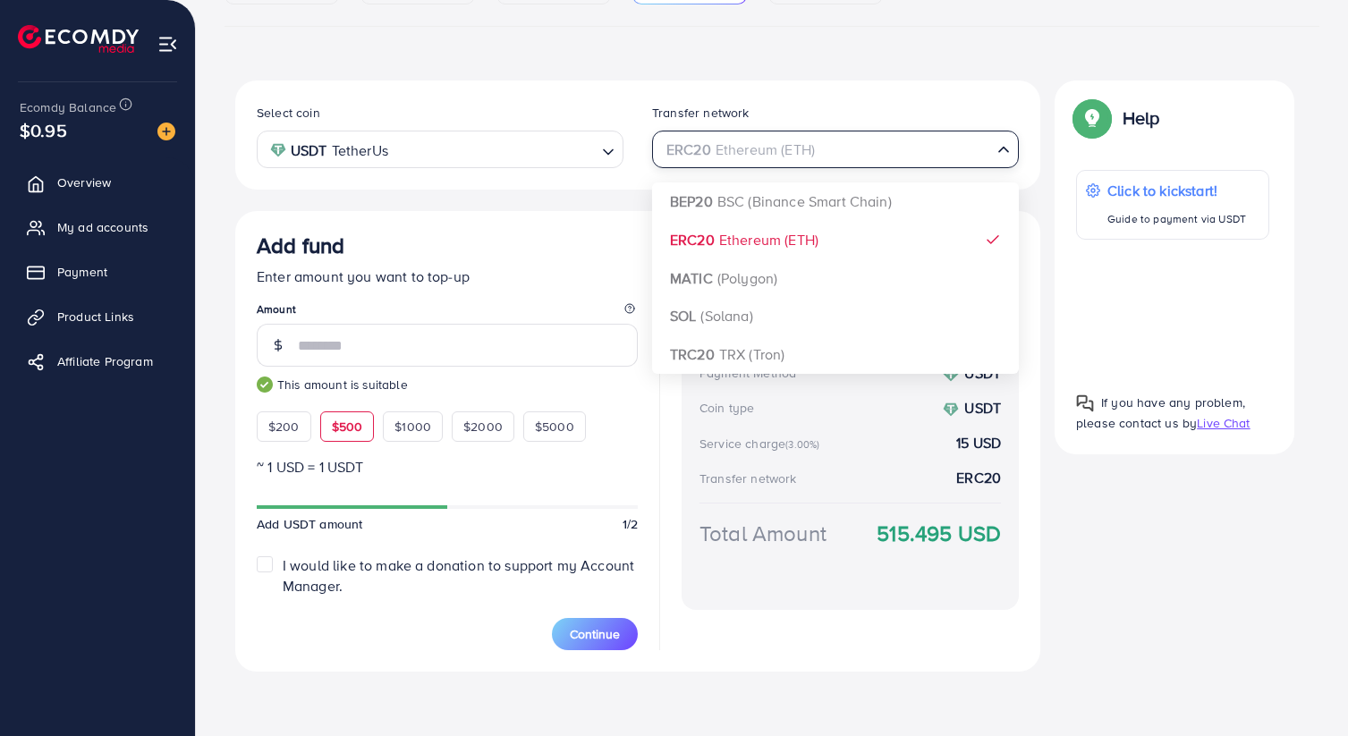
click at [750, 165] on div "ERC20 Ethereum (ETH) Loading..." at bounding box center [835, 149] width 367 height 37
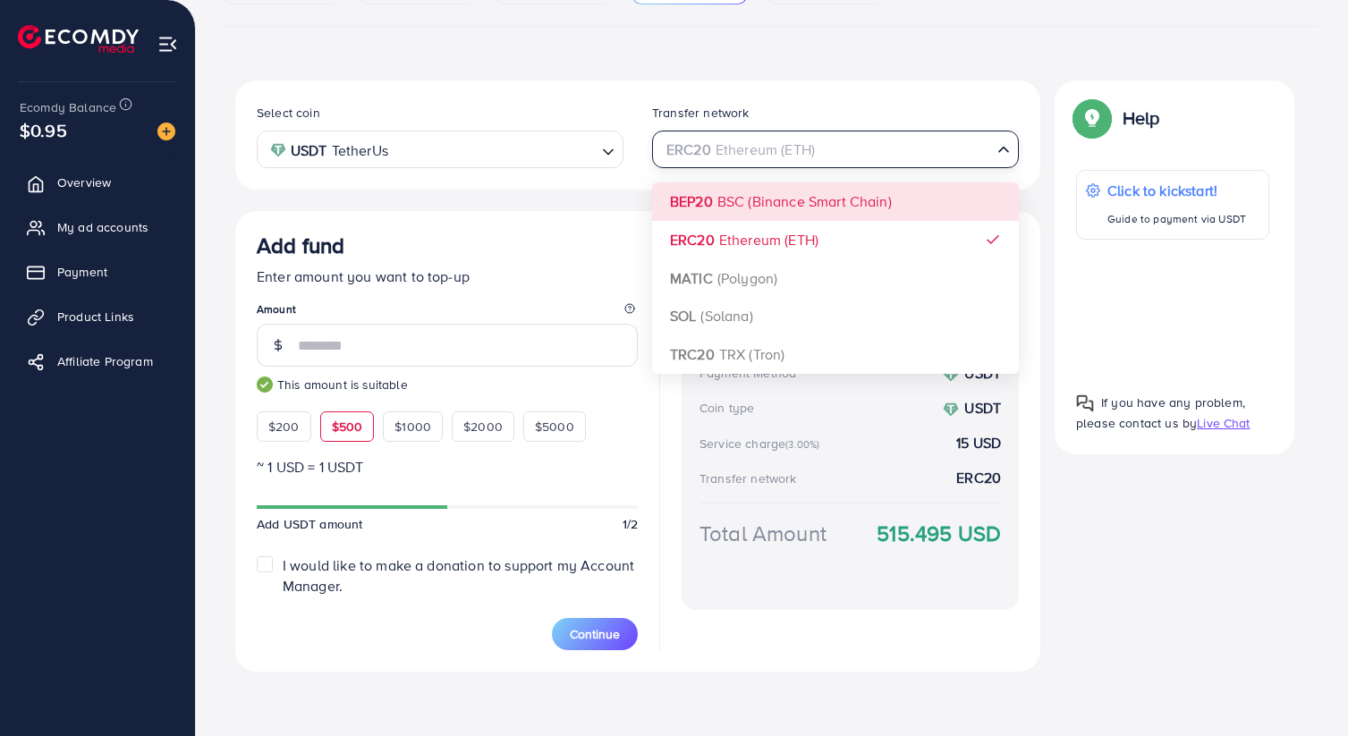
click at [749, 198] on div "Select coin USDT TetherUs Loading... Transfer network ERC20 Ethereum (ETH) Load…" at bounding box center [637, 376] width 805 height 591
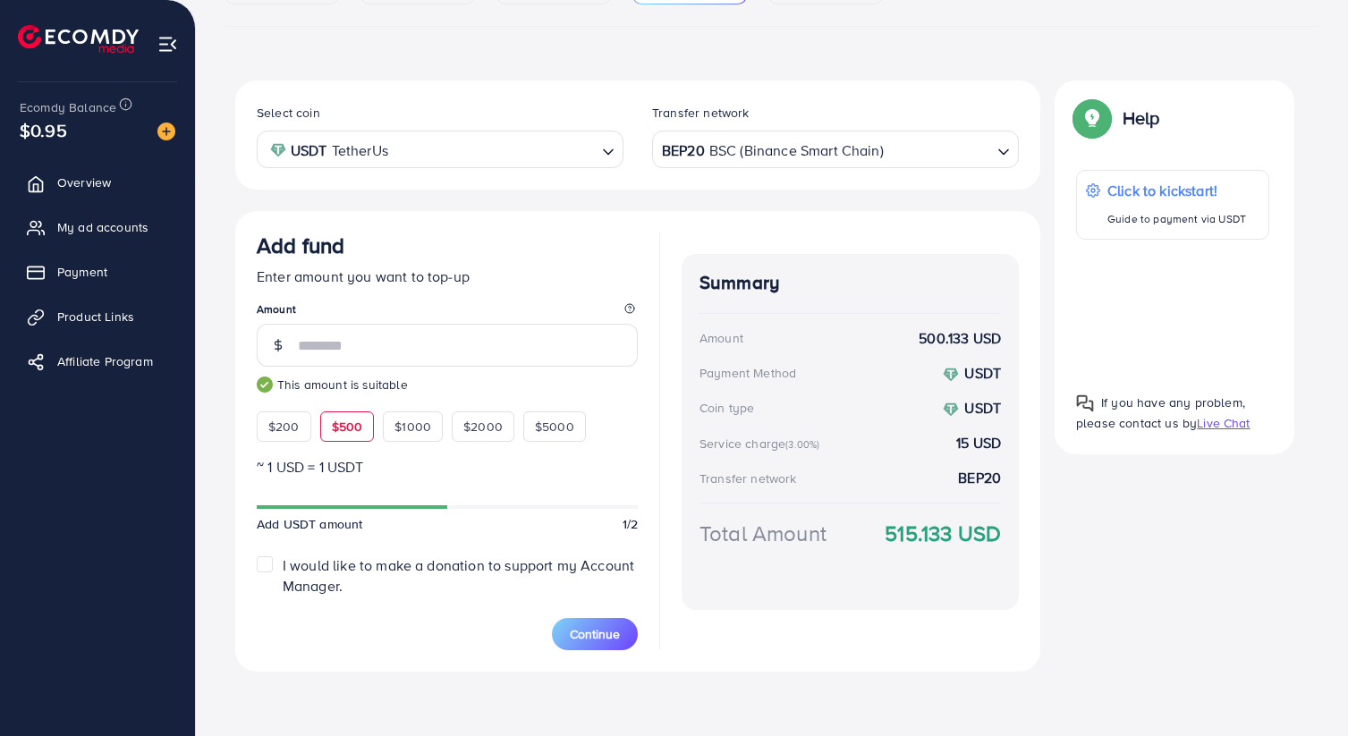
click at [760, 598] on div "Summary Amount 500.133 USD Payment Method USDT Coin type USDT Service charge (3…" at bounding box center [850, 432] width 337 height 356
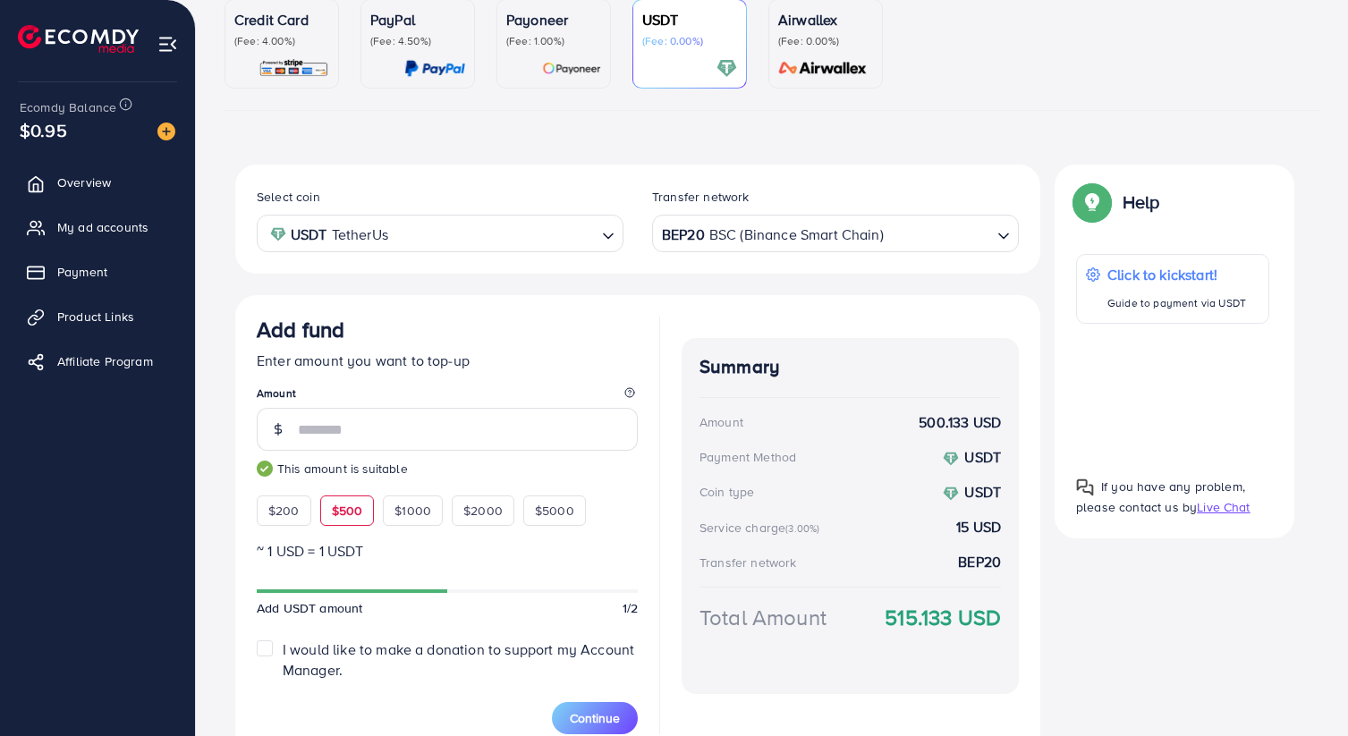
scroll to position [248, 0]
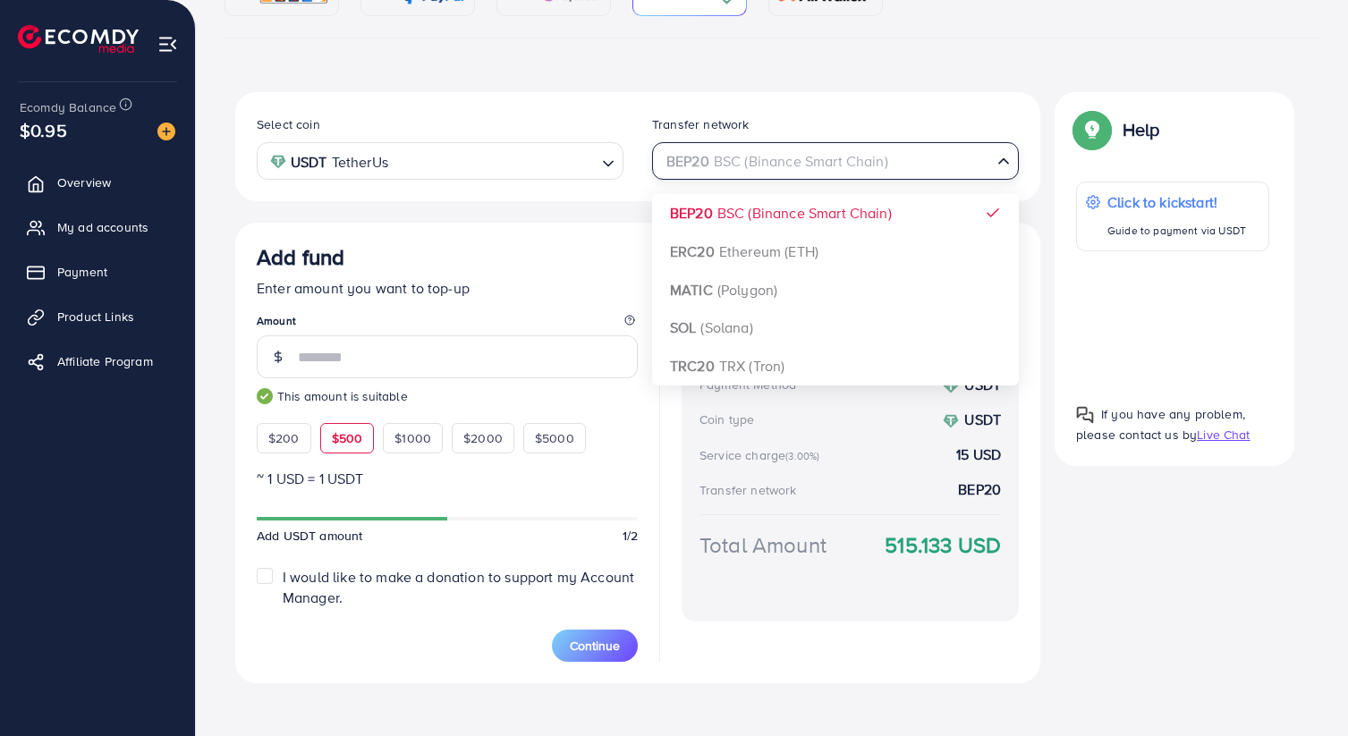
click at [775, 170] on div "BEP20 BSC (Binance Smart Chain)" at bounding box center [825, 159] width 334 height 31
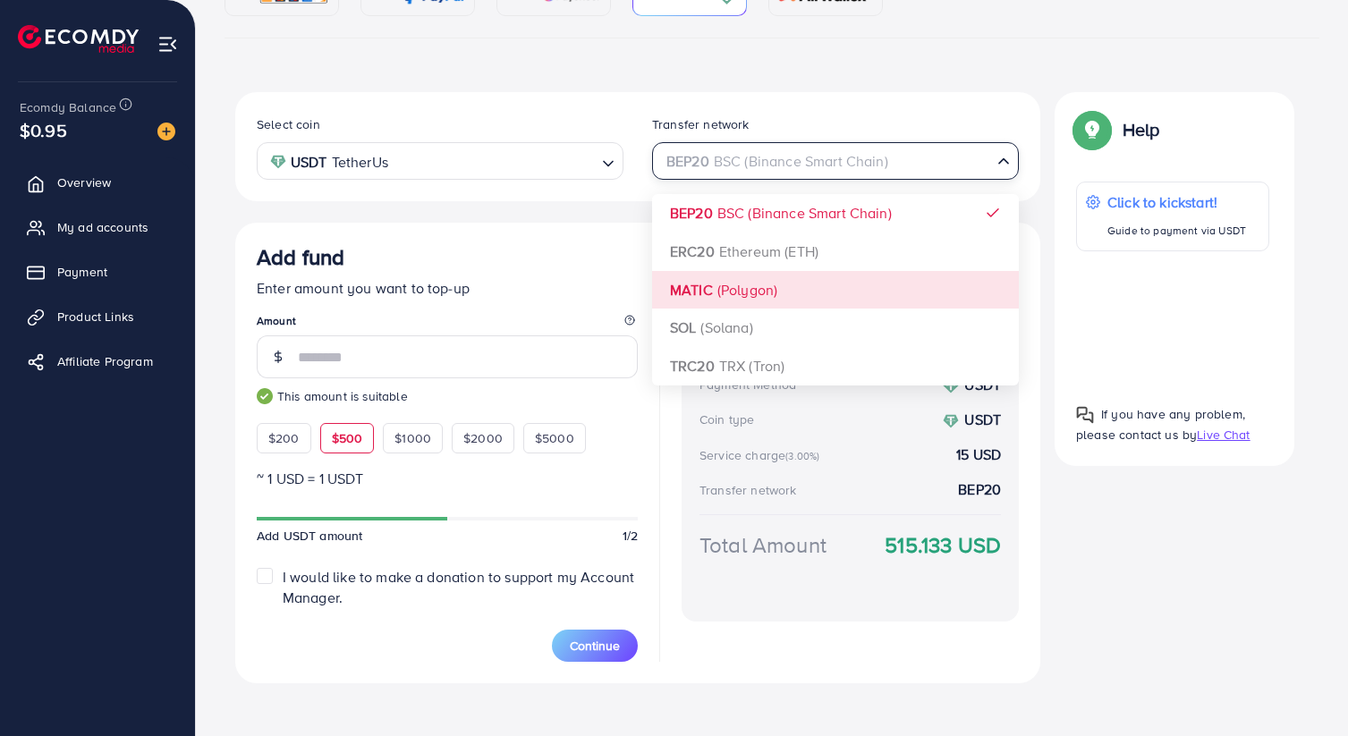
click at [769, 278] on div "Select coin USDT TetherUs Loading... Transfer network BEP20 BSC (Binance Smart …" at bounding box center [637, 387] width 805 height 591
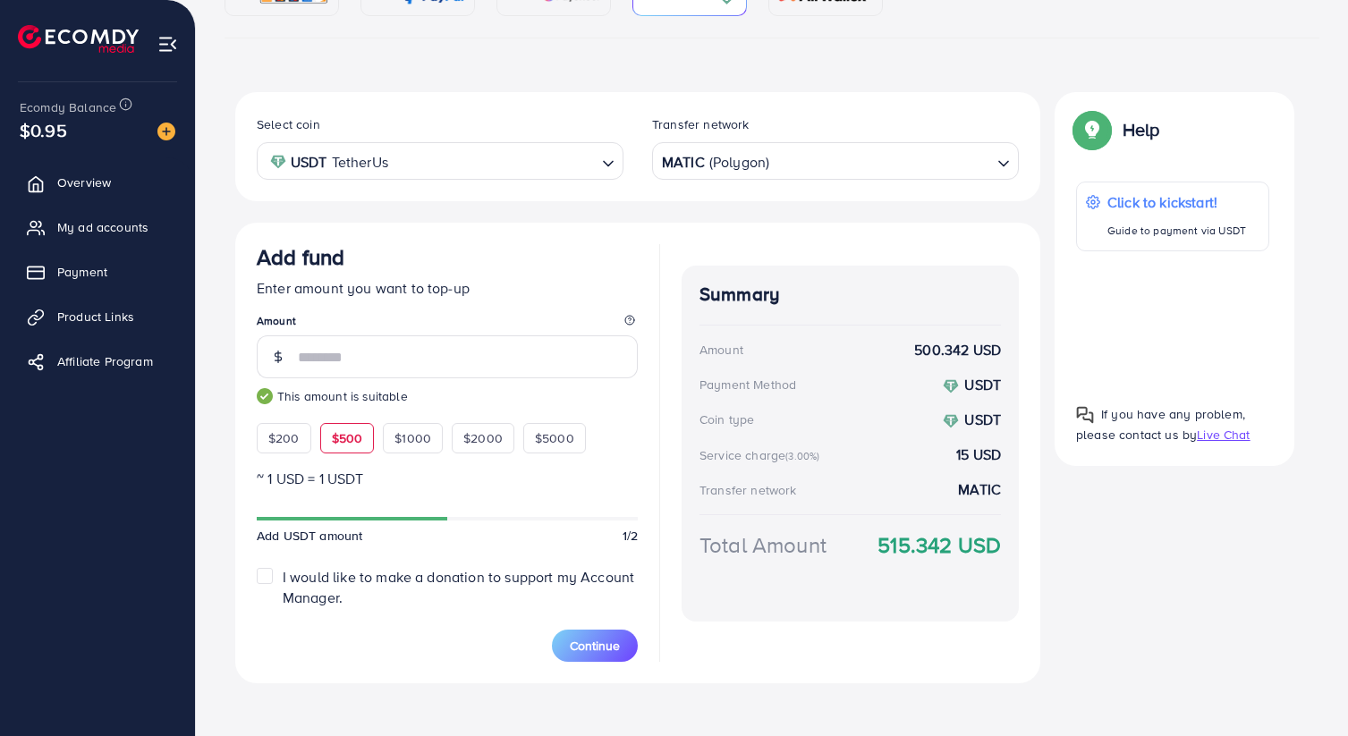
click at [761, 170] on div "MATIC (Polygon)" at bounding box center [825, 159] width 334 height 31
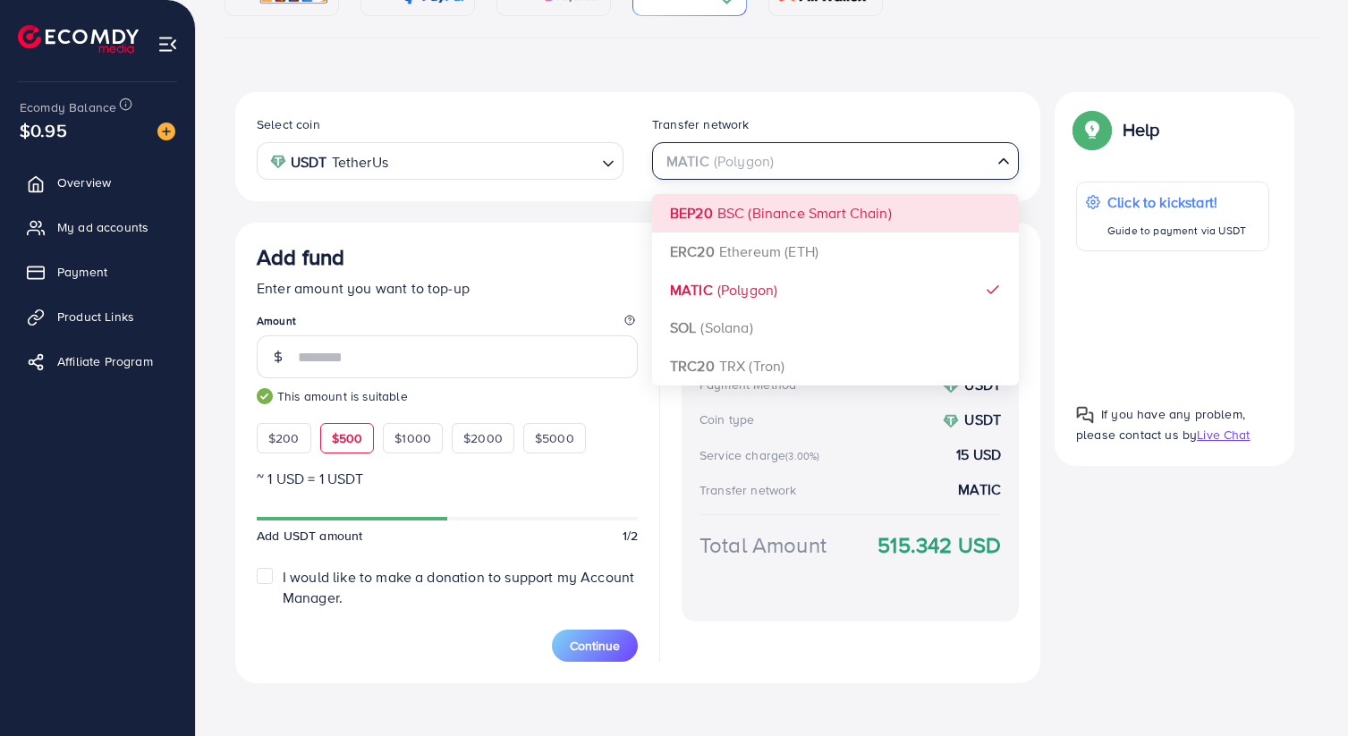
click at [766, 203] on div "Select coin USDT TetherUs Loading... Transfer network MATIC (Polygon) Loading..…" at bounding box center [637, 387] width 805 height 591
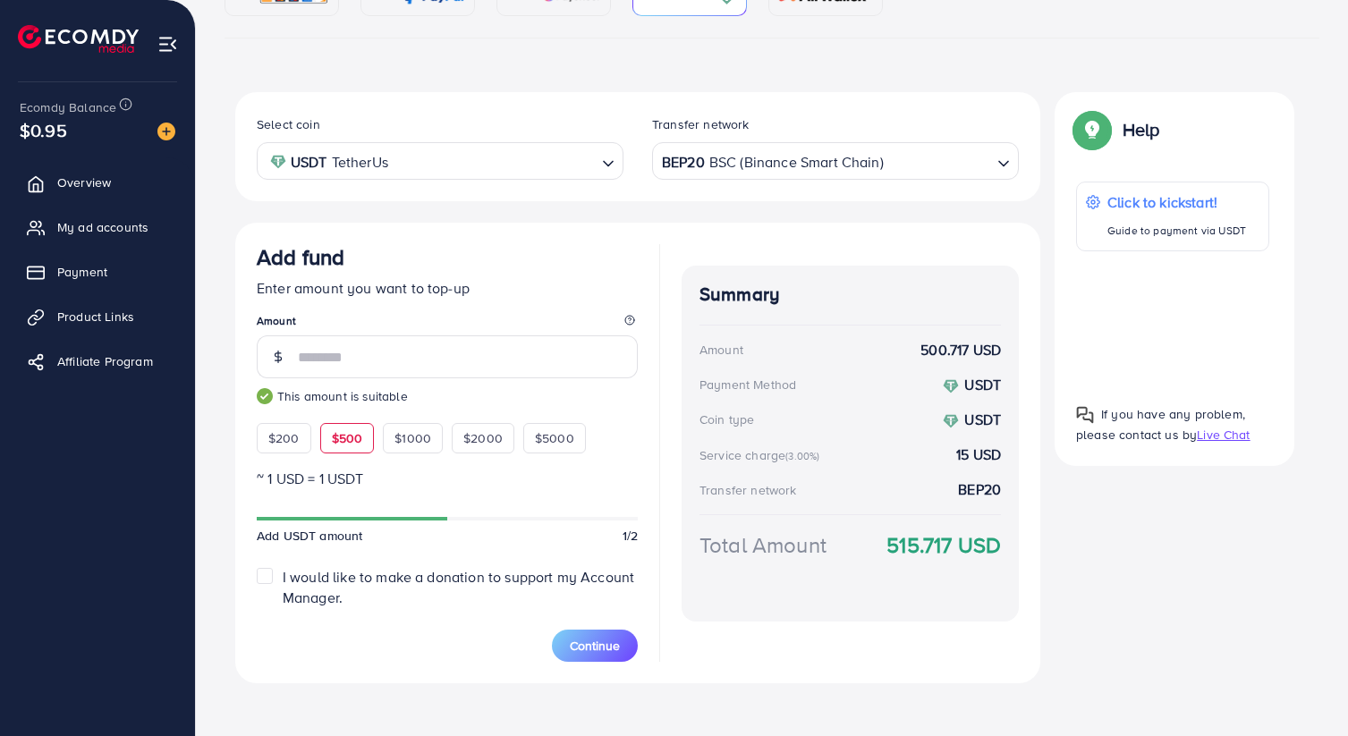
scroll to position [233, 0]
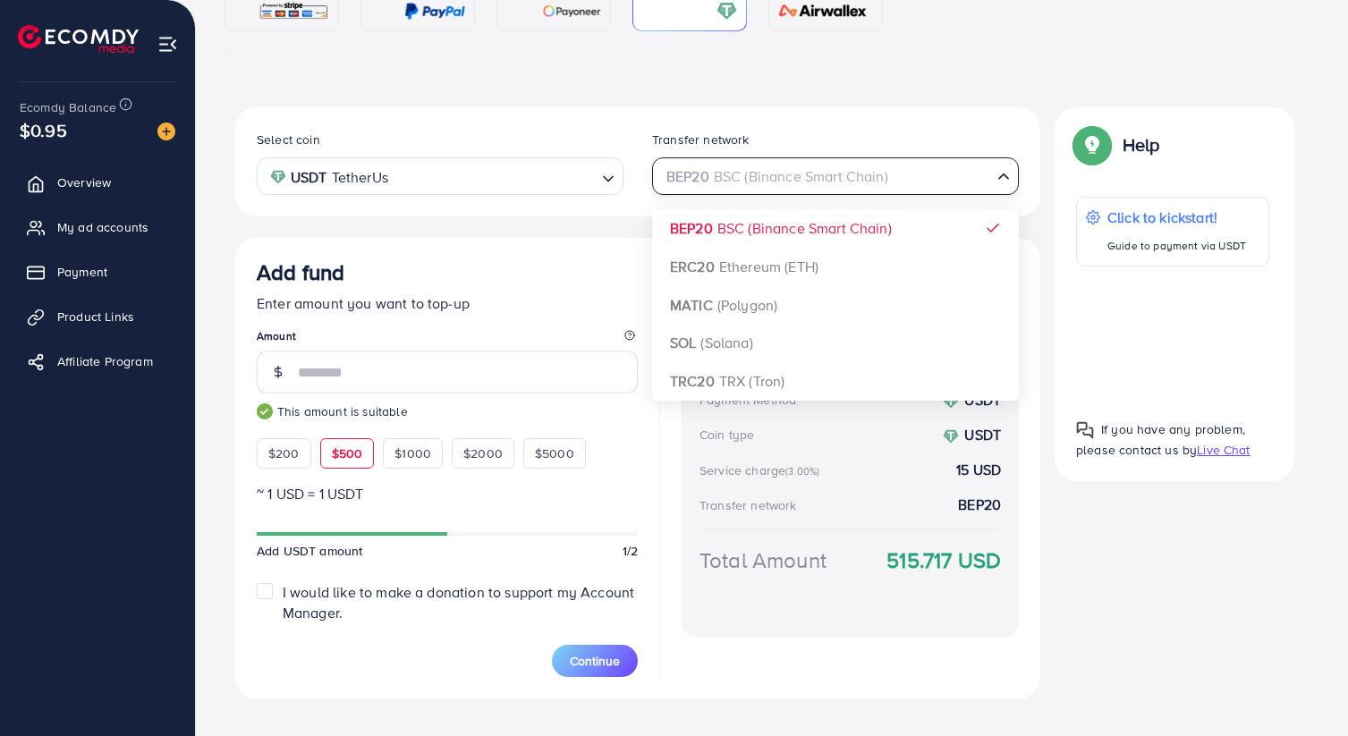
click at [695, 177] on div "BEP20 BSC (Binance Smart Chain)" at bounding box center [825, 174] width 334 height 31
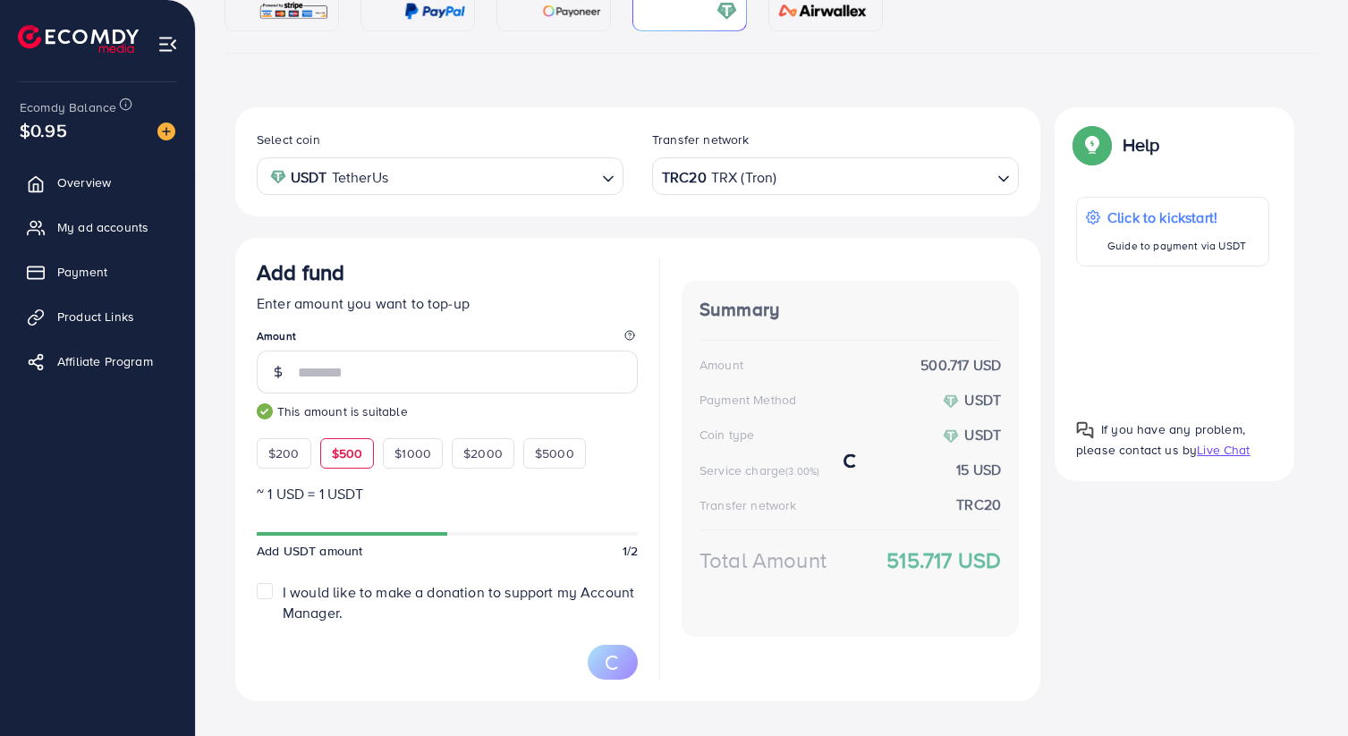
click at [774, 392] on div "Select coin USDT TetherUs Loading... Transfer network TRC20 TRX (Tron) Loading.…" at bounding box center [637, 404] width 805 height 594
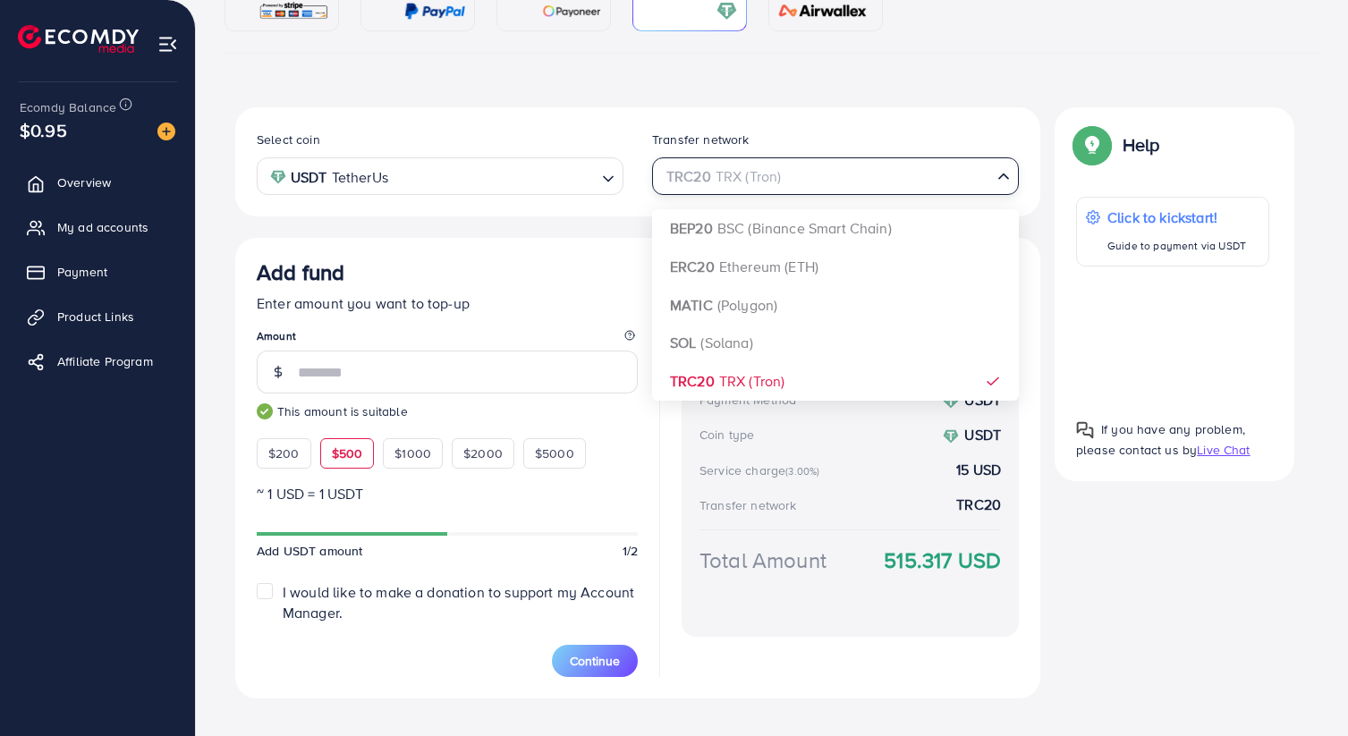
click at [725, 172] on div "TRC20 TRX (Tron)" at bounding box center [825, 174] width 334 height 31
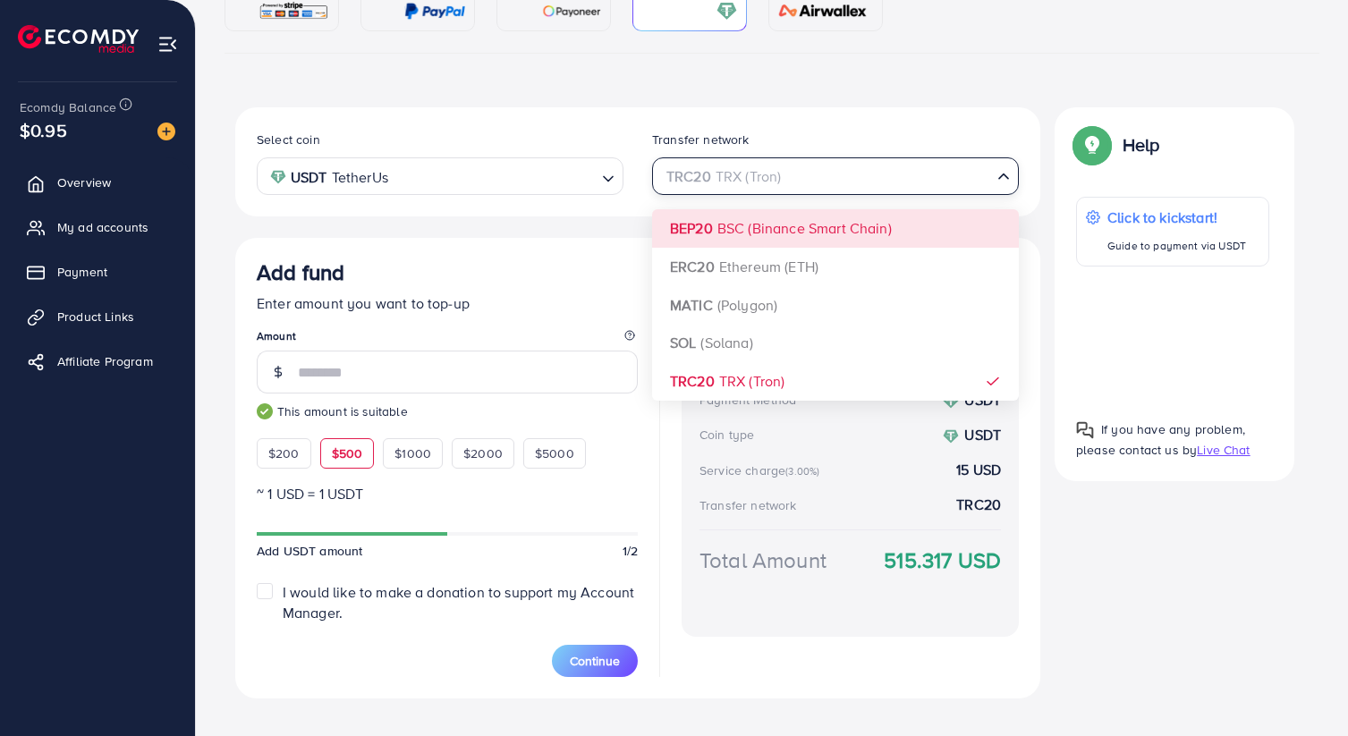
click at [738, 213] on div "Select coin USDT TetherUs Loading... Transfer network TRC20 TRX (Tron) Loading.…" at bounding box center [637, 161] width 805 height 109
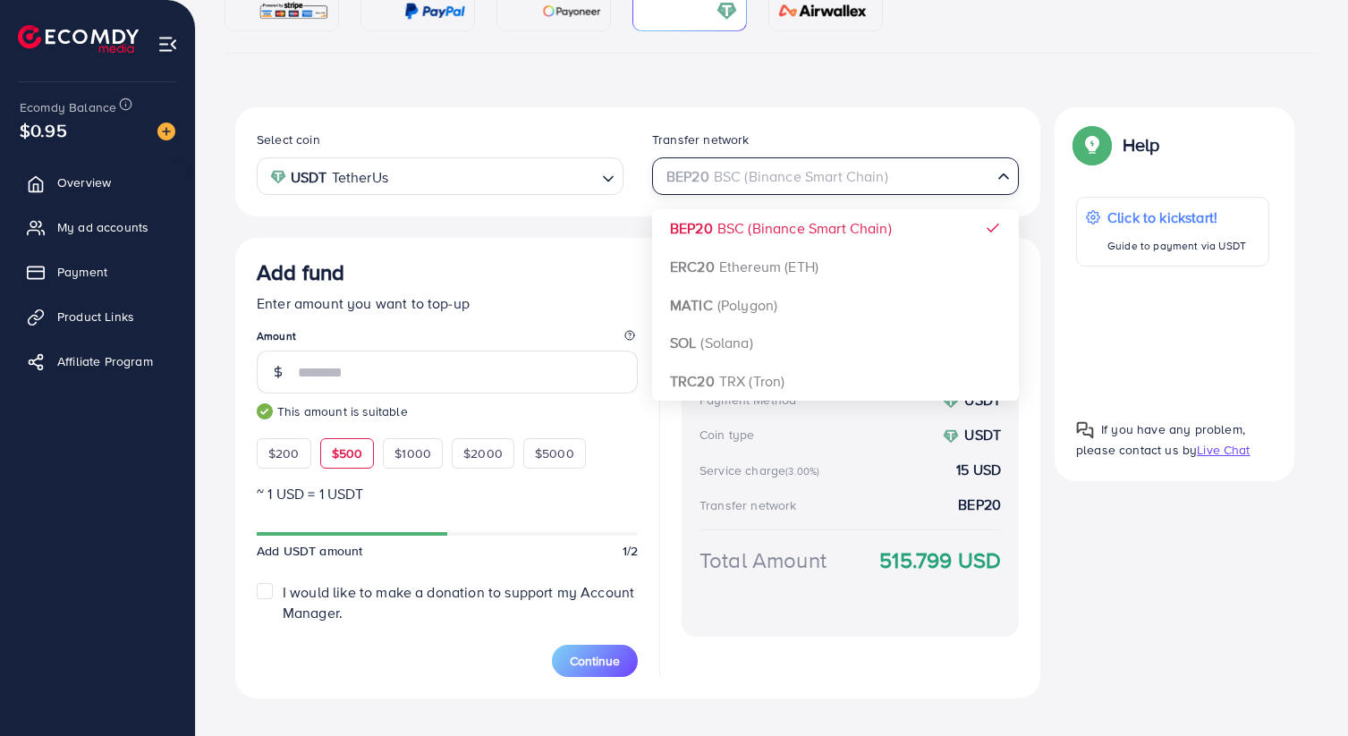
click at [762, 178] on div "BEP20 BSC (Binance Smart Chain)" at bounding box center [825, 174] width 334 height 31
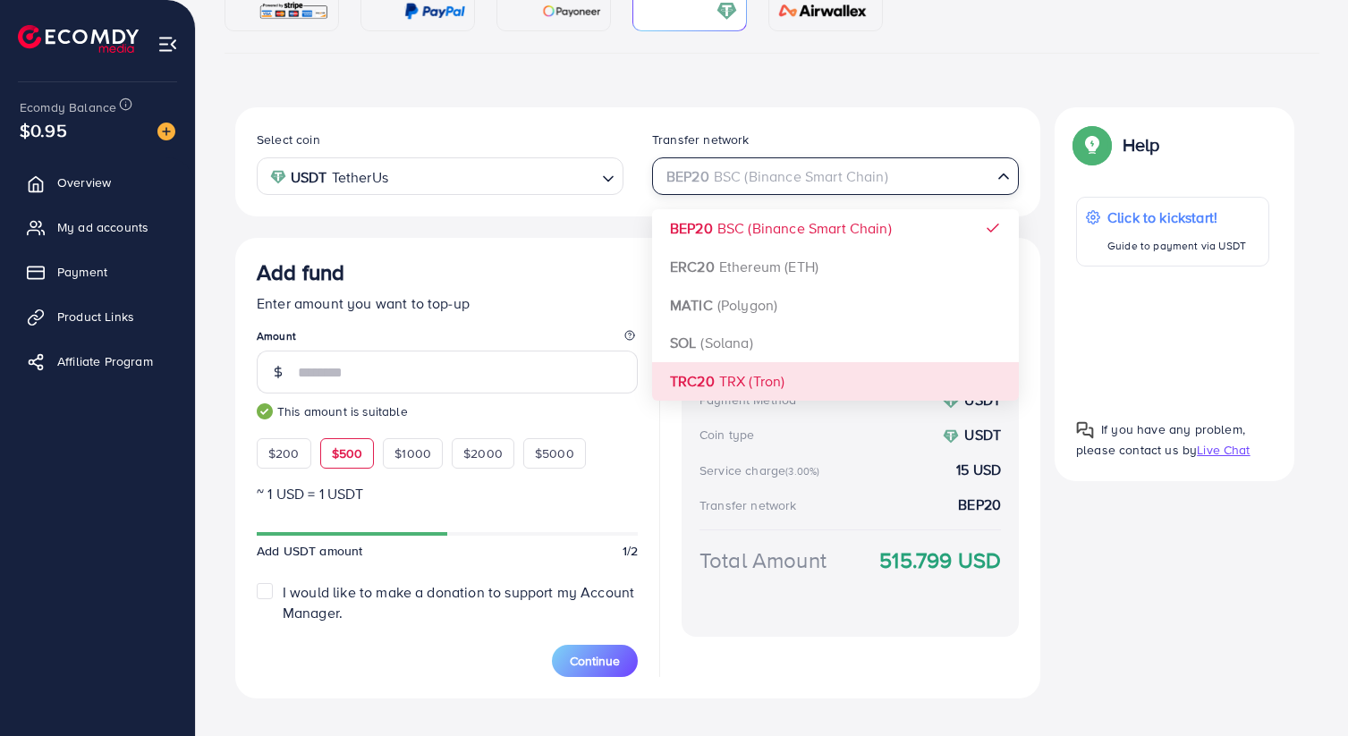
click at [729, 370] on div "Select coin USDT TetherUs Loading... Transfer network BEP20 BSC (Binance Smart …" at bounding box center [637, 402] width 805 height 591
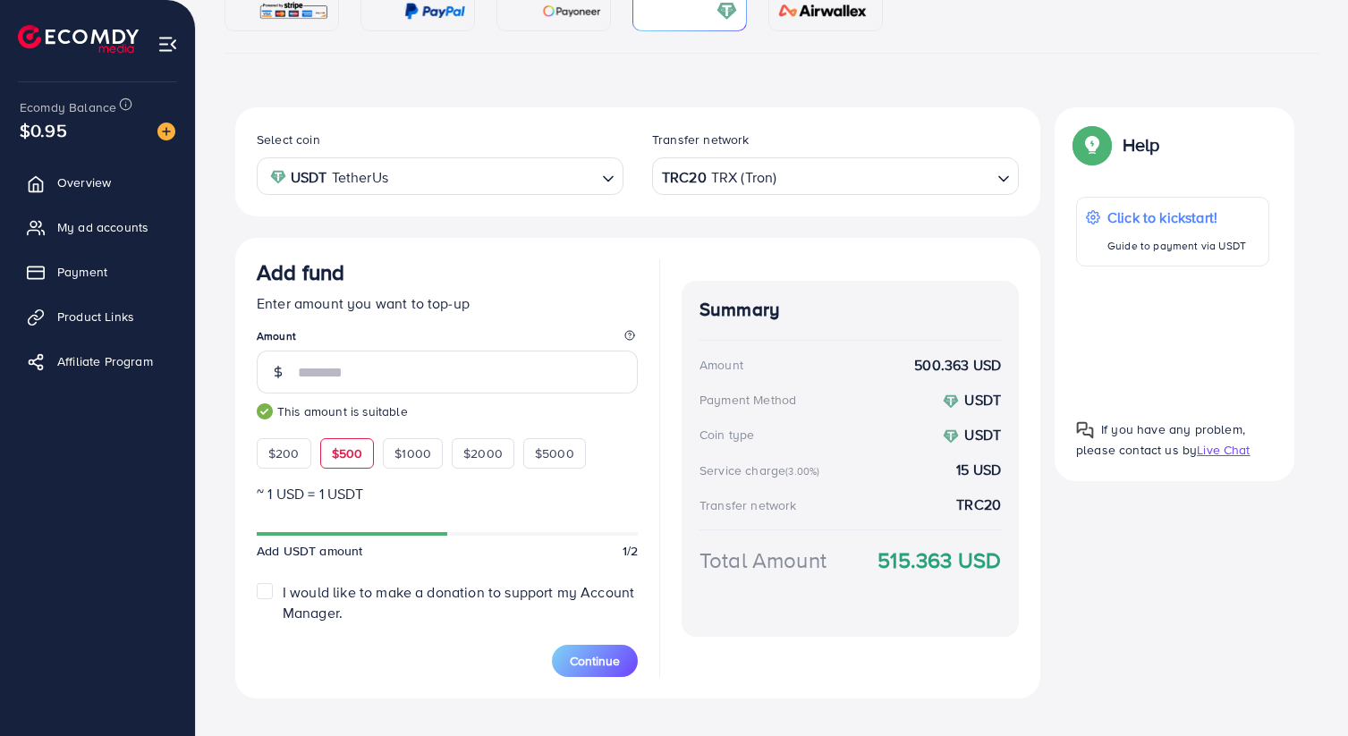
click at [744, 174] on div "TRC20 TRX (Tron)" at bounding box center [825, 174] width 334 height 31
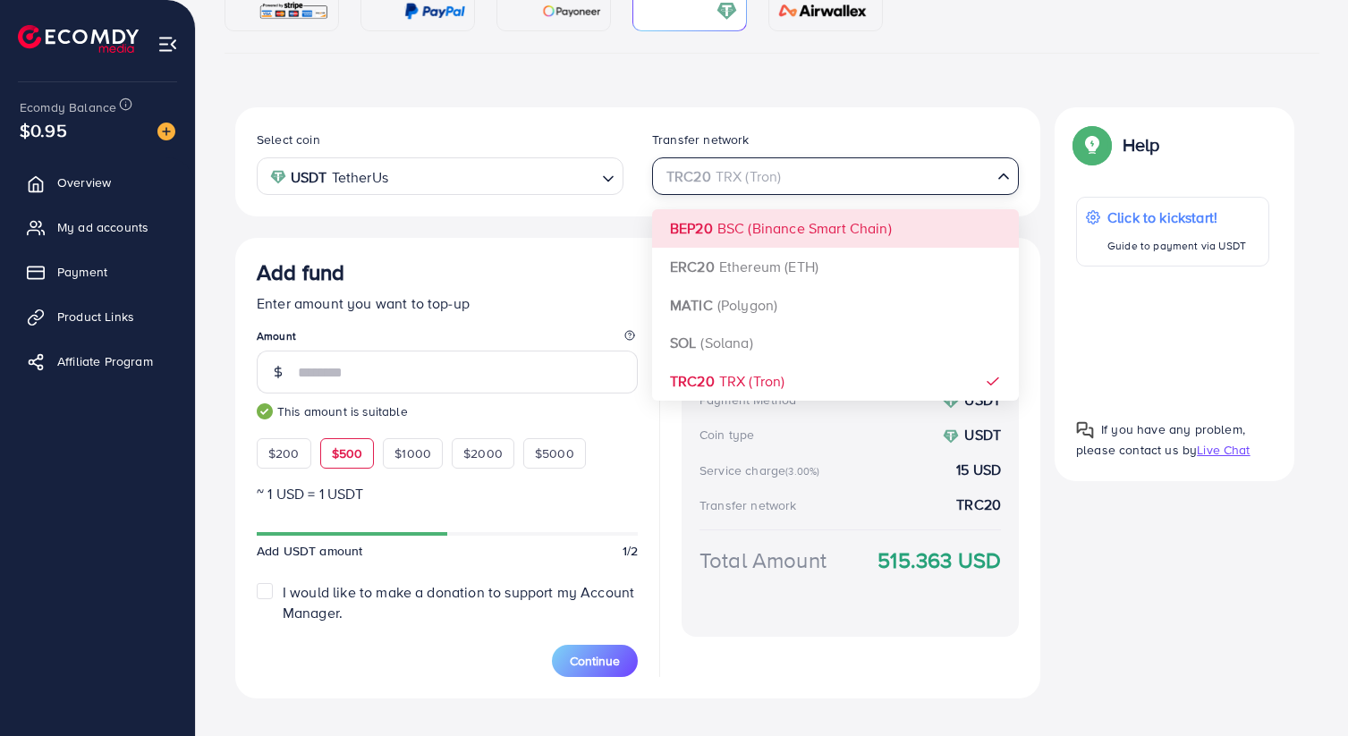
click at [738, 236] on div "Select coin USDT TetherUs Loading... Transfer network TRC20 TRX (Tron) Loading.…" at bounding box center [637, 402] width 805 height 591
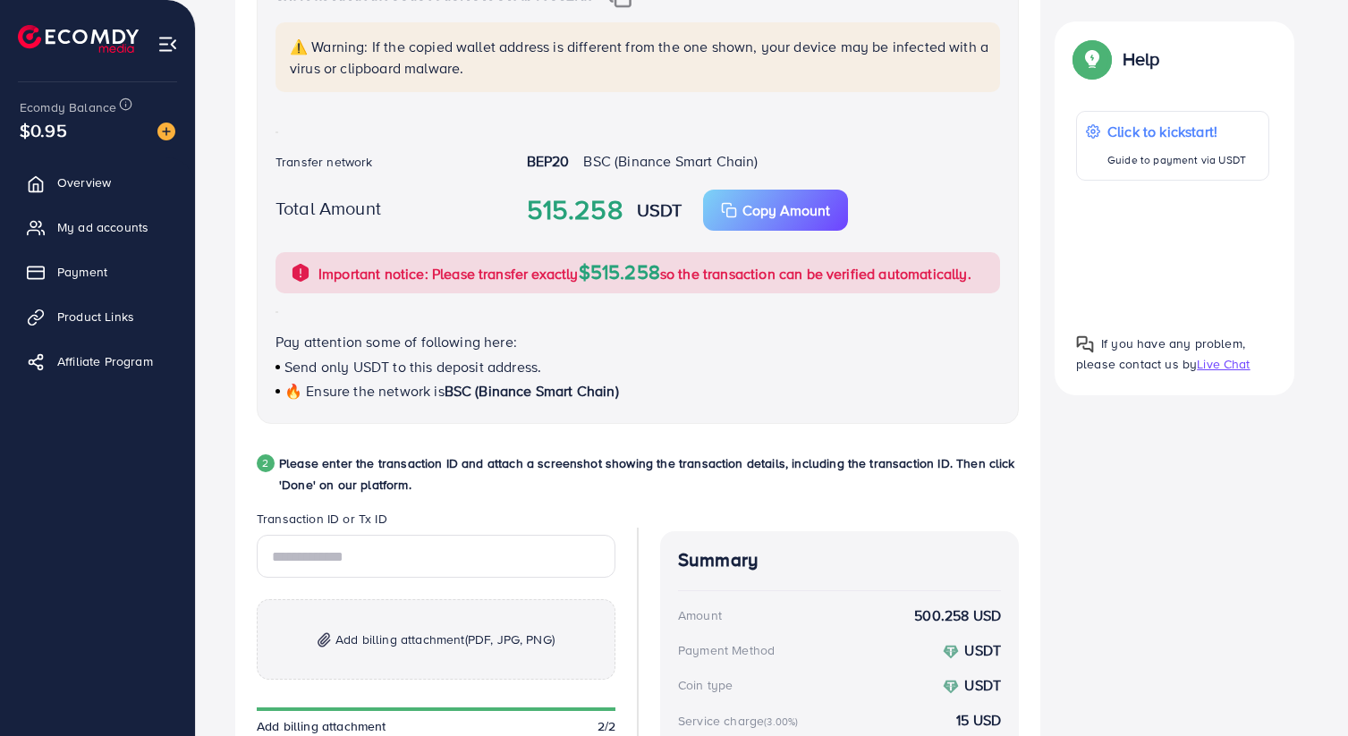
scroll to position [745, 0]
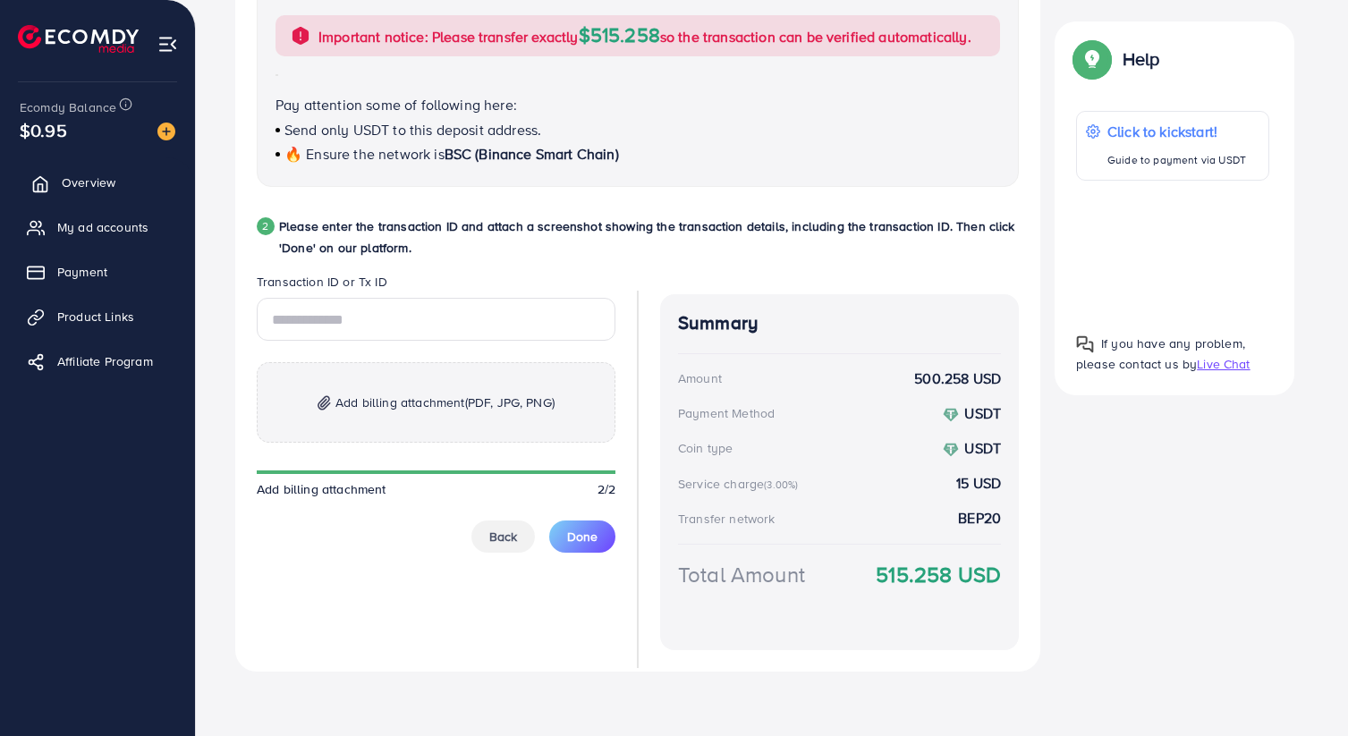
click at [73, 173] on link "Overview" at bounding box center [97, 183] width 168 height 36
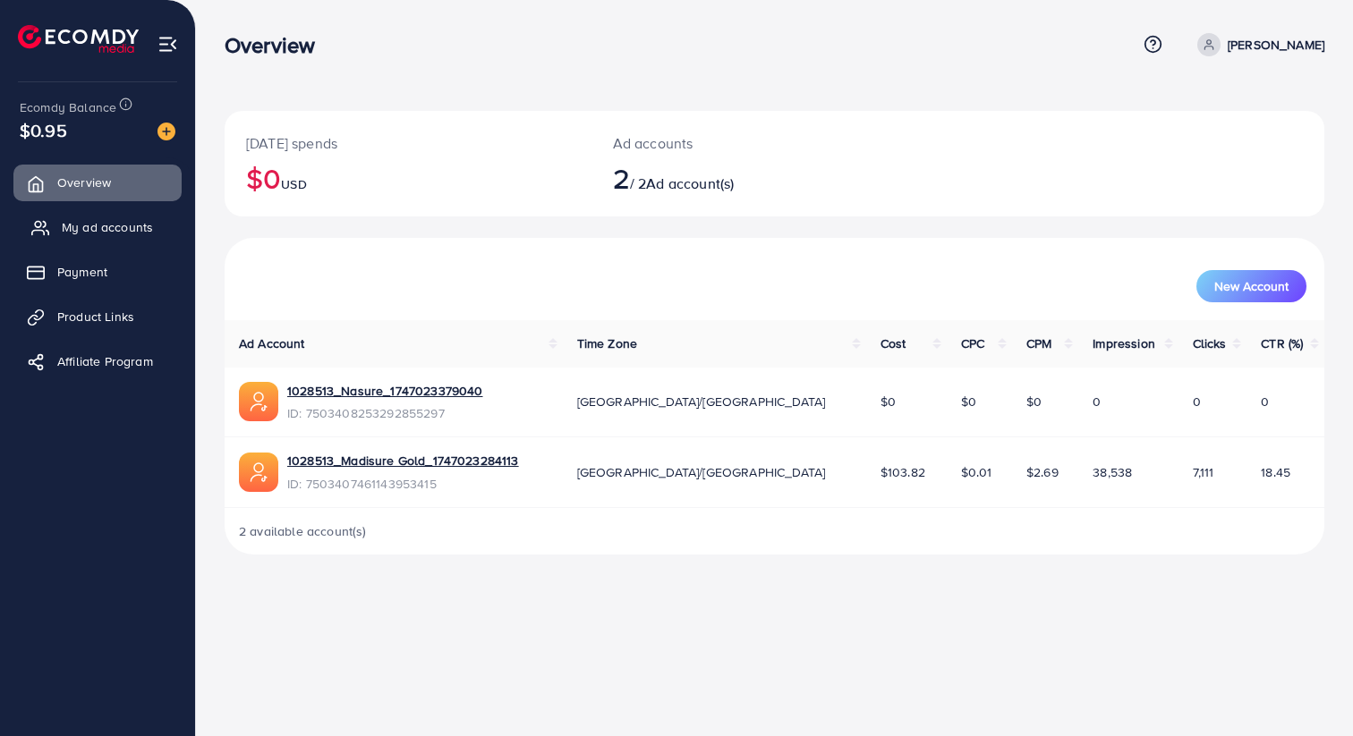
click at [77, 242] on link "My ad accounts" at bounding box center [97, 227] width 168 height 36
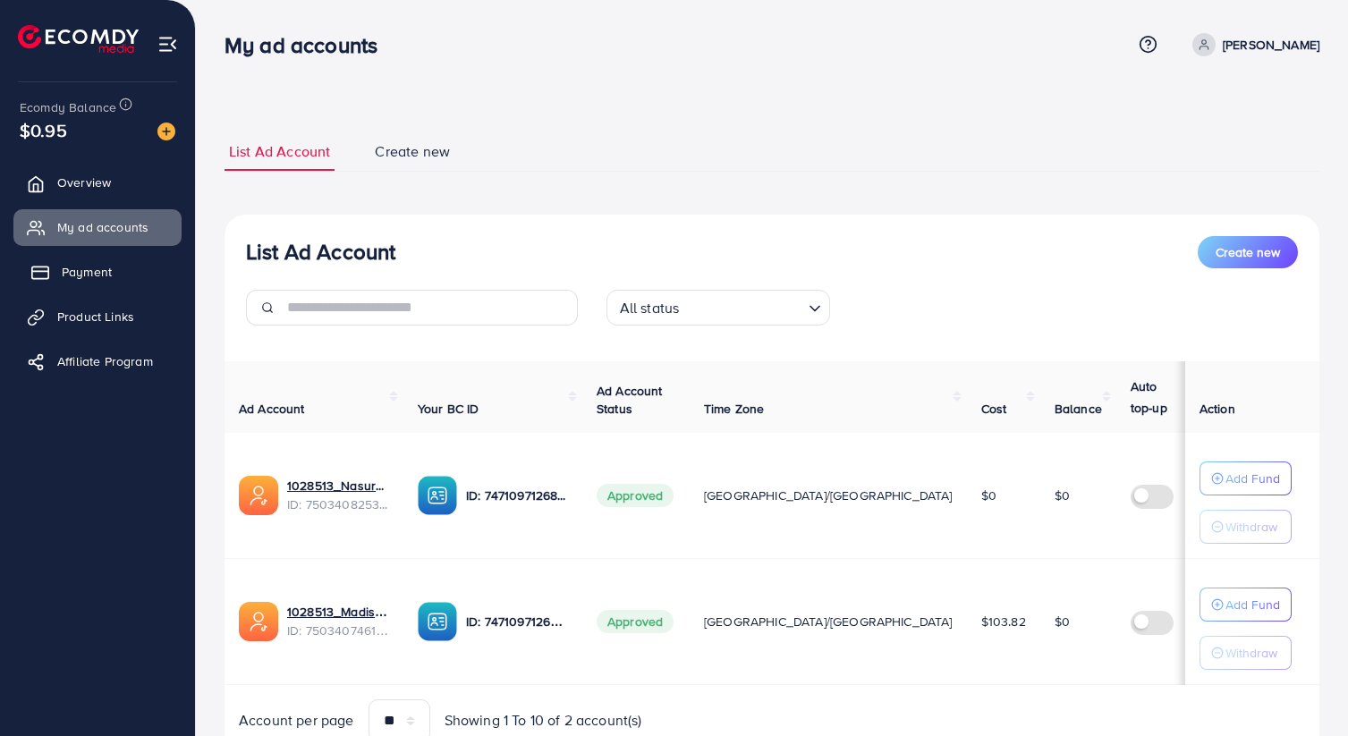
click at [106, 284] on link "Payment" at bounding box center [97, 272] width 168 height 36
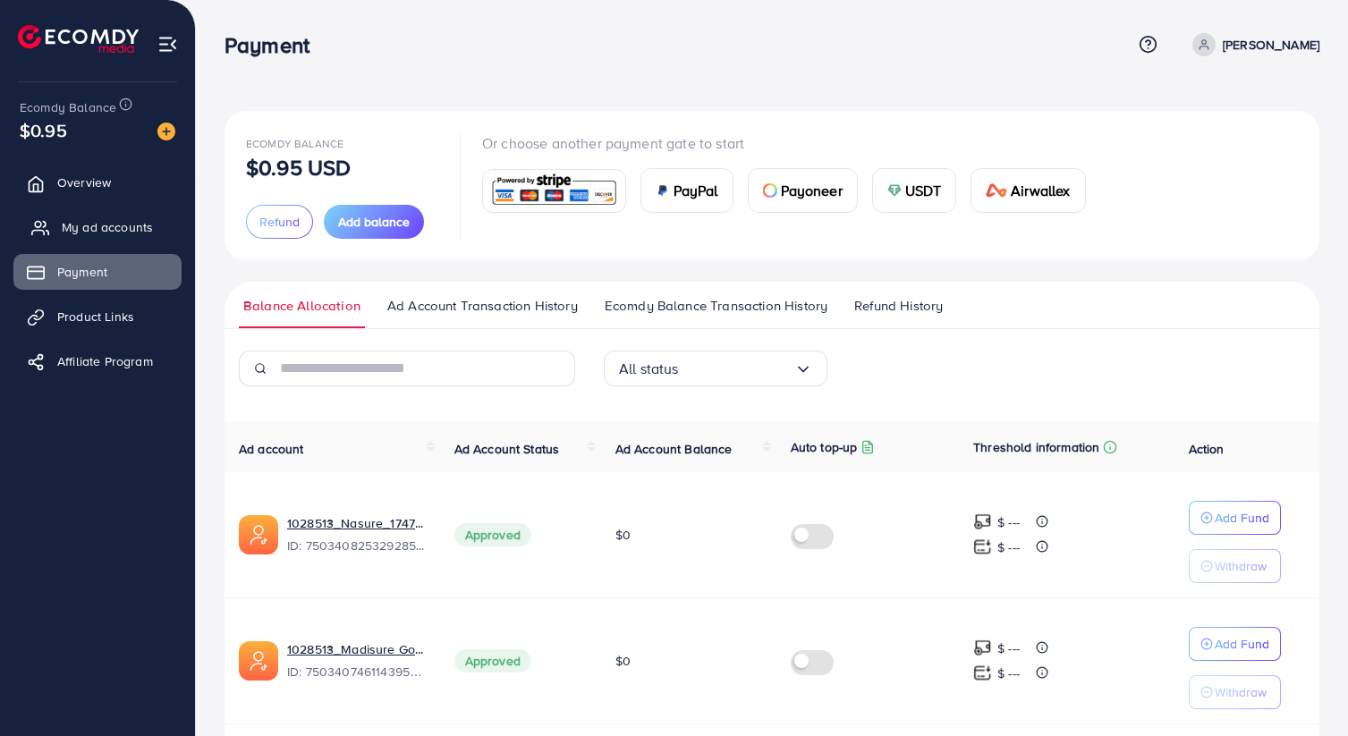
click at [93, 243] on link "My ad accounts" at bounding box center [97, 227] width 168 height 36
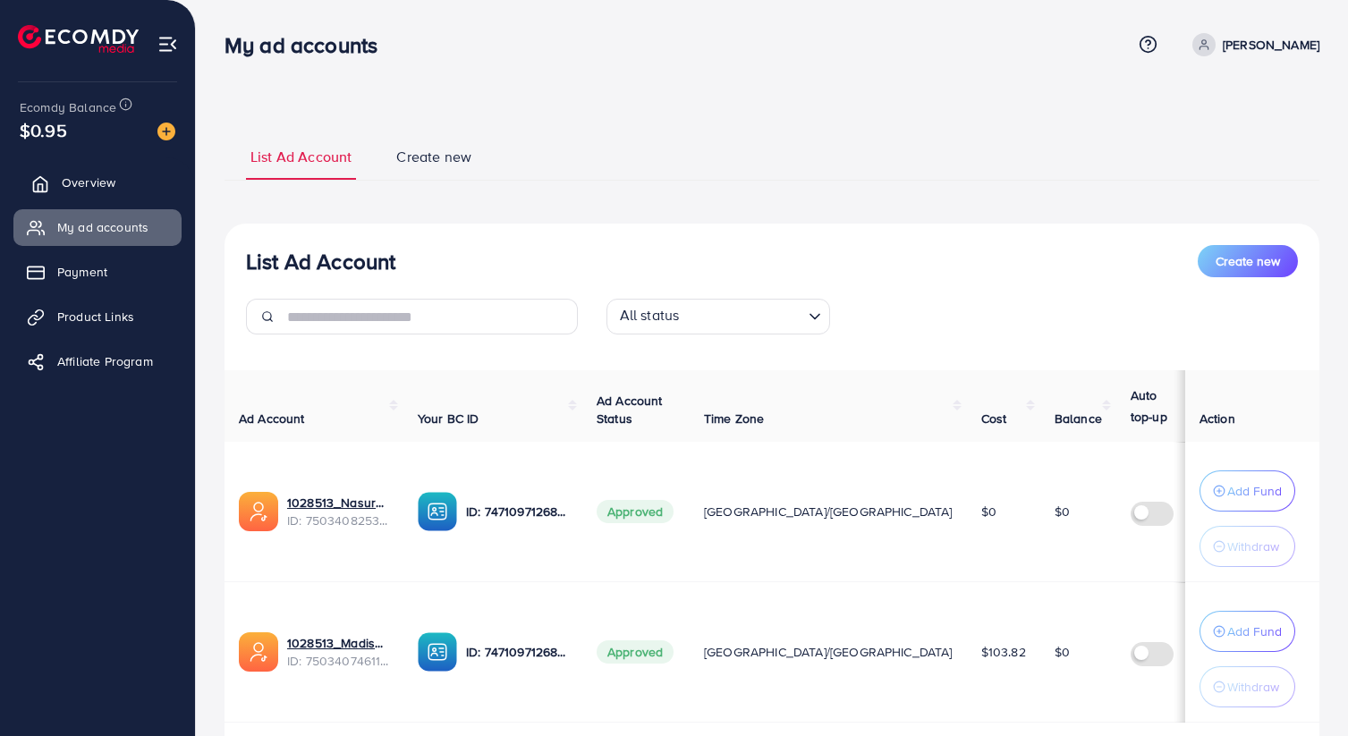
click at [91, 196] on link "Overview" at bounding box center [97, 183] width 168 height 36
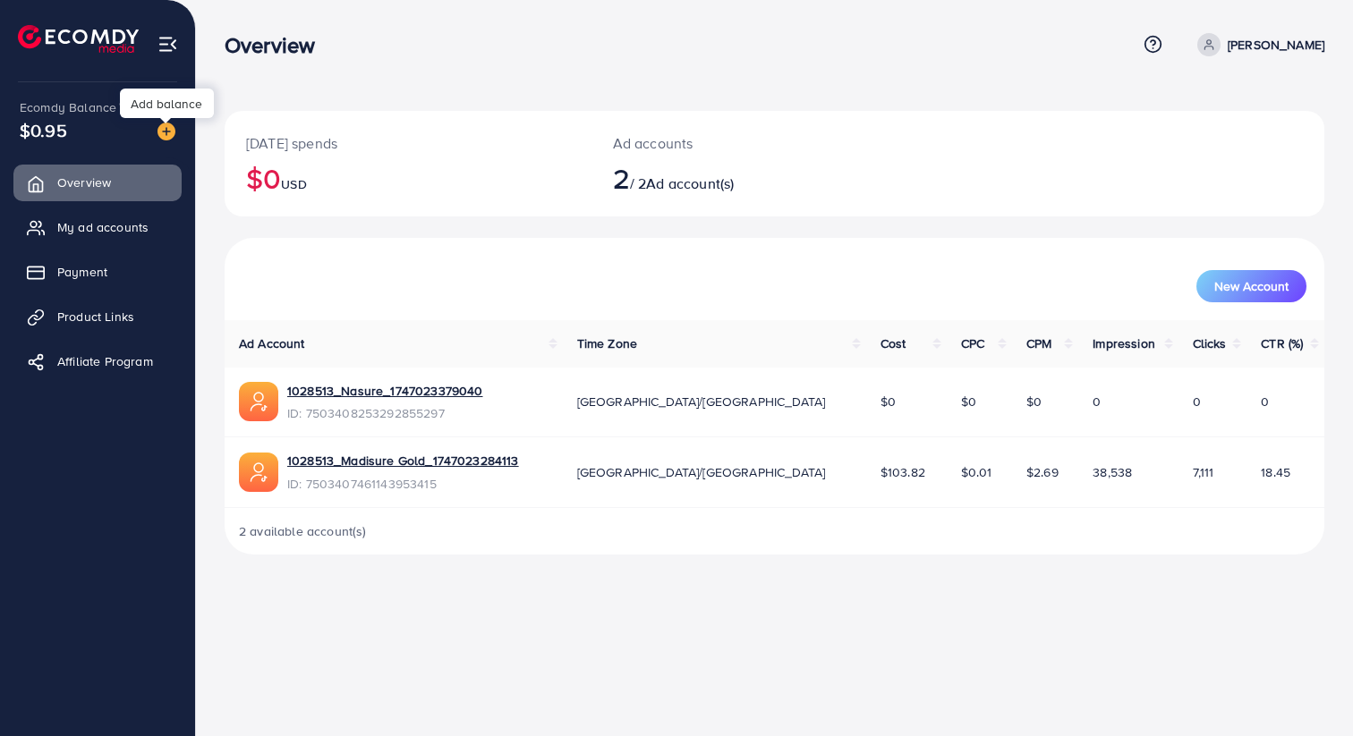
click at [171, 131] on img at bounding box center [166, 132] width 18 height 18
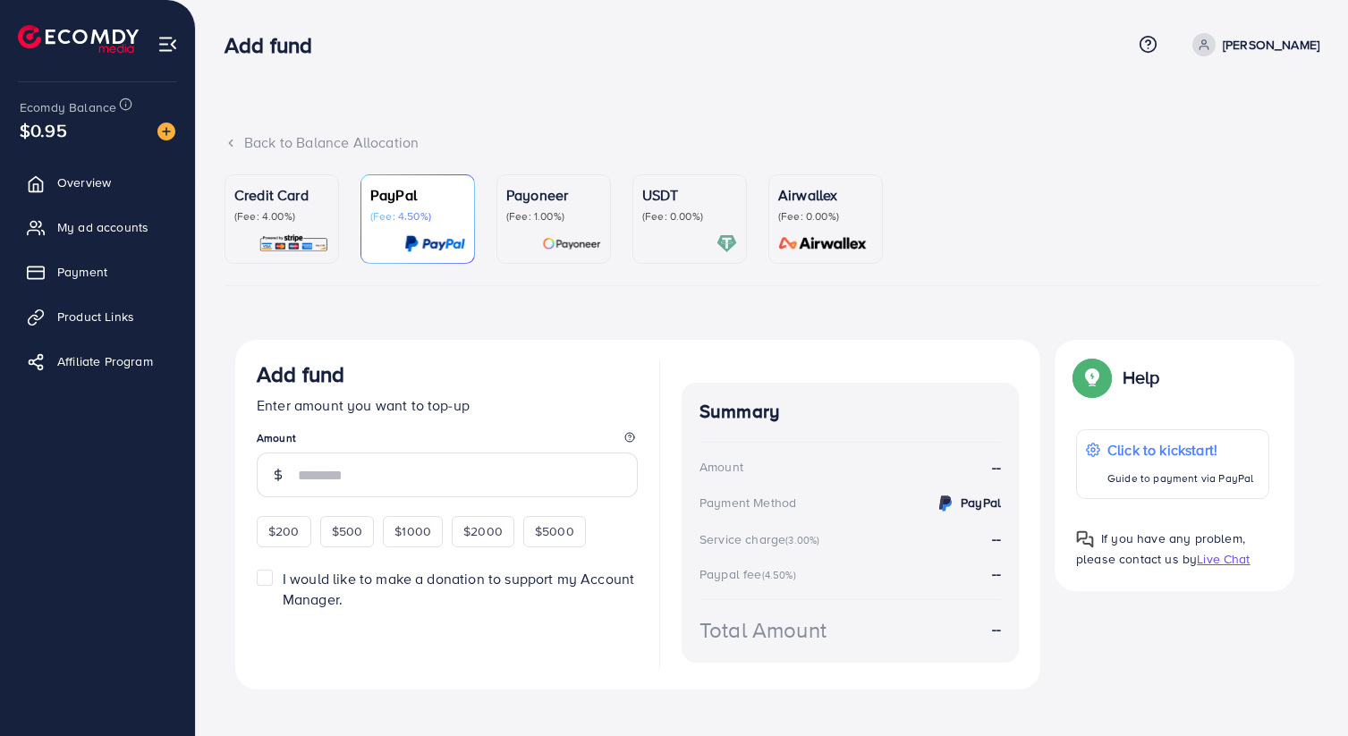
click at [668, 246] on div at bounding box center [689, 243] width 95 height 21
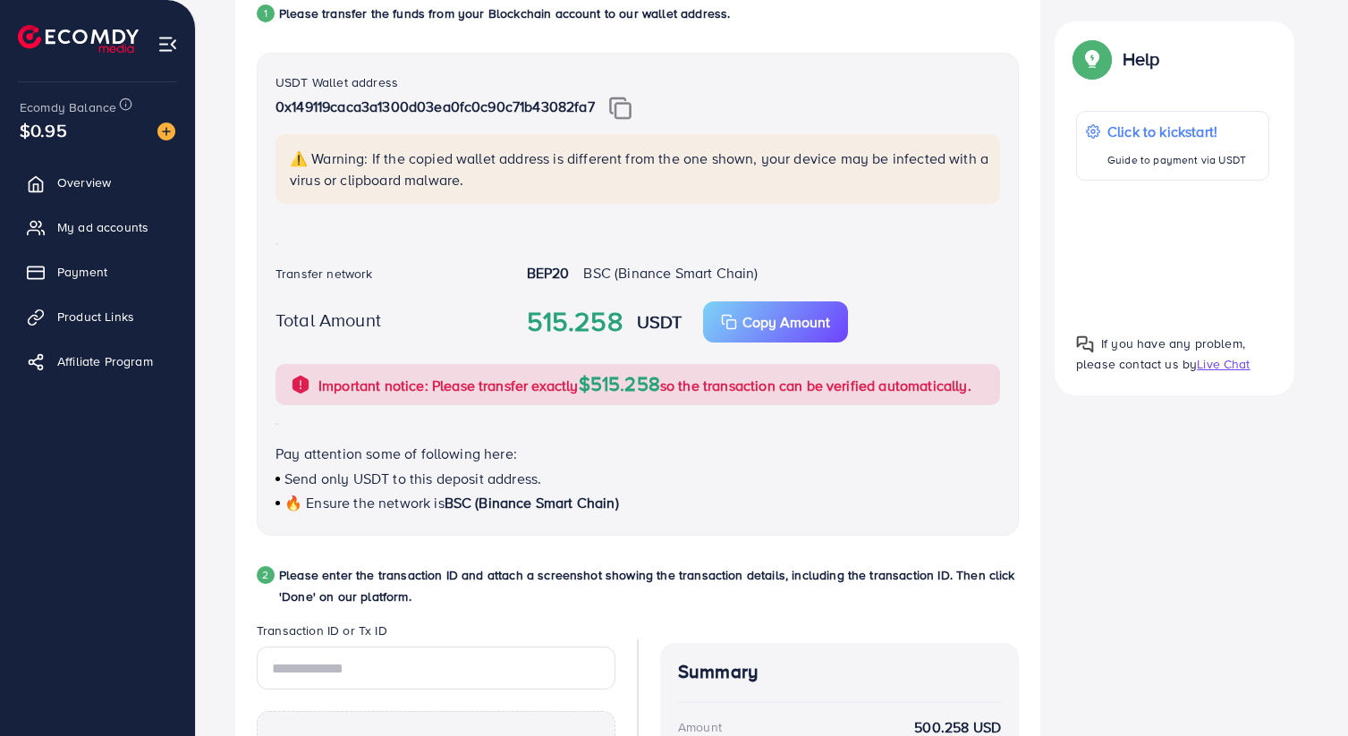
scroll to position [384, 0]
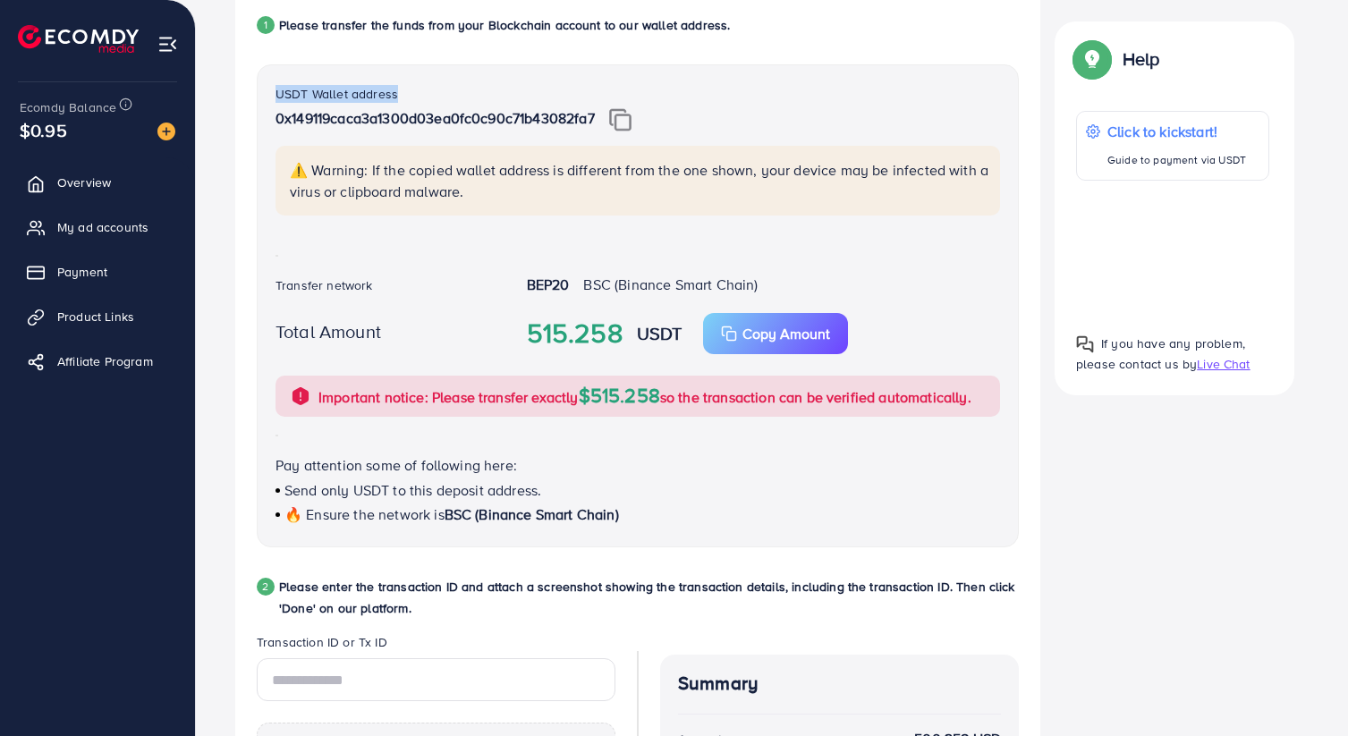
drag, startPoint x: 275, startPoint y: 89, endPoint x: 414, endPoint y: 106, distance: 140.6
click at [414, 106] on div "USDT Wallet address 0x149119caca3a1300d03ea0fc0c90c71b43082fa7" at bounding box center [638, 114] width 725 height 63
copy label "USDT Wallet address"
click at [626, 123] on img at bounding box center [620, 119] width 22 height 23
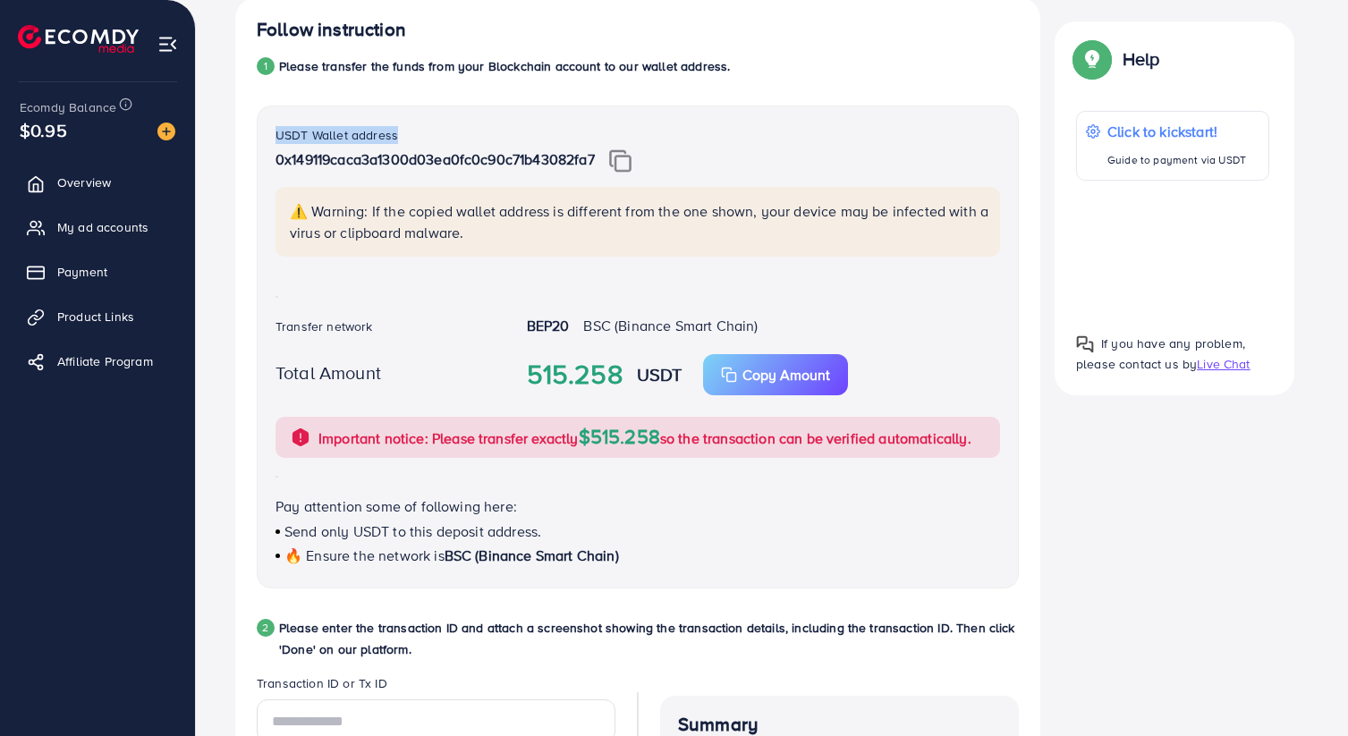
scroll to position [336, 0]
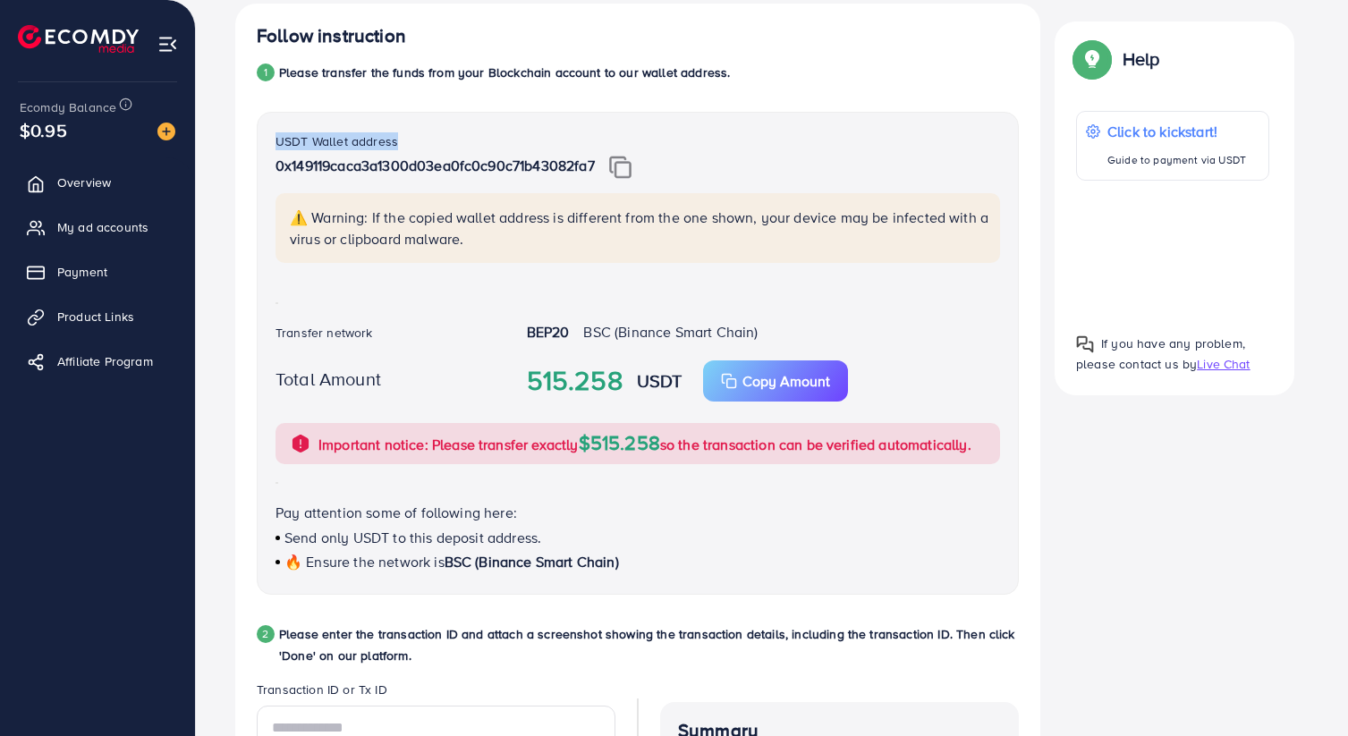
drag, startPoint x: 522, startPoint y: 332, endPoint x: 771, endPoint y: 330, distance: 248.7
click at [771, 330] on div "BEP20 BSC (Binance Smart Chain)" at bounding box center [764, 334] width 502 height 24
copy div "BEP20 BSC (Binance Smart Chain)"
click at [747, 386] on p "Copy Amount" at bounding box center [786, 380] width 88 height 21
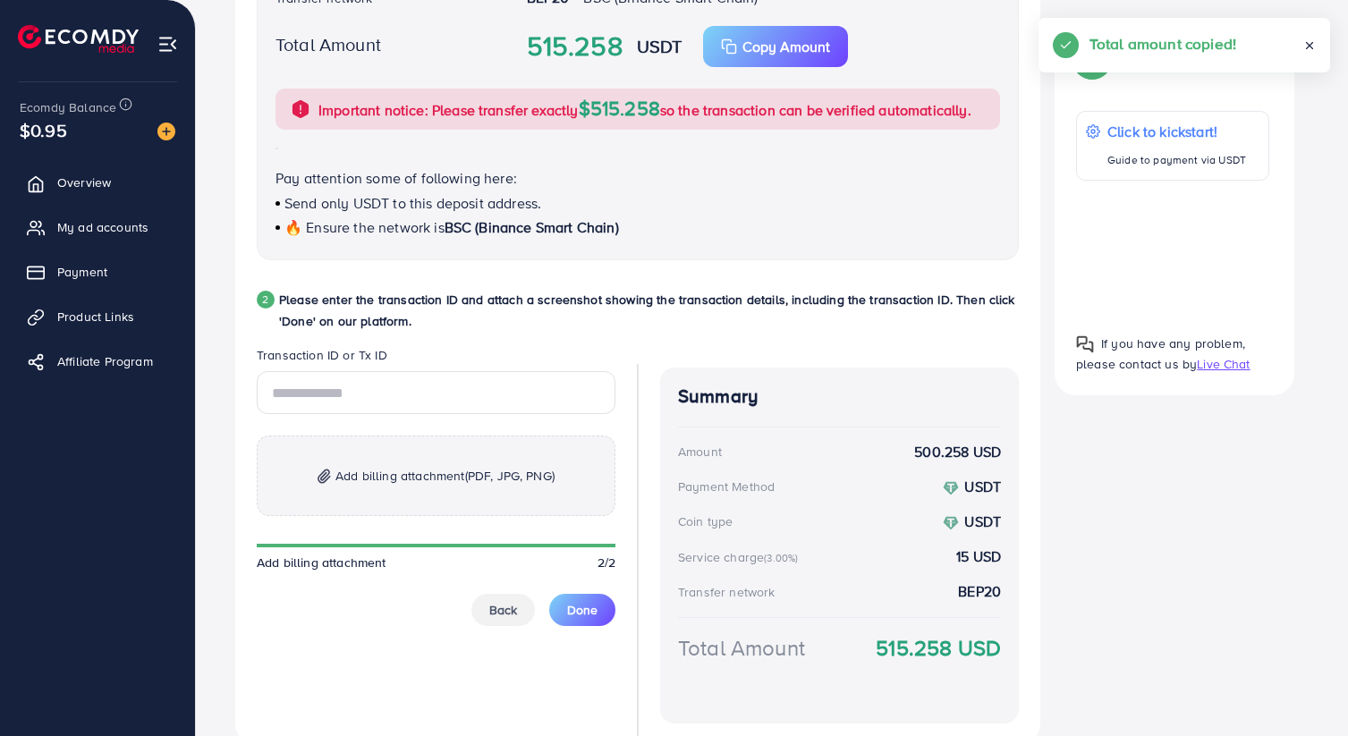
scroll to position [692, 0]
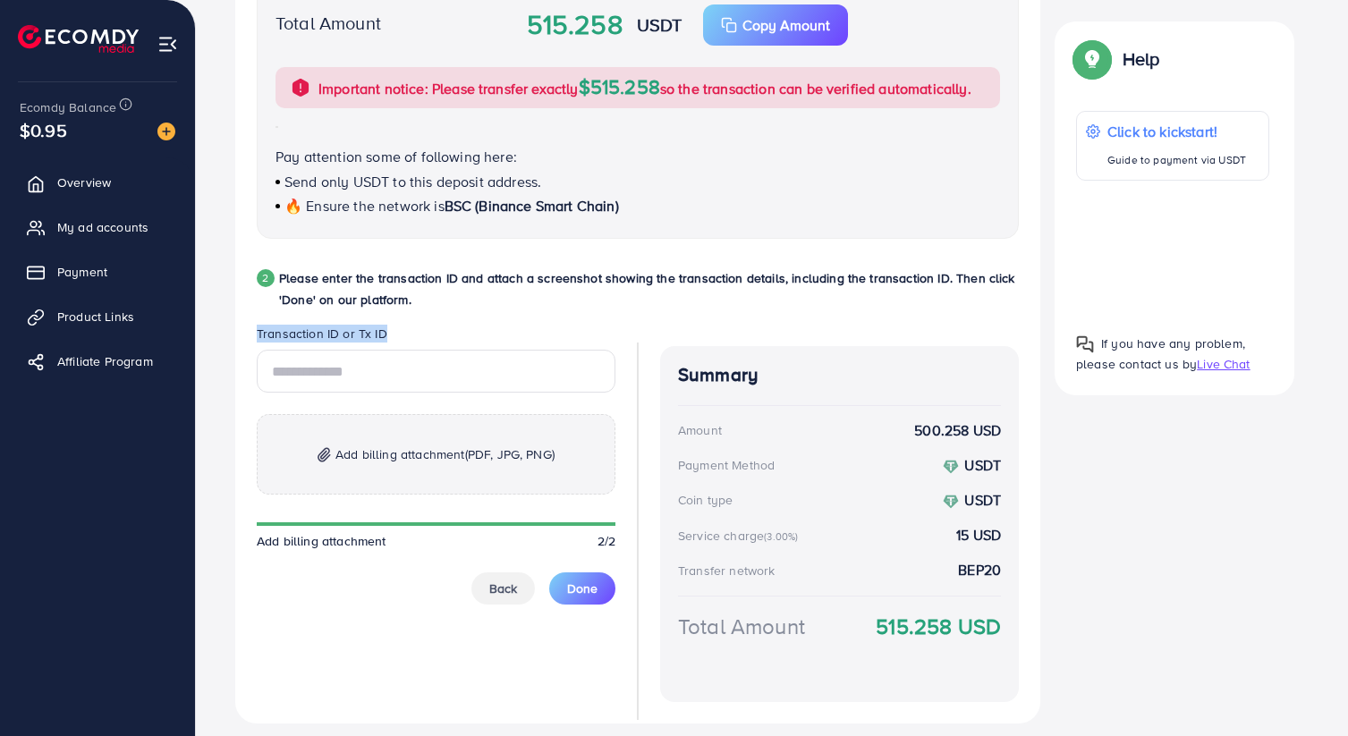
drag, startPoint x: 257, startPoint y: 331, endPoint x: 416, endPoint y: 331, distance: 159.2
click at [416, 331] on legend "Transaction ID or Tx ID" at bounding box center [436, 337] width 359 height 25
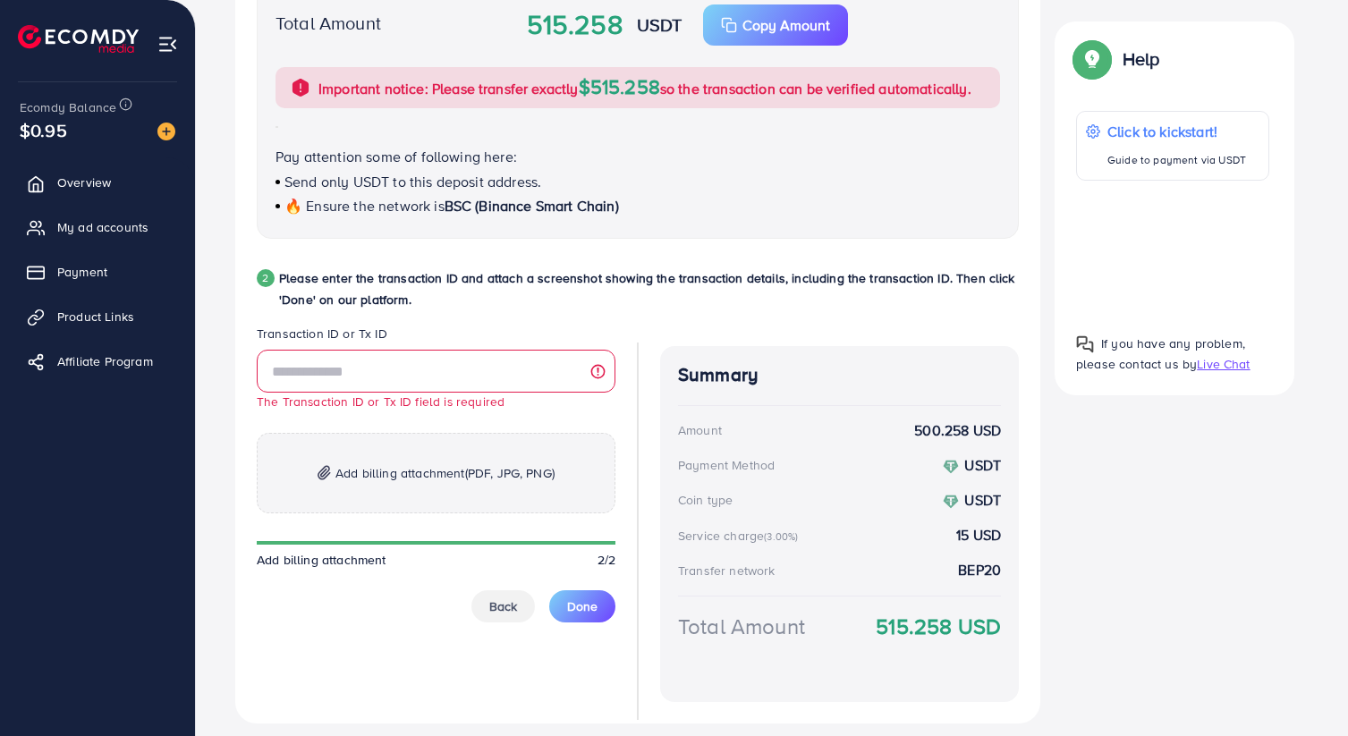
click at [290, 330] on legend "Transaction ID or Tx ID" at bounding box center [436, 337] width 359 height 25
click at [283, 330] on legend "Transaction ID or Tx ID" at bounding box center [436, 337] width 359 height 25
click at [424, 384] on input "text" at bounding box center [436, 371] width 359 height 43
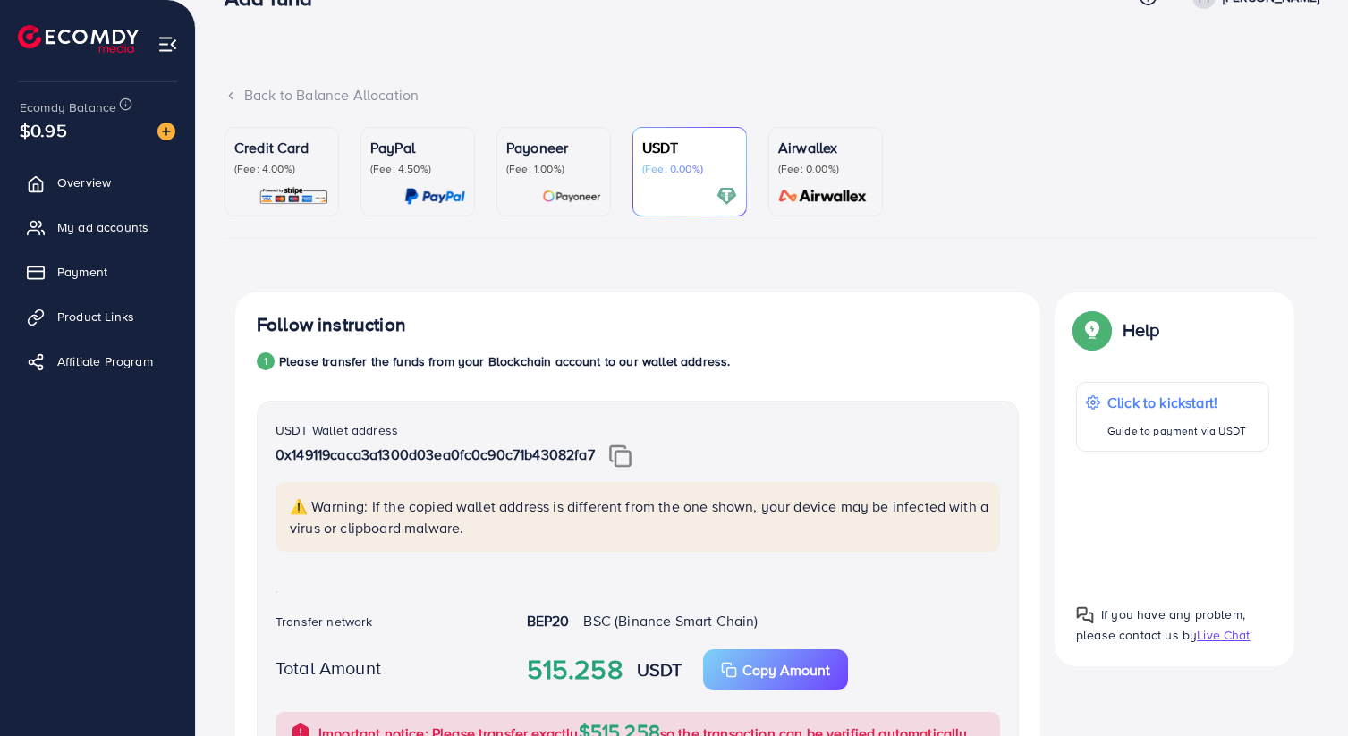
scroll to position [0, 0]
